Goal: Task Accomplishment & Management: Complete application form

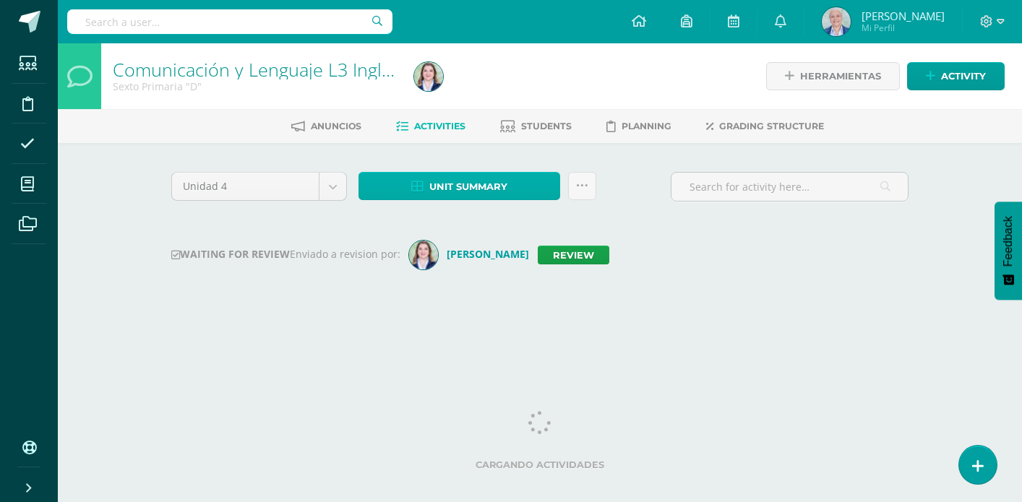
drag, startPoint x: 461, startPoint y: 201, endPoint x: 461, endPoint y: 194, distance: 7.3
click at [461, 201] on div "Unit summary Download as HTML Download as PDF Download as XLS Subir actividades…" at bounding box center [477, 192] width 249 height 41
click at [460, 190] on span "Unit summary" at bounding box center [468, 187] width 78 height 27
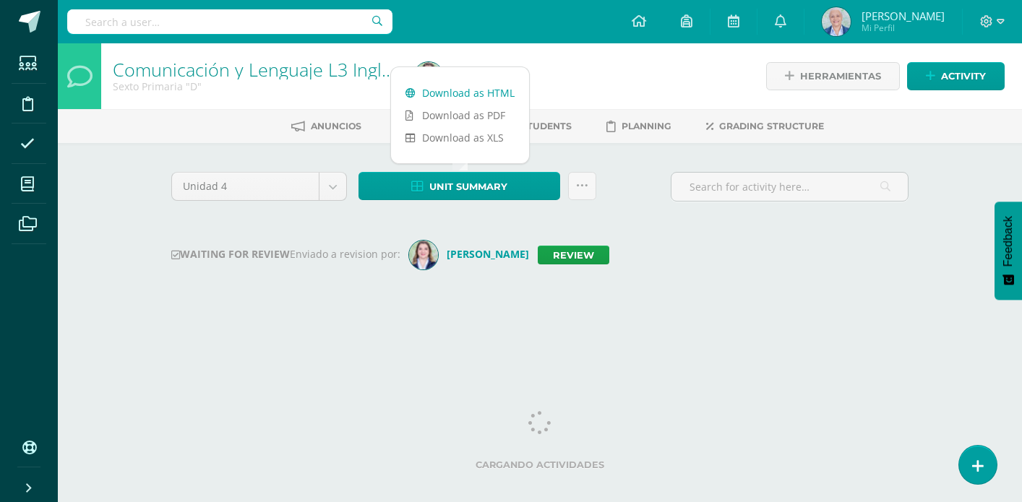
click at [464, 95] on link "Download as HTML" at bounding box center [460, 93] width 138 height 22
click at [538, 252] on link "Review" at bounding box center [574, 255] width 72 height 19
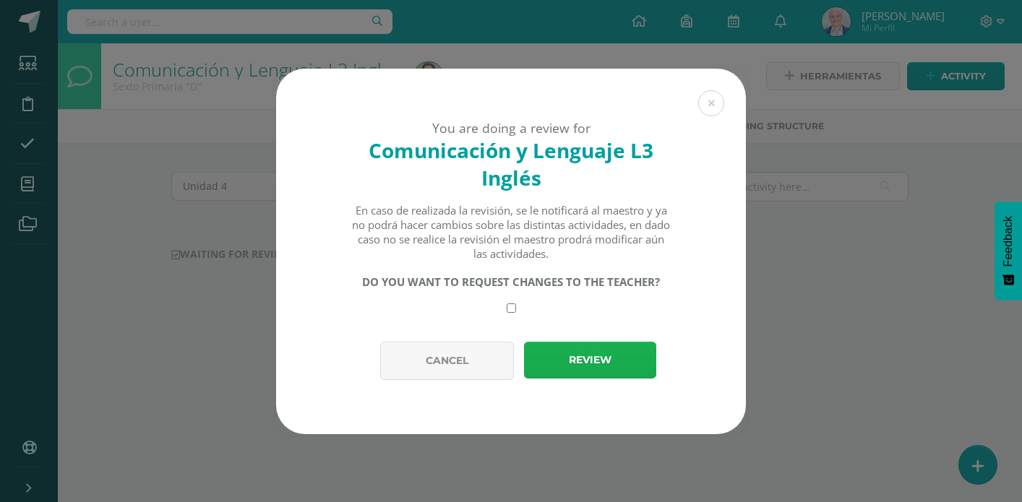
click at [596, 369] on button "Review" at bounding box center [590, 360] width 132 height 37
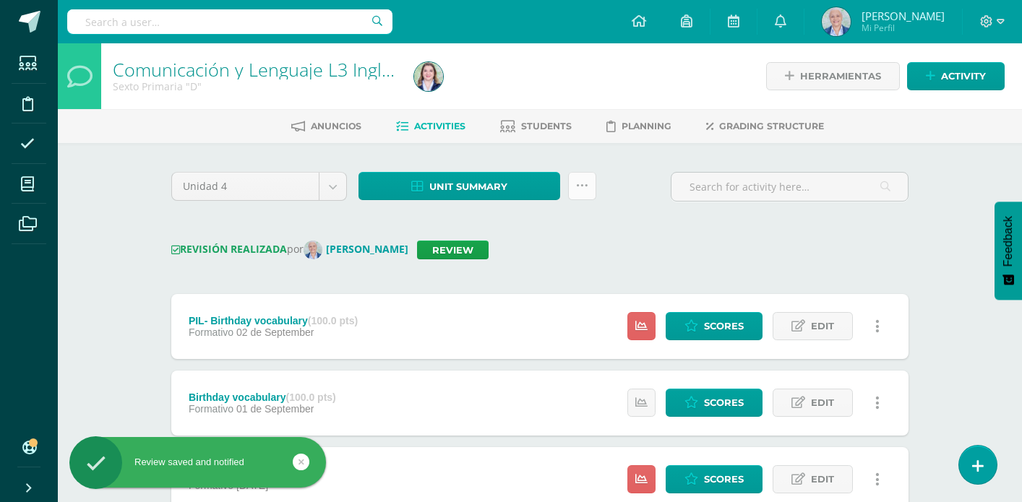
click at [582, 194] on link at bounding box center [582, 186] width 28 height 28
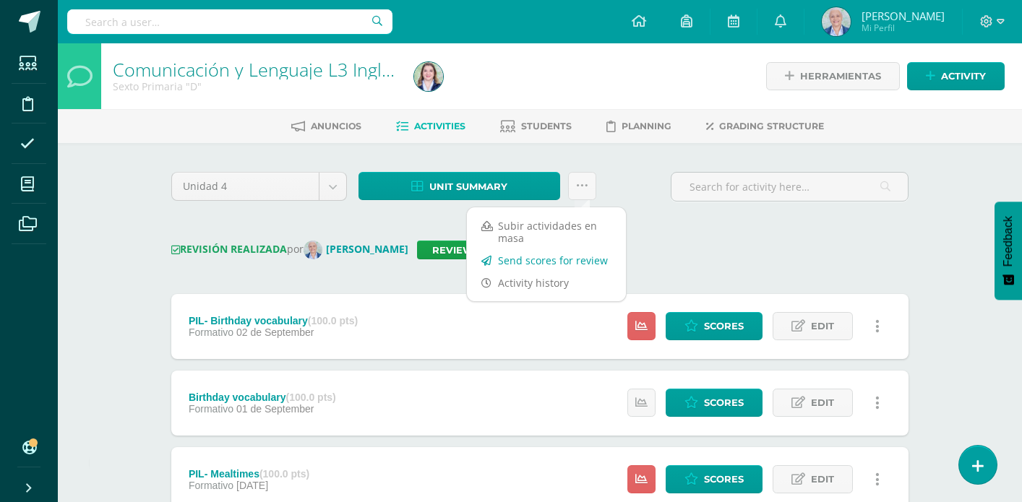
click at [569, 261] on link "Send scores for review" at bounding box center [546, 260] width 159 height 22
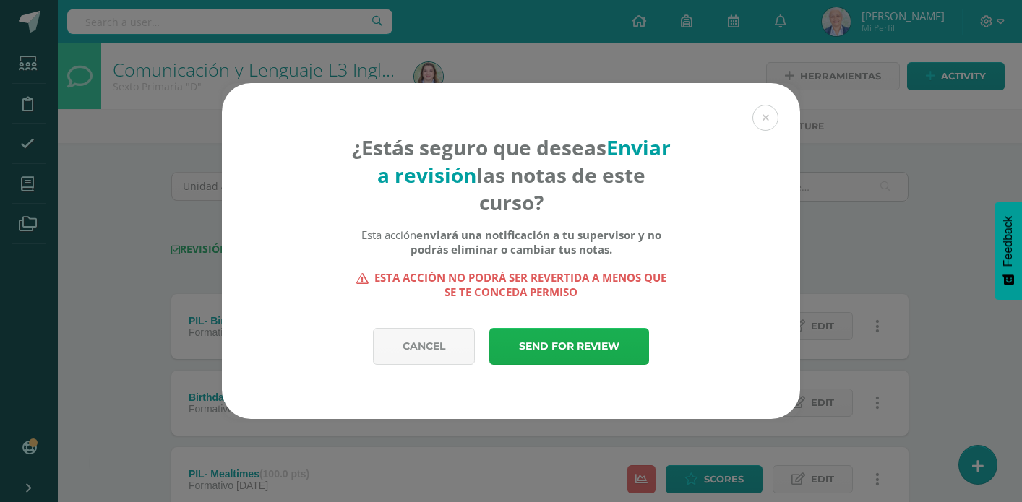
click at [565, 359] on link "Send for review" at bounding box center [569, 346] width 160 height 37
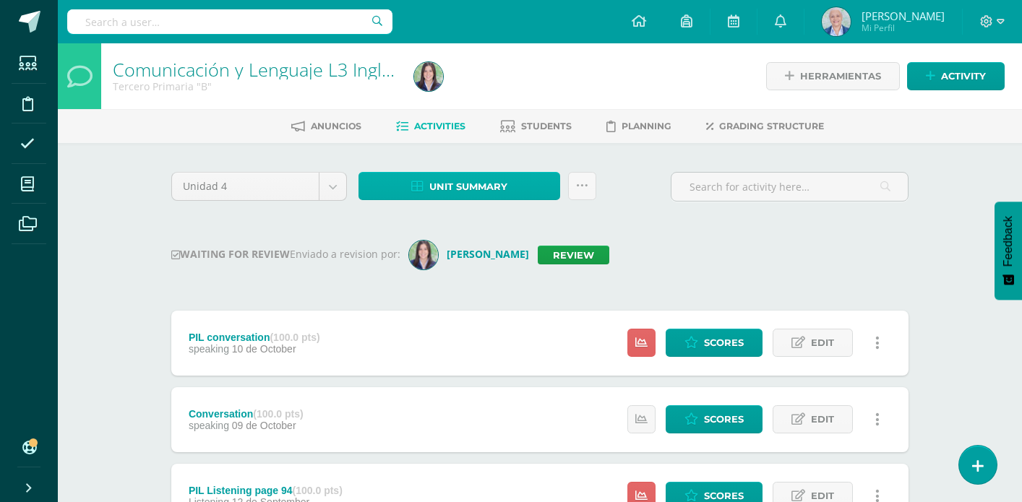
click at [510, 192] on link "Unit summary" at bounding box center [460, 186] width 202 height 28
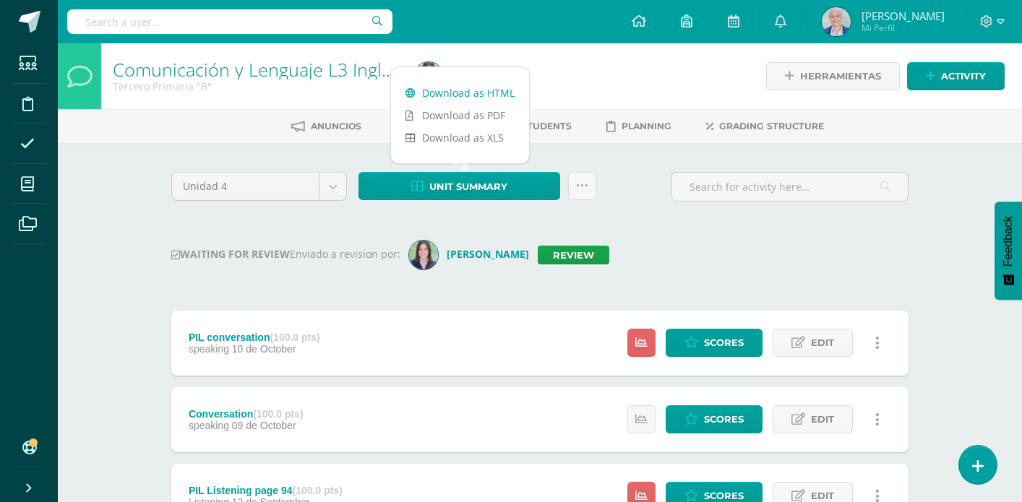
click at [468, 97] on link "Download as HTML" at bounding box center [460, 93] width 138 height 22
click at [594, 254] on link "Review" at bounding box center [574, 255] width 72 height 19
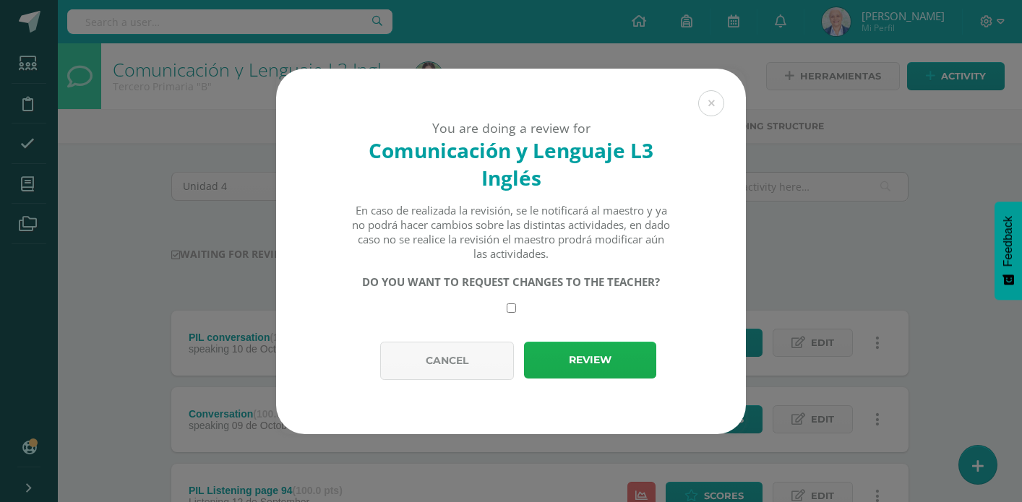
click at [568, 364] on button "Review" at bounding box center [590, 360] width 132 height 37
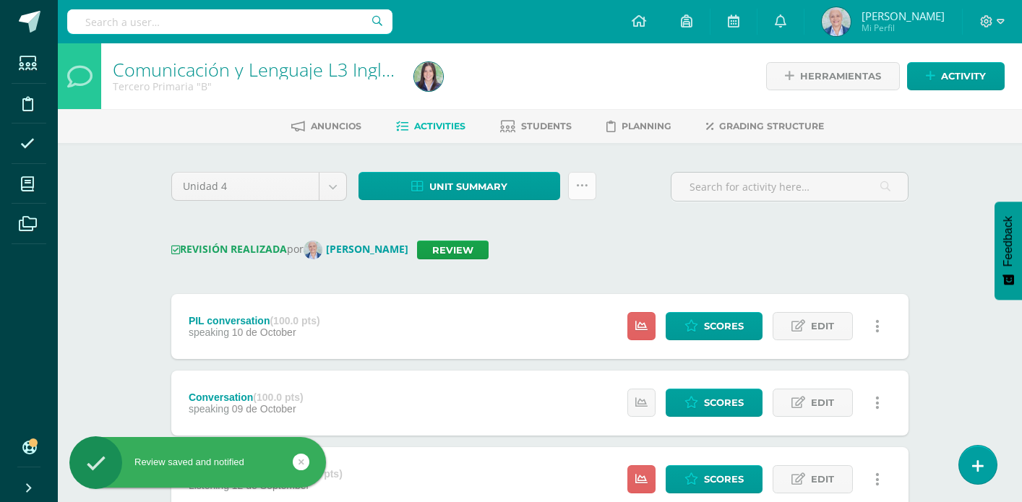
click at [578, 190] on icon at bounding box center [582, 186] width 12 height 12
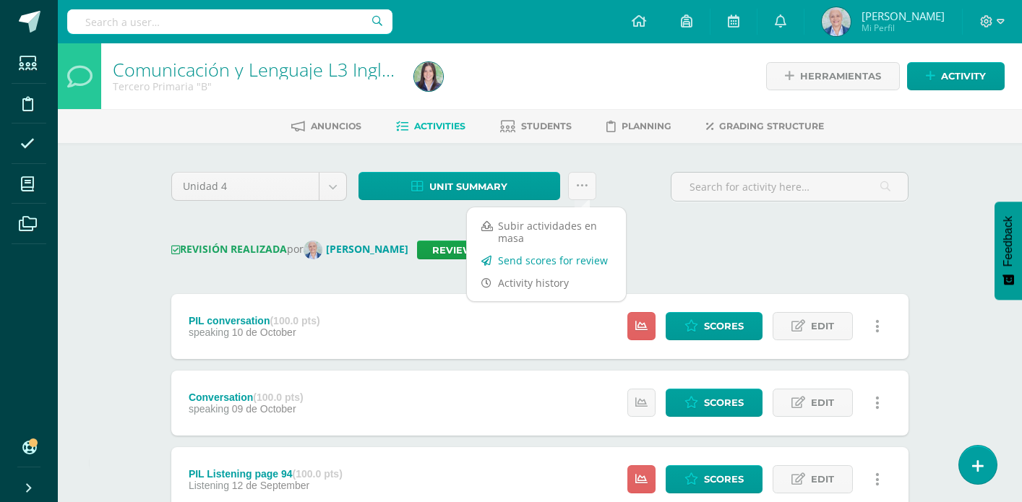
click at [561, 257] on link "Send scores for review" at bounding box center [546, 260] width 159 height 22
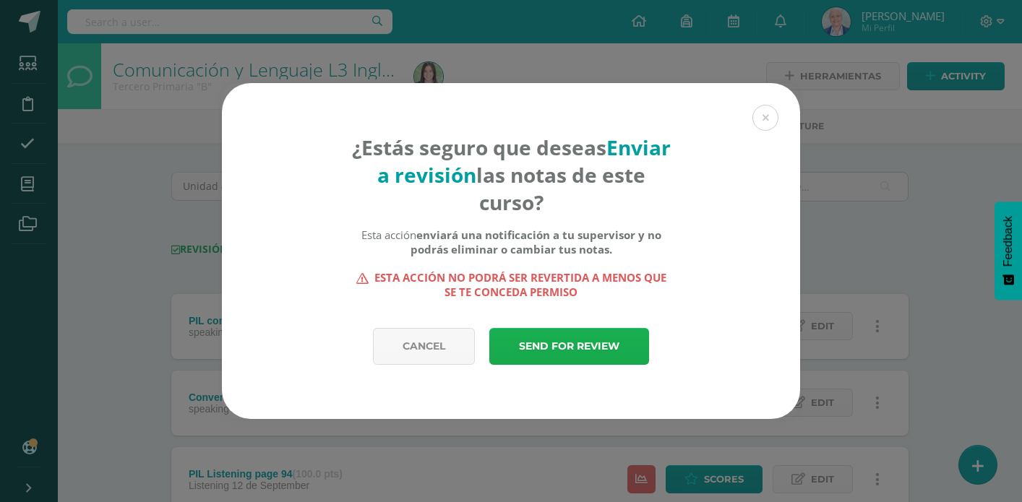
click at [554, 353] on link "Send for review" at bounding box center [569, 346] width 160 height 37
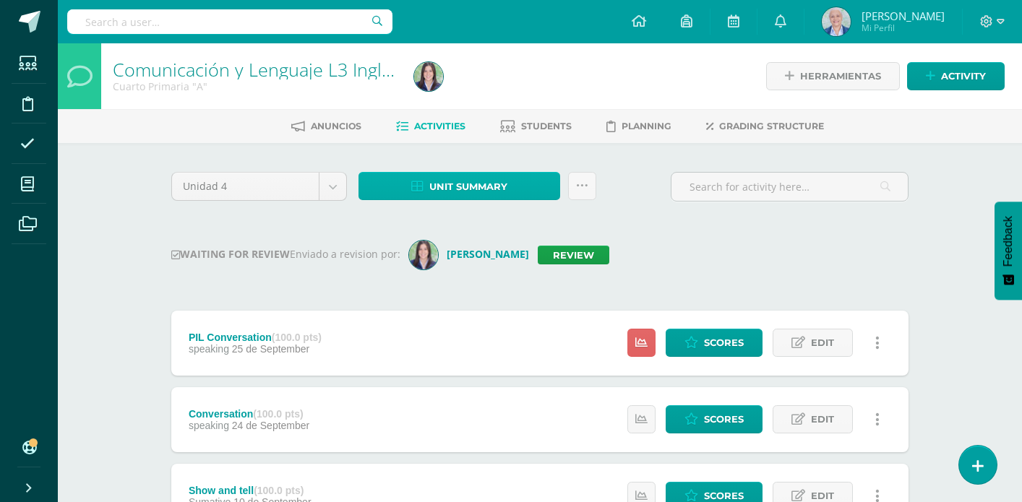
click at [476, 174] on span "Unit summary" at bounding box center [468, 187] width 78 height 27
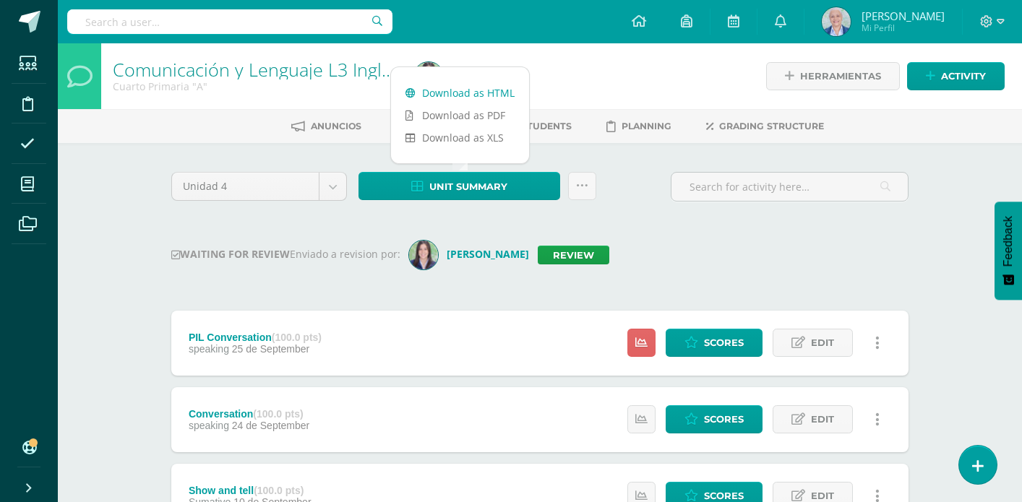
click at [461, 95] on link "Download as HTML" at bounding box center [460, 93] width 138 height 22
click at [609, 259] on link "Review" at bounding box center [574, 255] width 72 height 19
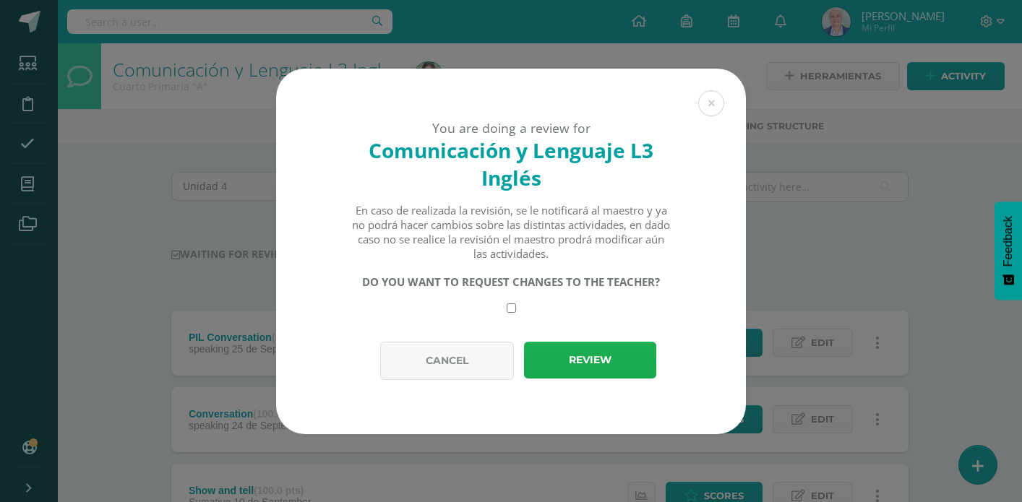
click at [593, 371] on button "Review" at bounding box center [590, 360] width 132 height 37
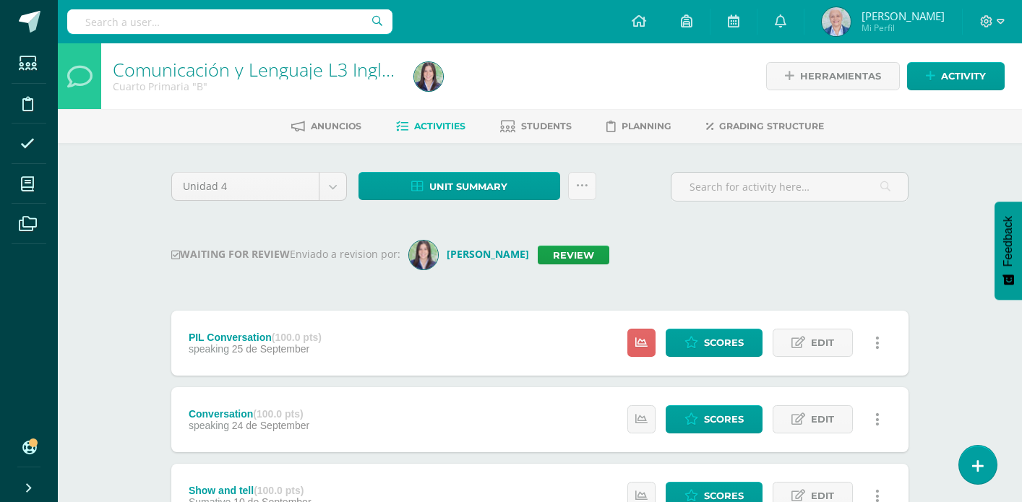
scroll to position [1, 0]
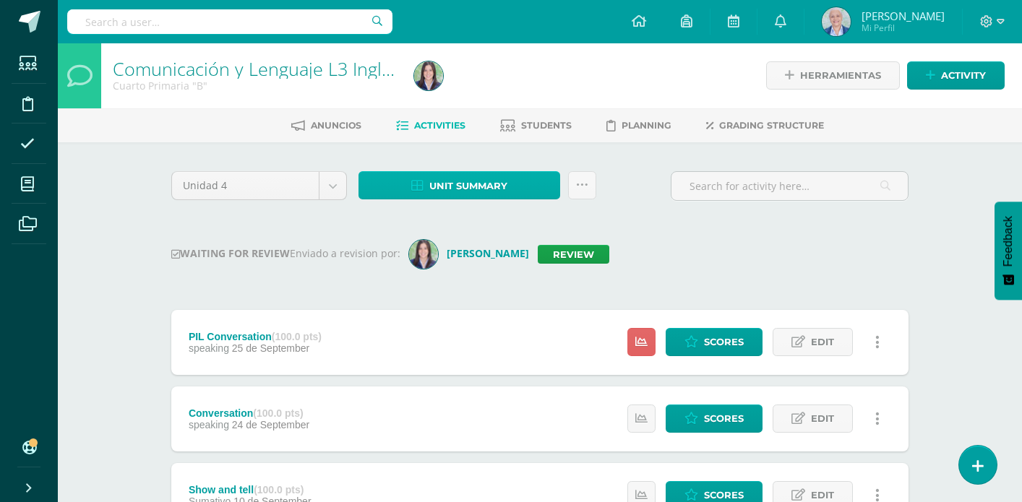
click at [487, 189] on span "Unit summary" at bounding box center [468, 186] width 78 height 27
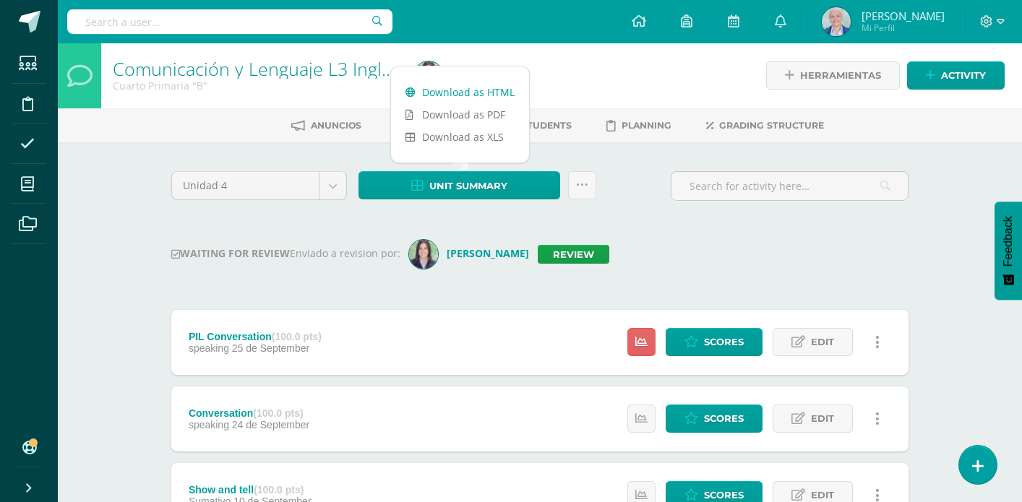
click at [480, 97] on link "Download as HTML" at bounding box center [460, 92] width 138 height 22
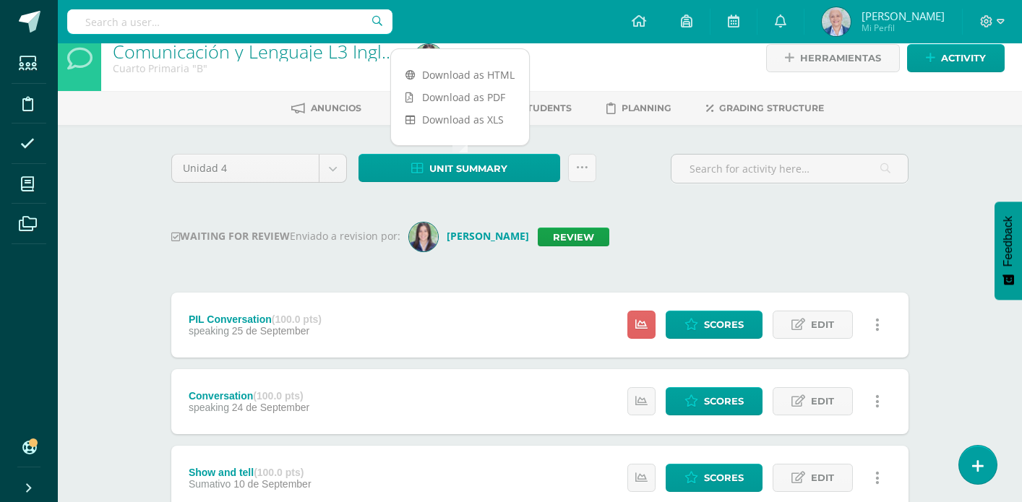
click at [606, 238] on link "Review" at bounding box center [574, 237] width 72 height 19
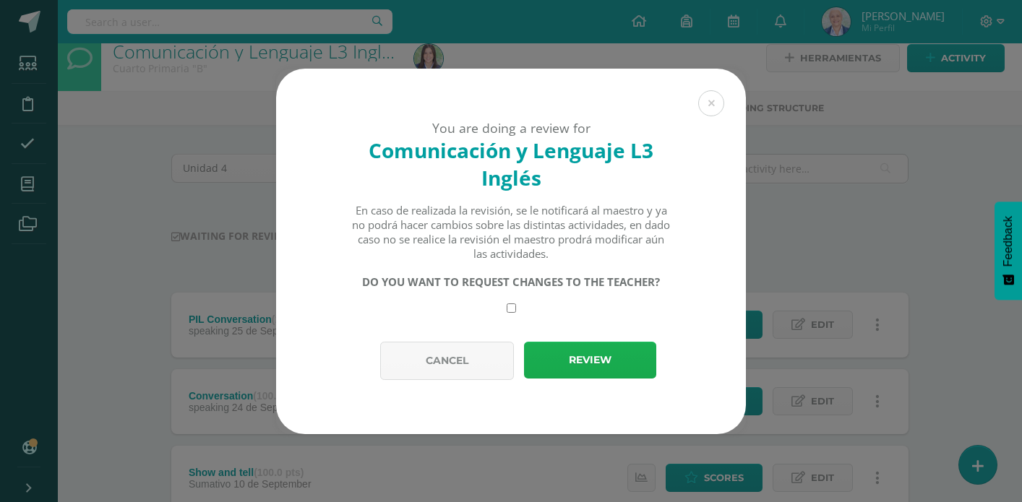
click at [583, 364] on button "Review" at bounding box center [590, 360] width 132 height 37
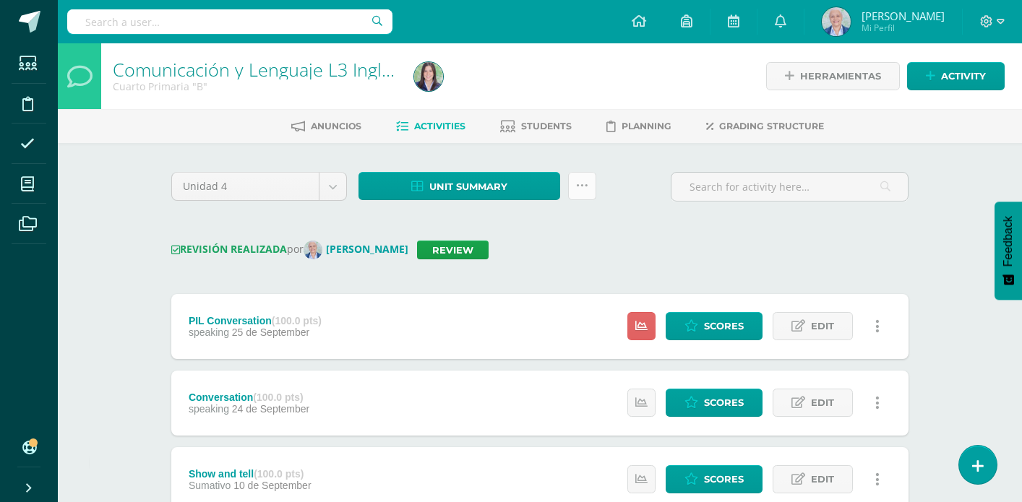
click at [592, 188] on link at bounding box center [582, 186] width 28 height 28
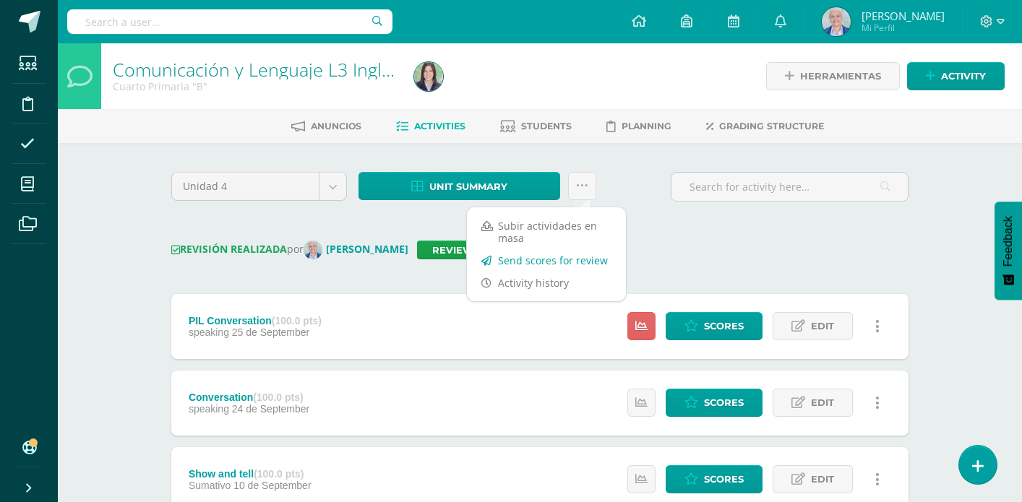
click at [565, 259] on link "Send scores for review" at bounding box center [546, 260] width 159 height 22
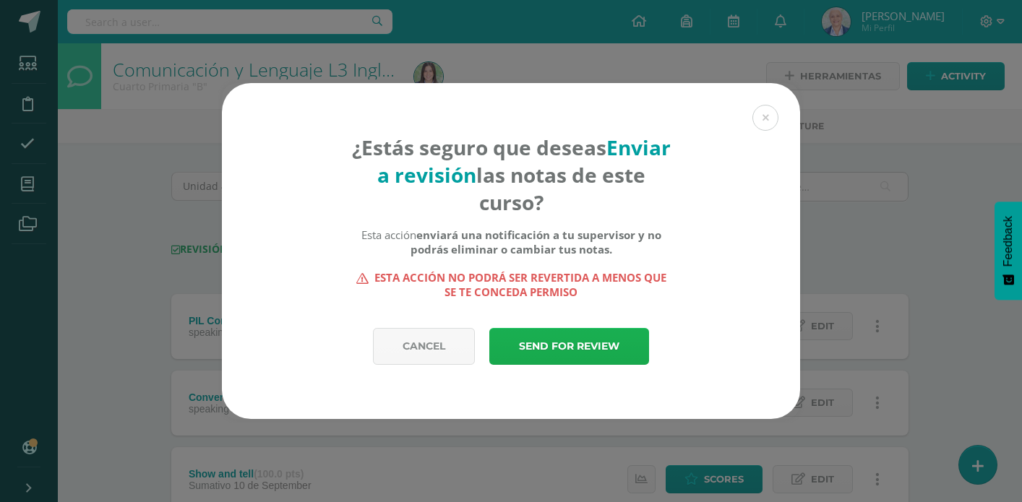
click at [556, 355] on link "Send for review" at bounding box center [569, 346] width 160 height 37
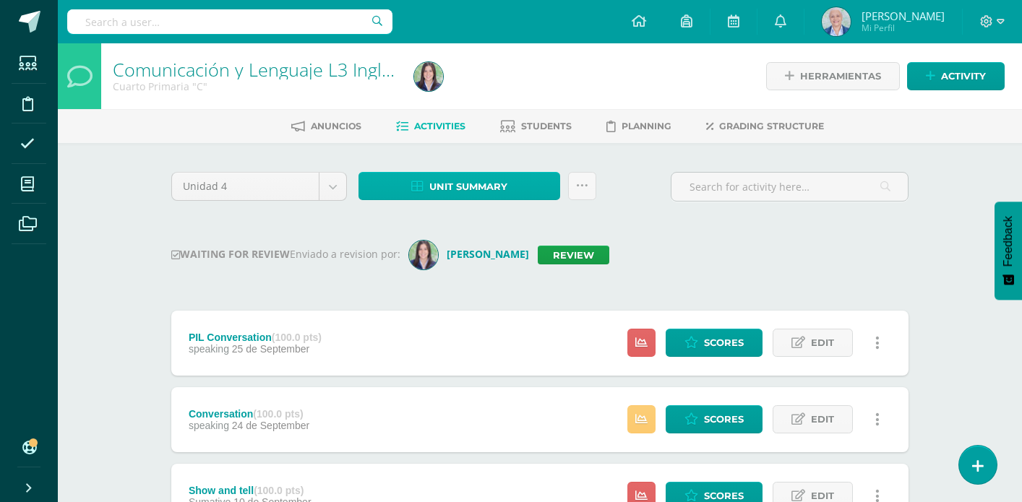
click at [480, 186] on span "Unit summary" at bounding box center [468, 187] width 78 height 27
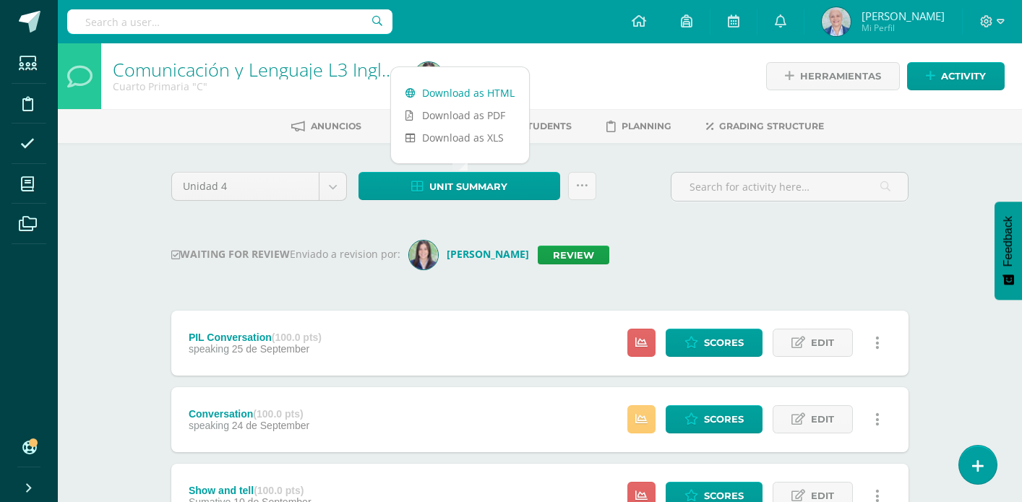
click at [467, 95] on link "Download as HTML" at bounding box center [460, 93] width 138 height 22
click at [593, 251] on link "Review" at bounding box center [574, 255] width 72 height 19
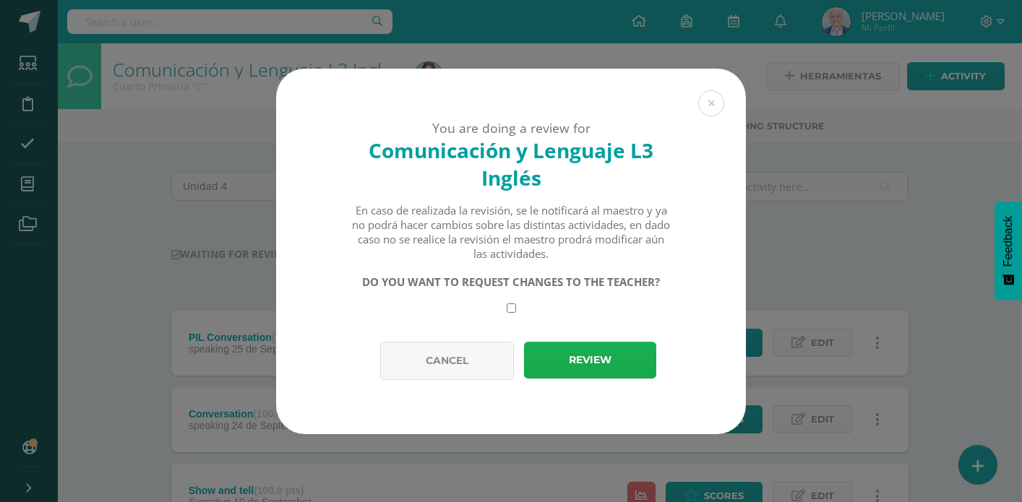
click at [559, 356] on button "Review" at bounding box center [590, 360] width 132 height 37
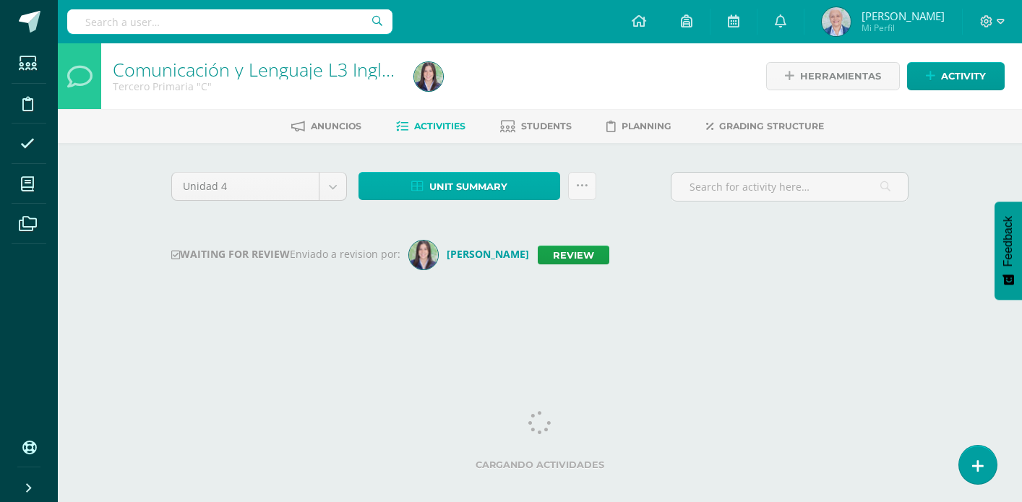
click at [446, 189] on span "Unit summary" at bounding box center [468, 187] width 78 height 27
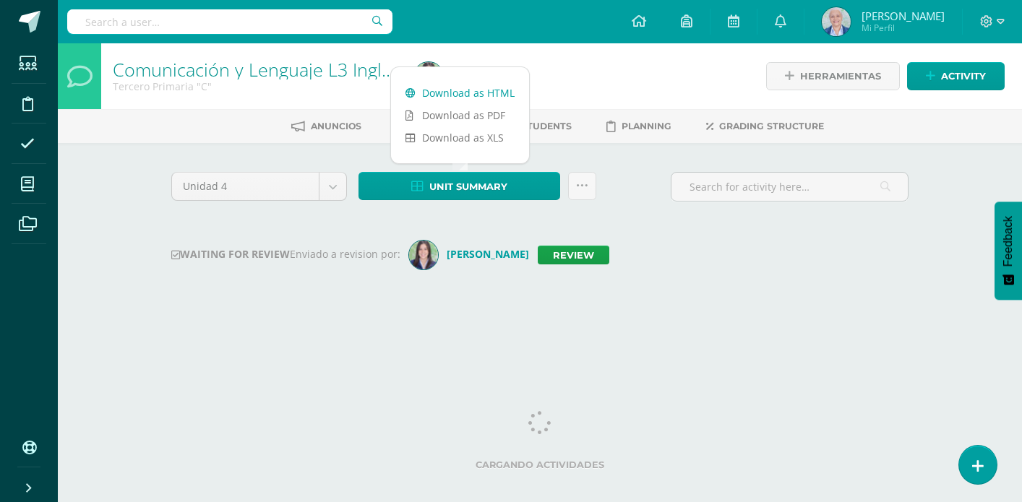
click at [428, 95] on link "Download as HTML" at bounding box center [460, 93] width 138 height 22
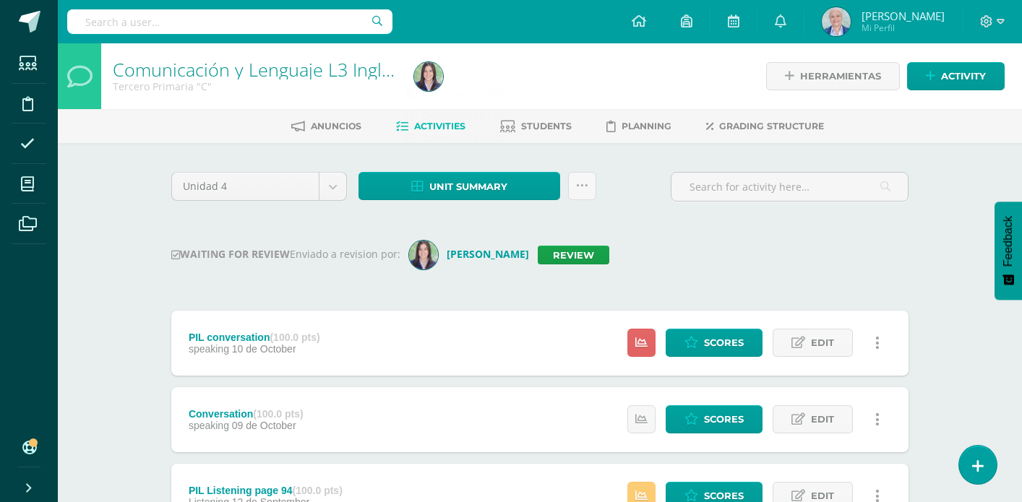
click at [591, 260] on link "Review" at bounding box center [574, 255] width 72 height 19
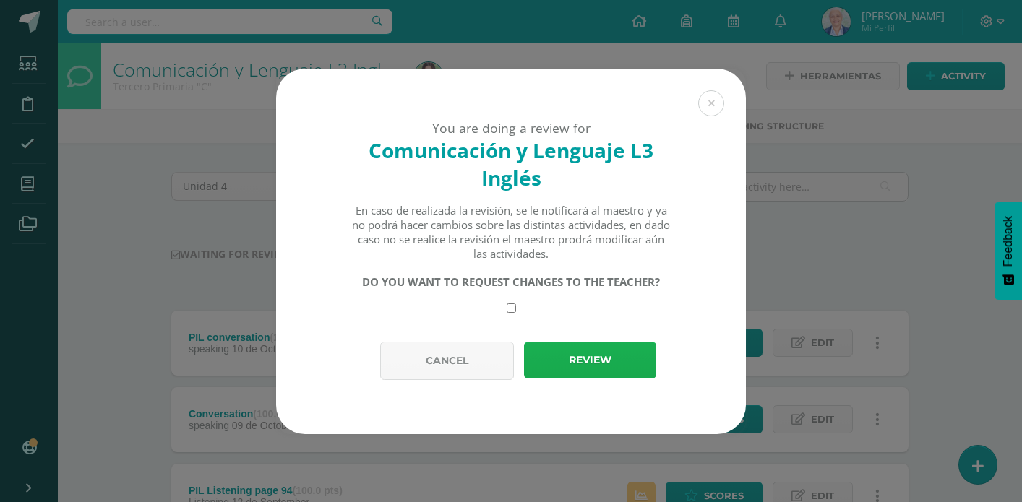
click at [567, 348] on button "Review" at bounding box center [590, 360] width 132 height 37
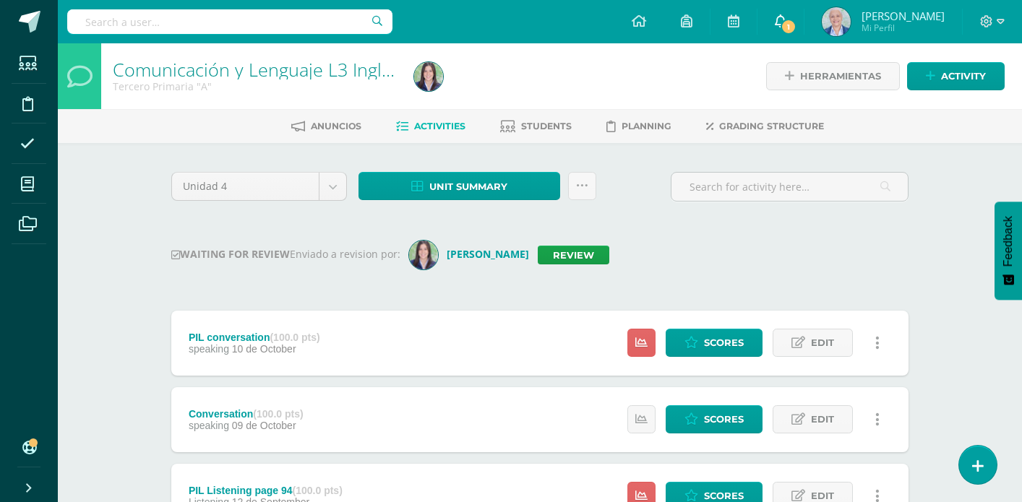
click at [797, 32] on span "1" at bounding box center [789, 27] width 16 height 16
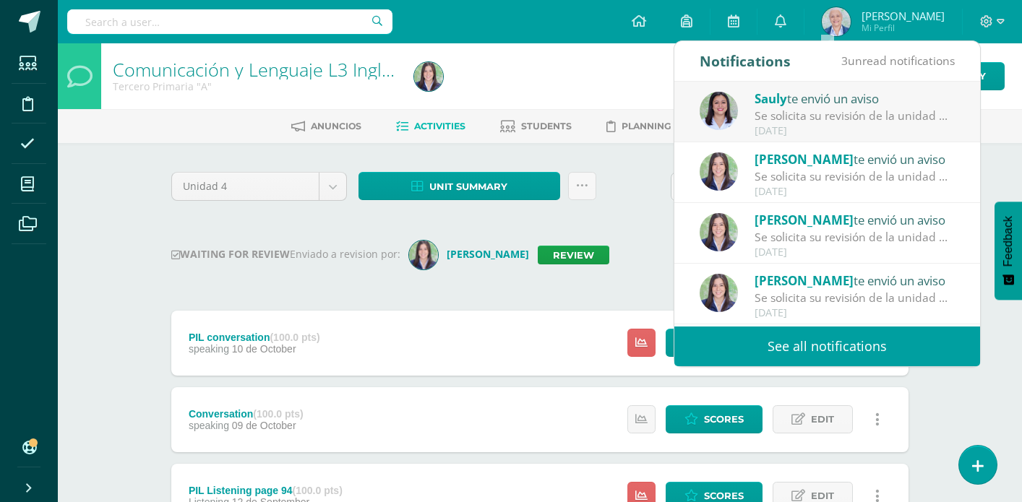
click at [850, 110] on div "Se solicita su revisión de la unidad Unidad 4 para el curso Inglés Preparatoria…" at bounding box center [855, 116] width 201 height 17
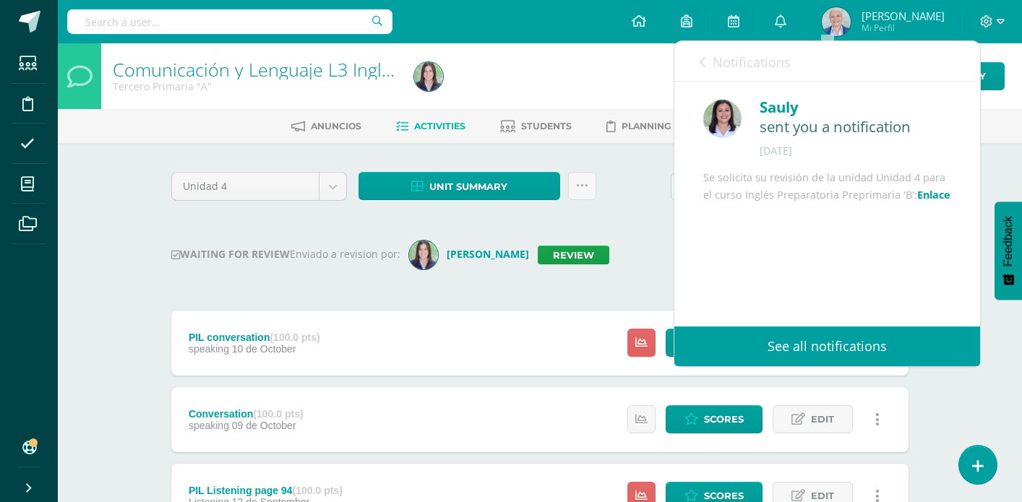
click at [928, 202] on link "Enlace" at bounding box center [933, 195] width 33 height 14
click at [492, 186] on span "Unit summary" at bounding box center [468, 187] width 78 height 27
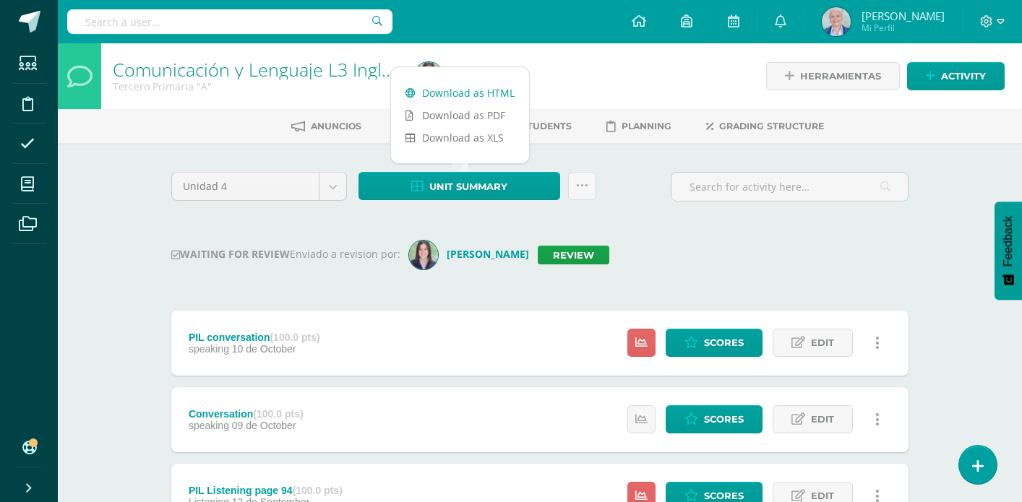
click at [479, 98] on link "Download as HTML" at bounding box center [460, 93] width 138 height 22
click at [609, 258] on link "Review" at bounding box center [574, 255] width 72 height 19
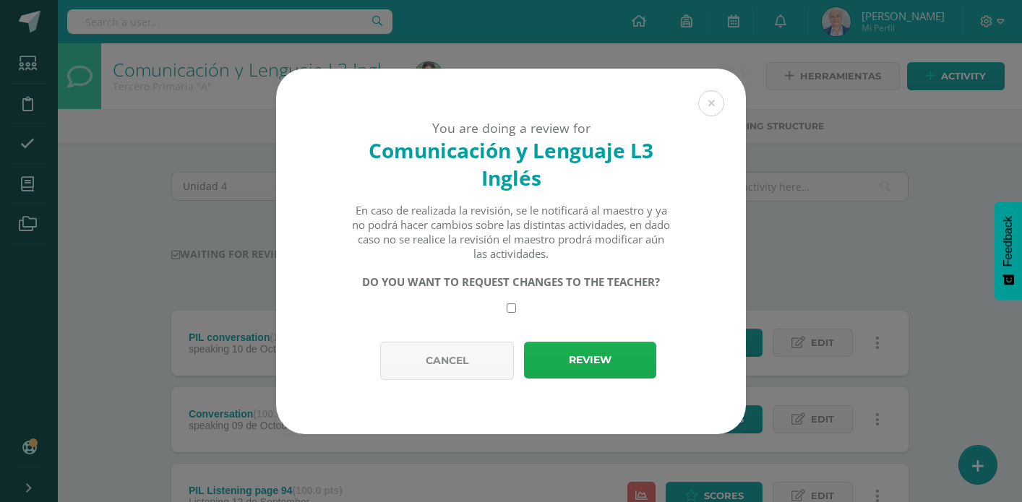
click at [581, 365] on button "Review" at bounding box center [590, 360] width 132 height 37
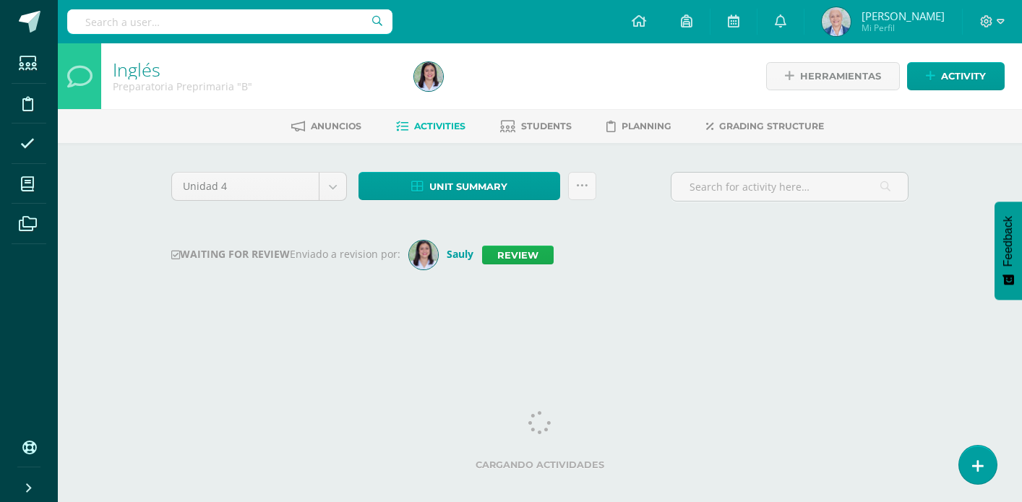
click at [536, 260] on link "Review" at bounding box center [518, 255] width 72 height 19
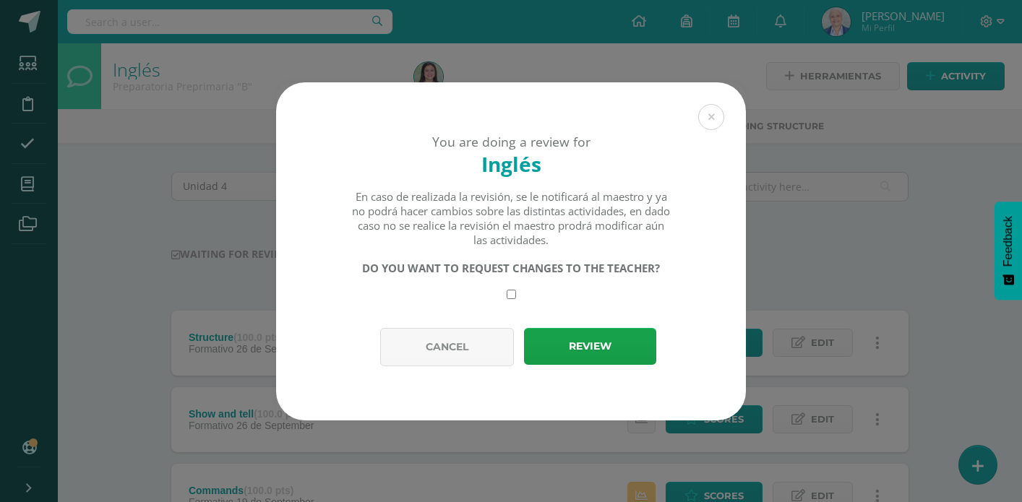
click at [510, 297] on input "checkbox" at bounding box center [511, 294] width 9 height 9
checkbox input "true"
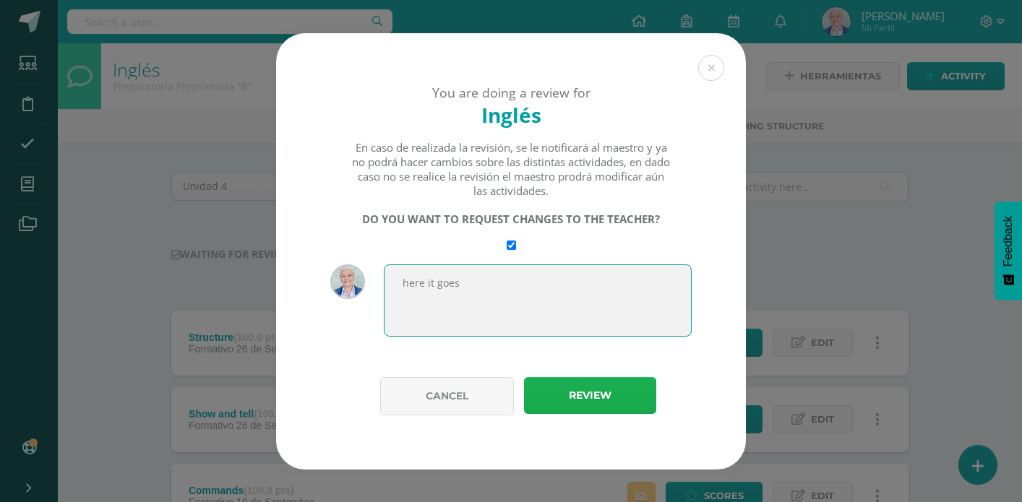
type textarea "here it goes"
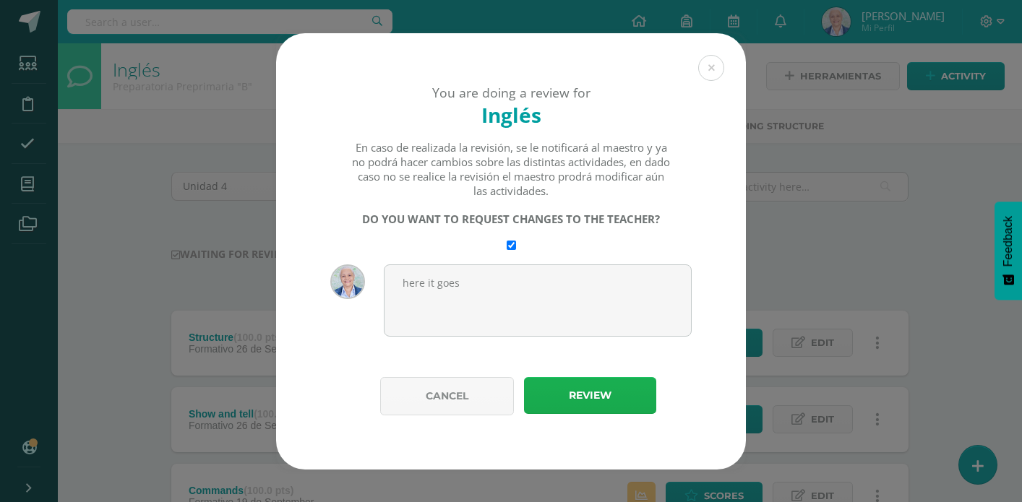
click at [616, 403] on button "Review" at bounding box center [590, 395] width 132 height 37
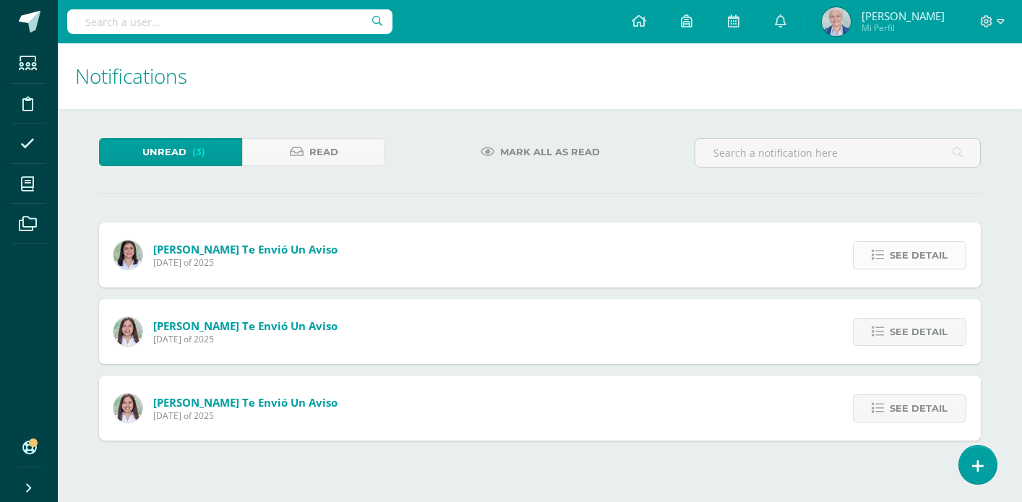
click at [928, 263] on span "See detail" at bounding box center [919, 255] width 58 height 27
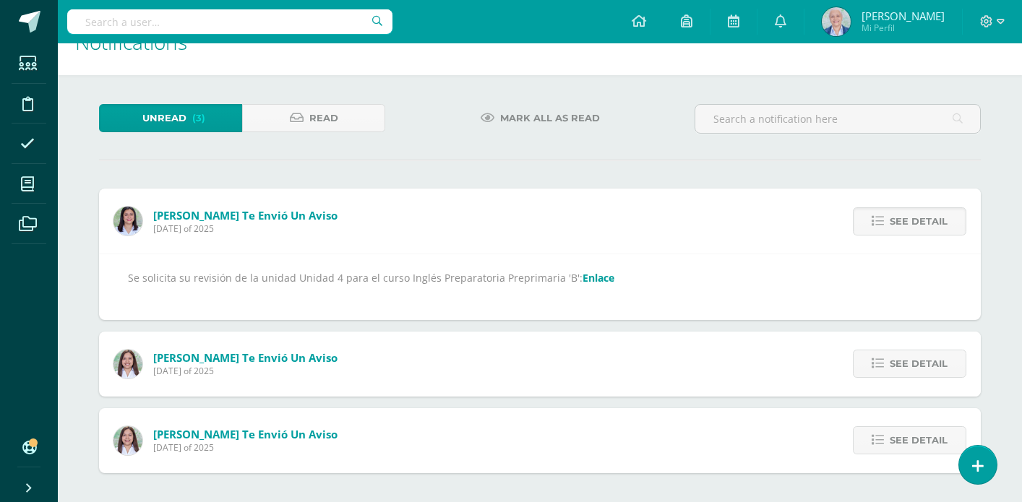
scroll to position [33, 0]
drag, startPoint x: 904, startPoint y: 357, endPoint x: 893, endPoint y: 364, distance: 13.0
click at [904, 357] on span "See detail" at bounding box center [919, 364] width 58 height 27
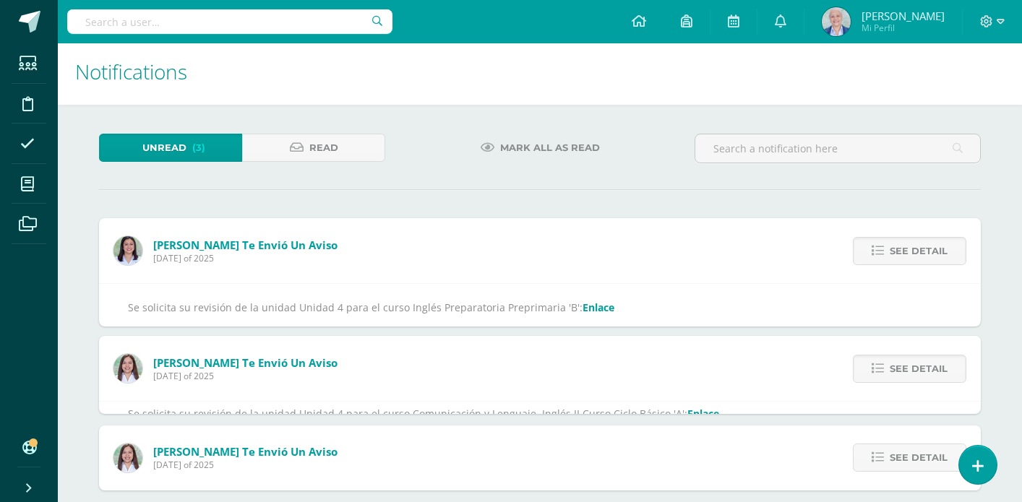
scroll to position [0, 0]
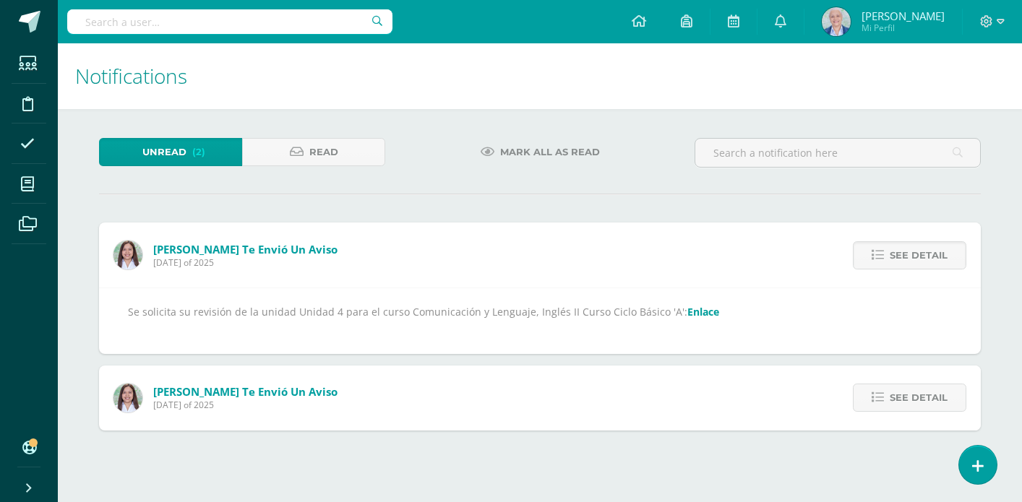
click at [688, 313] on link "Enlace" at bounding box center [704, 312] width 32 height 14
click at [909, 252] on span "See detail" at bounding box center [919, 255] width 58 height 27
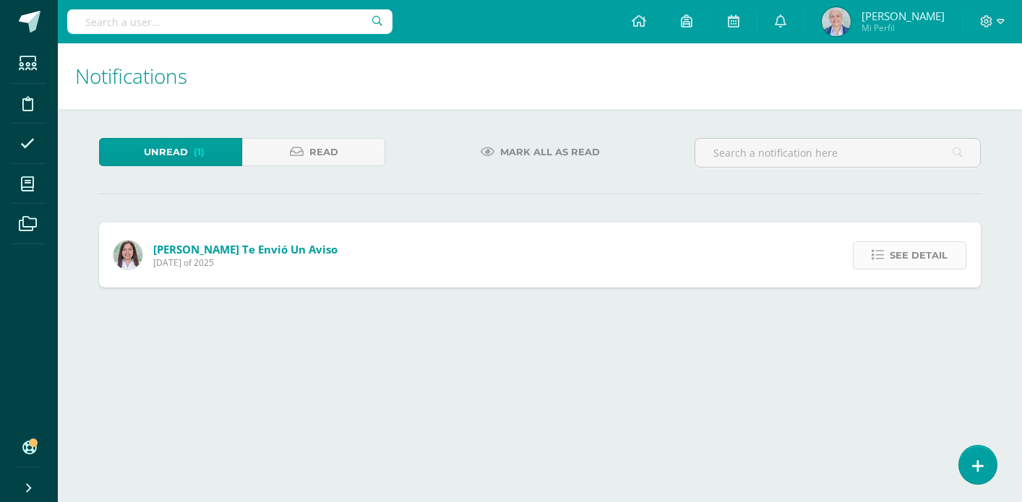
drag, startPoint x: 923, startPoint y: 252, endPoint x: 899, endPoint y: 262, distance: 25.6
click at [923, 252] on span "See detail" at bounding box center [919, 255] width 58 height 27
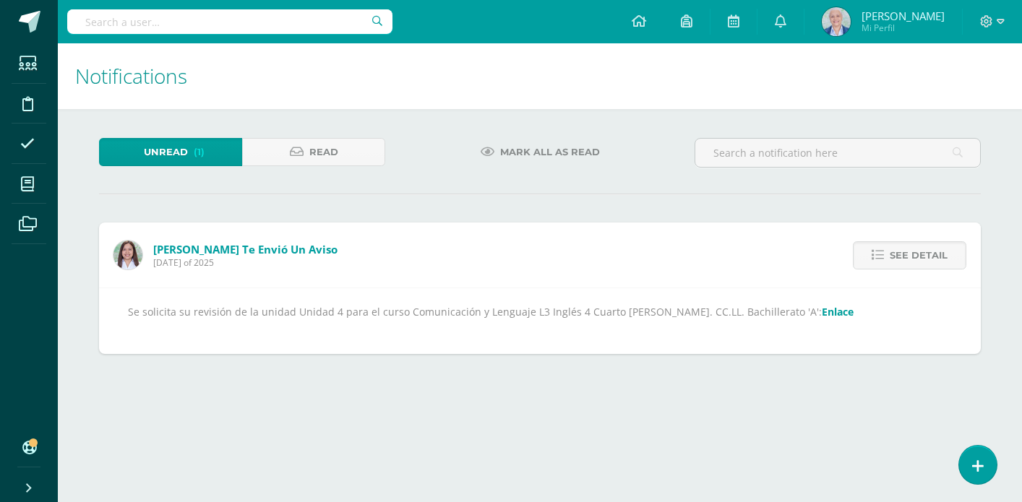
click at [822, 313] on link "Enlace" at bounding box center [838, 312] width 32 height 14
click at [24, 192] on span at bounding box center [28, 184] width 33 height 33
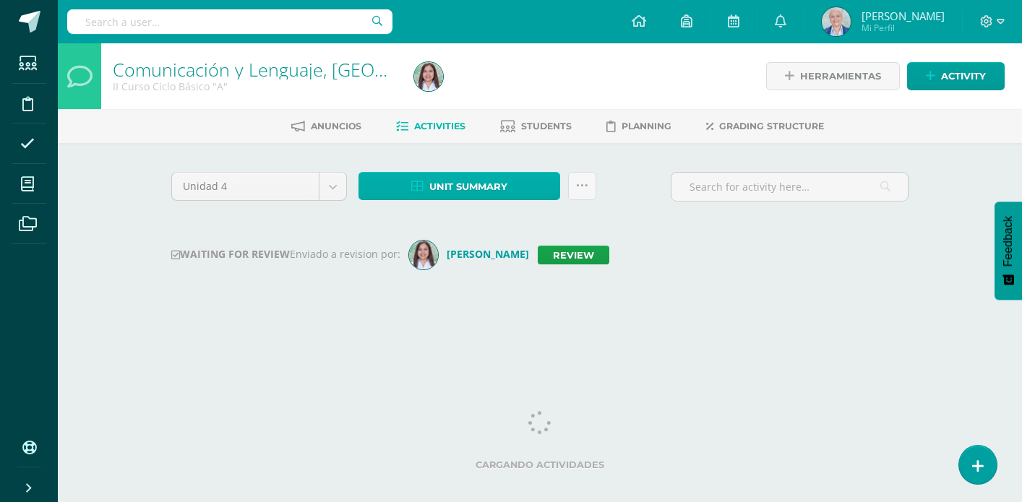
click at [471, 195] on span "Unit summary" at bounding box center [468, 187] width 78 height 27
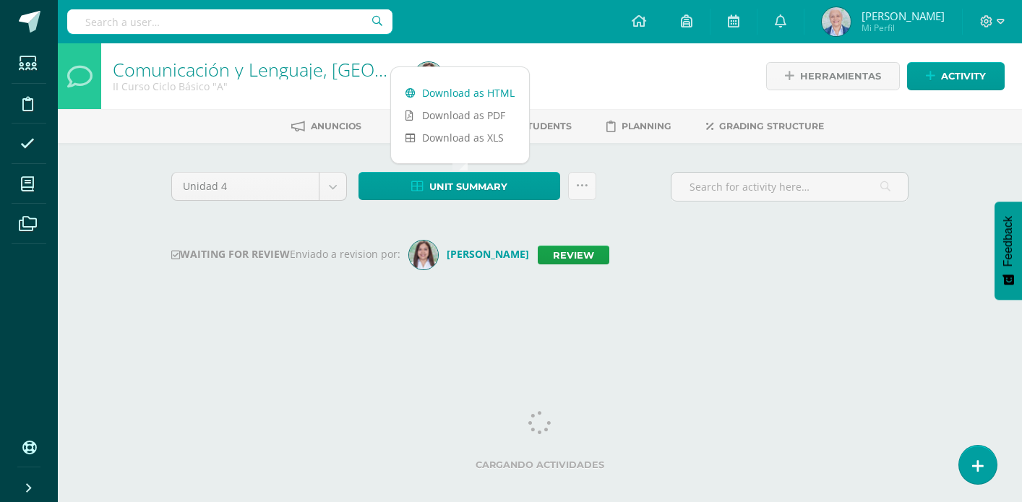
click at [463, 87] on link "Download as HTML" at bounding box center [460, 93] width 138 height 22
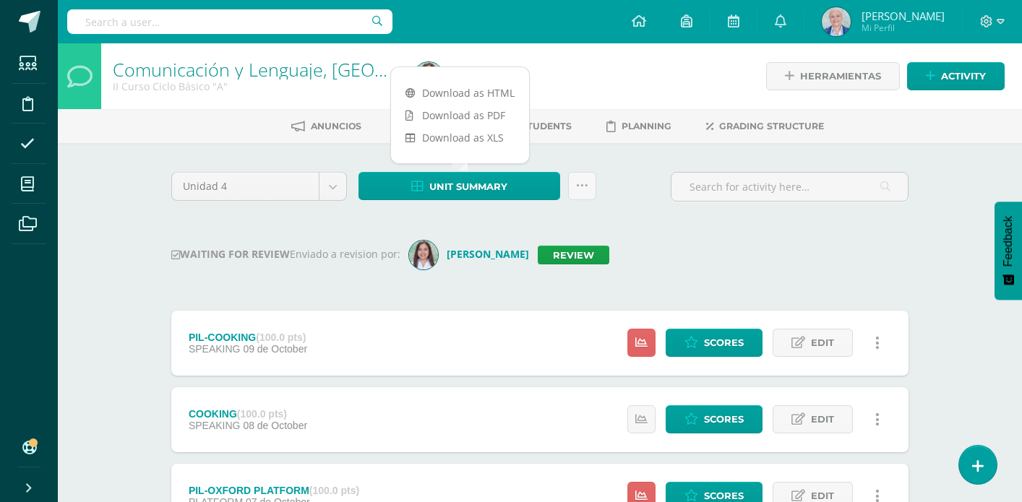
click at [580, 252] on link "Review" at bounding box center [574, 255] width 72 height 19
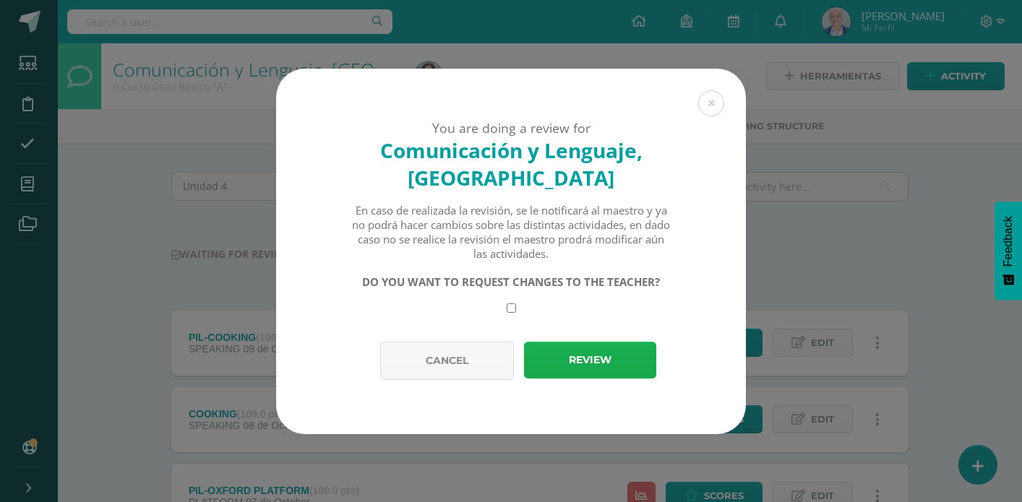
click at [570, 362] on button "Review" at bounding box center [590, 360] width 132 height 37
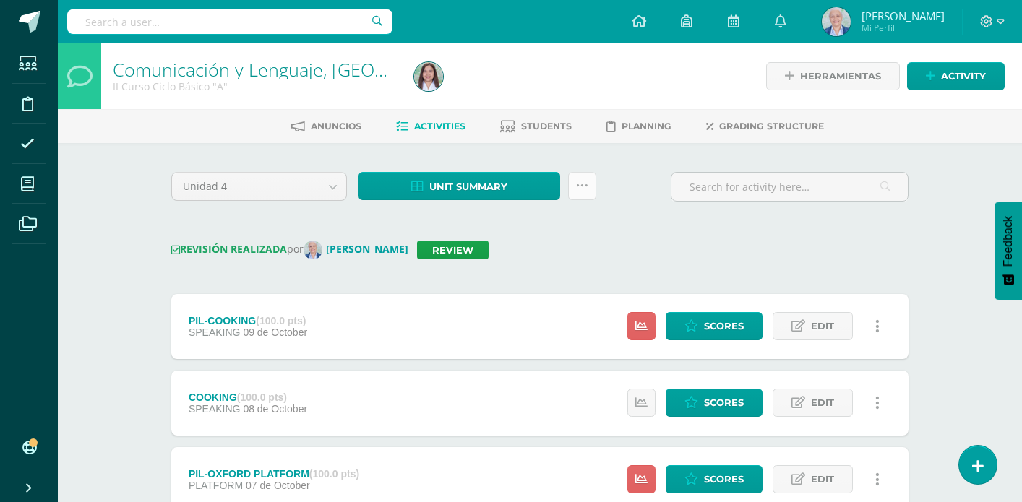
click at [576, 191] on icon at bounding box center [582, 186] width 12 height 12
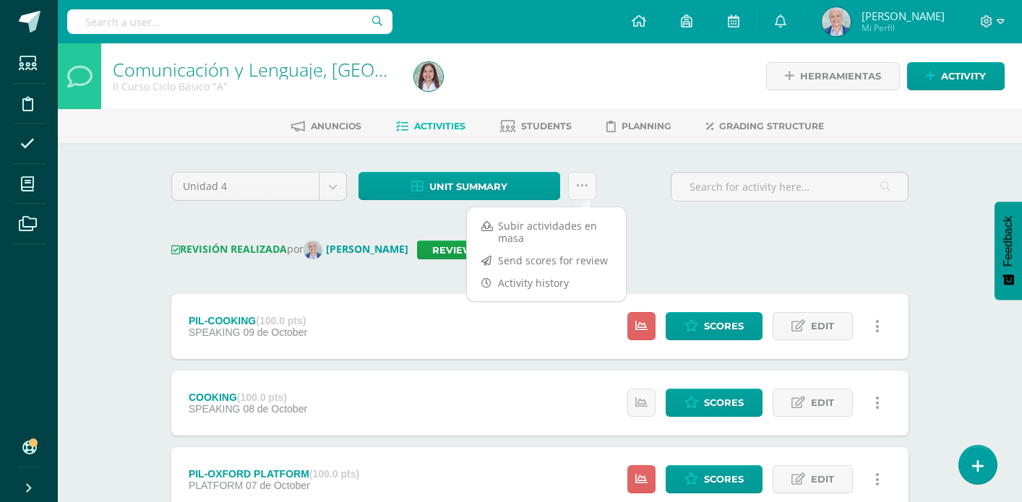
click at [572, 257] on link "Send scores for review" at bounding box center [546, 260] width 159 height 22
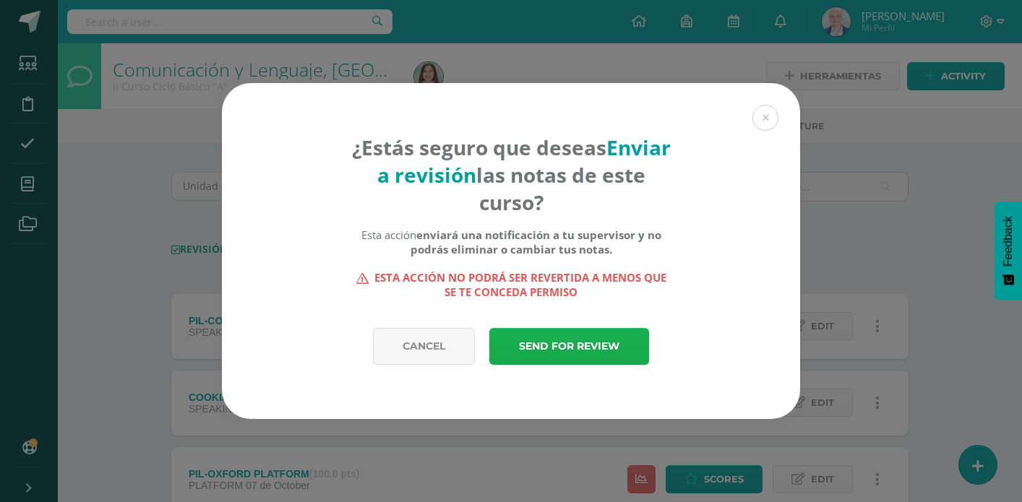
click at [574, 336] on link "Send for review" at bounding box center [569, 346] width 160 height 37
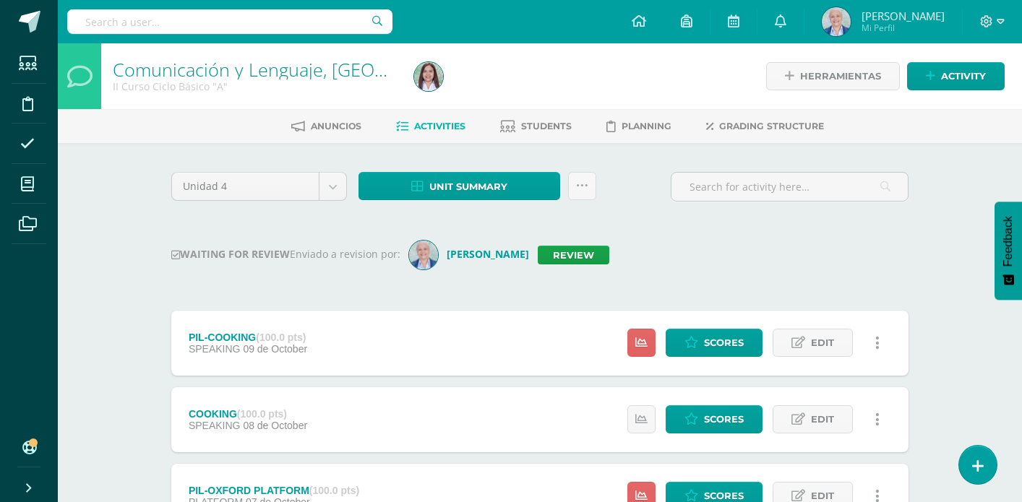
scroll to position [12, 0]
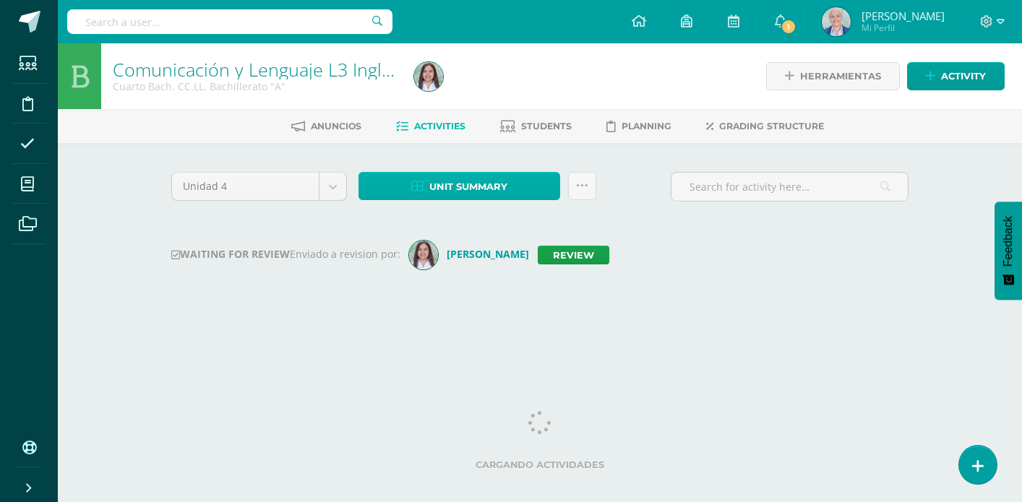
click at [426, 189] on link "Unit summary" at bounding box center [460, 186] width 202 height 28
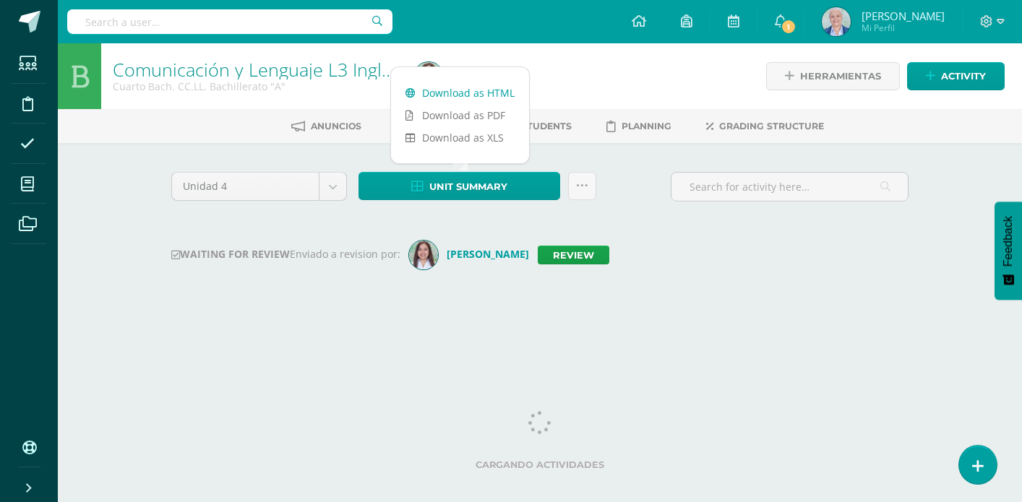
click at [438, 87] on link "Download as HTML" at bounding box center [460, 93] width 138 height 22
click at [587, 250] on link "Review" at bounding box center [574, 255] width 72 height 19
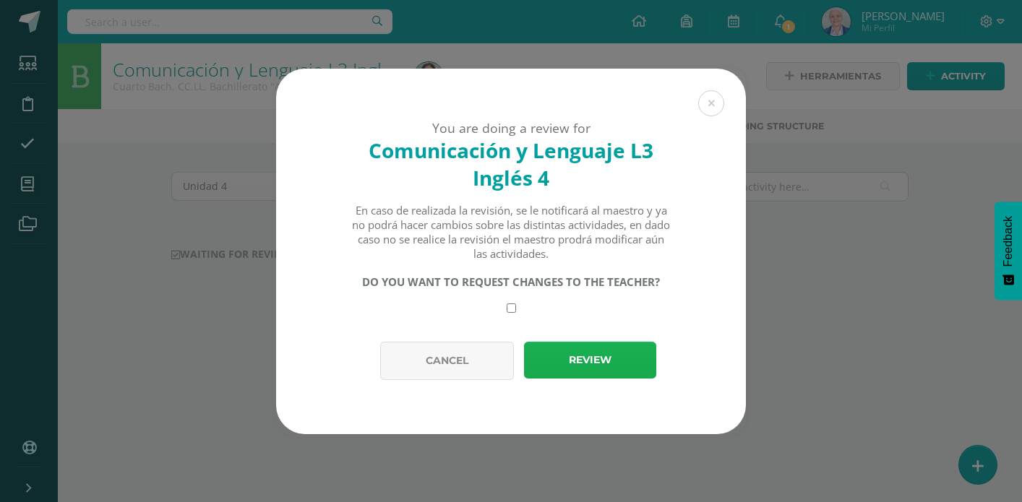
click at [569, 350] on button "Review" at bounding box center [590, 360] width 132 height 37
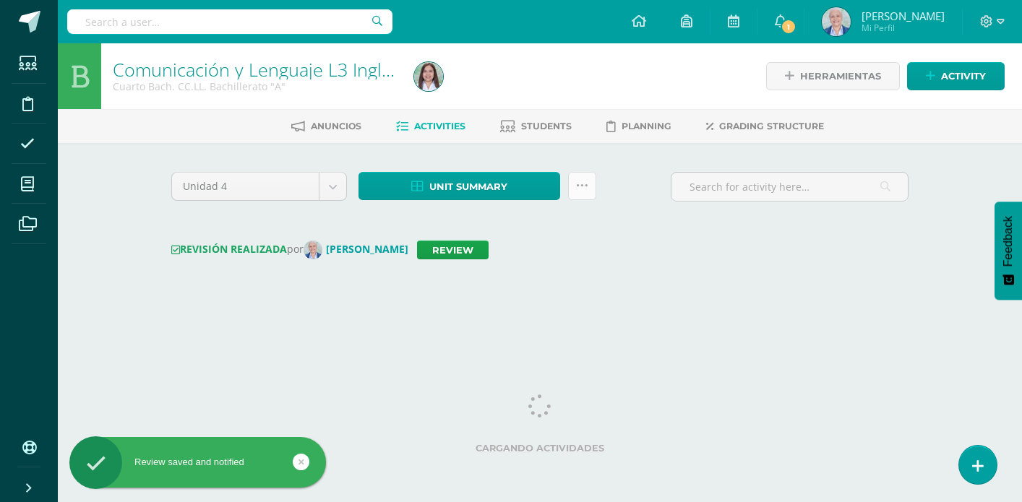
click at [573, 184] on link at bounding box center [582, 186] width 28 height 28
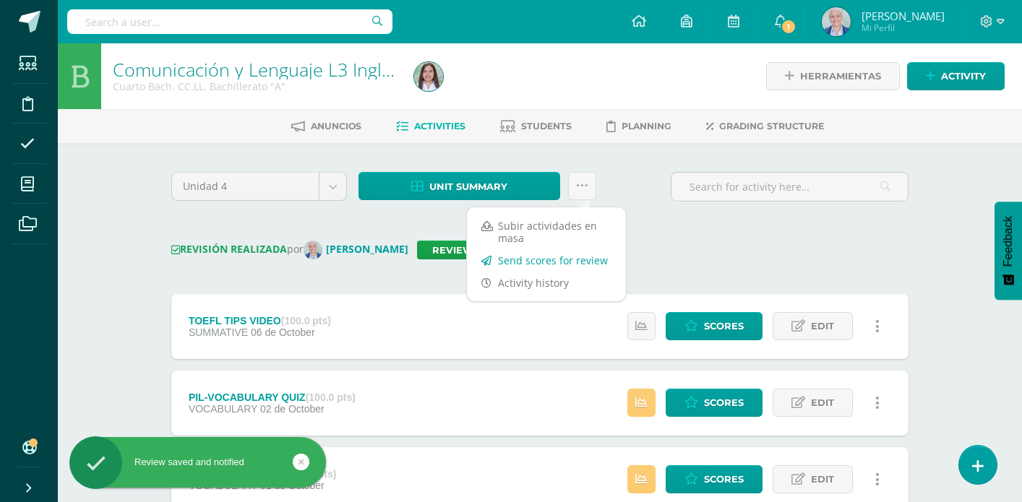
click at [568, 257] on link "Send scores for review" at bounding box center [546, 260] width 159 height 22
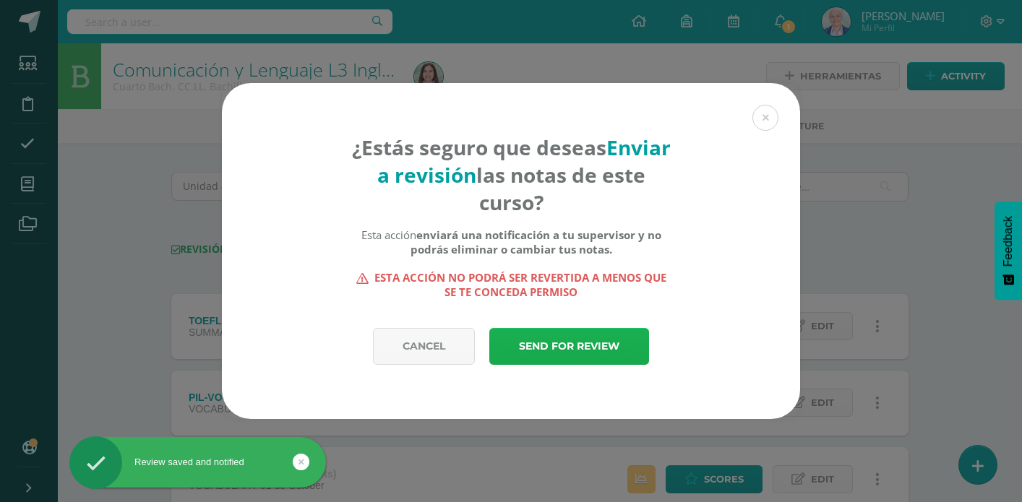
click at [609, 341] on link "Send for review" at bounding box center [569, 346] width 160 height 37
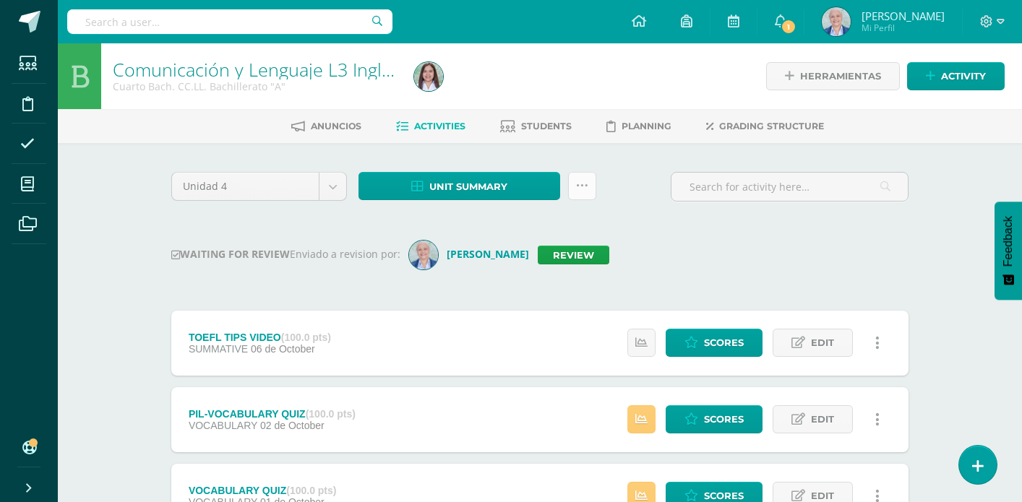
click at [592, 191] on link at bounding box center [582, 186] width 28 height 28
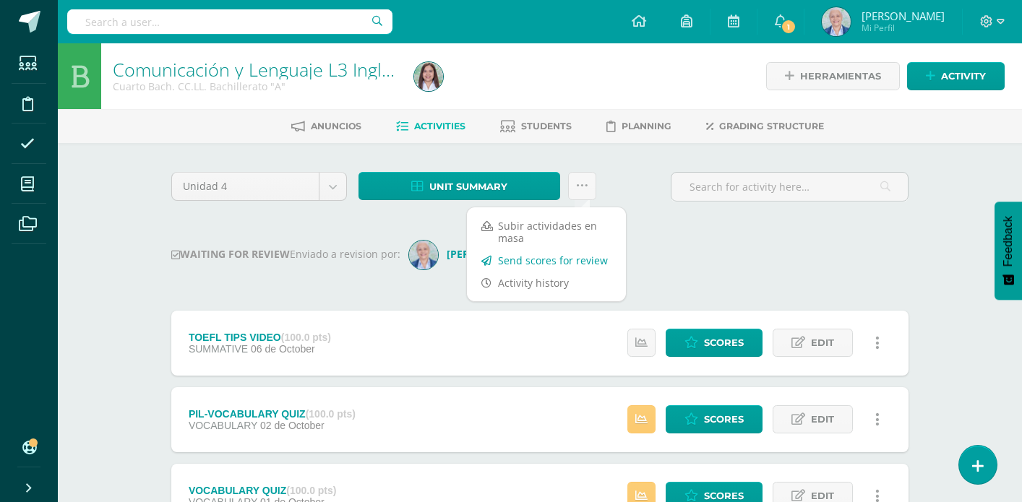
click at [571, 251] on link "Send scores for review" at bounding box center [546, 260] width 159 height 22
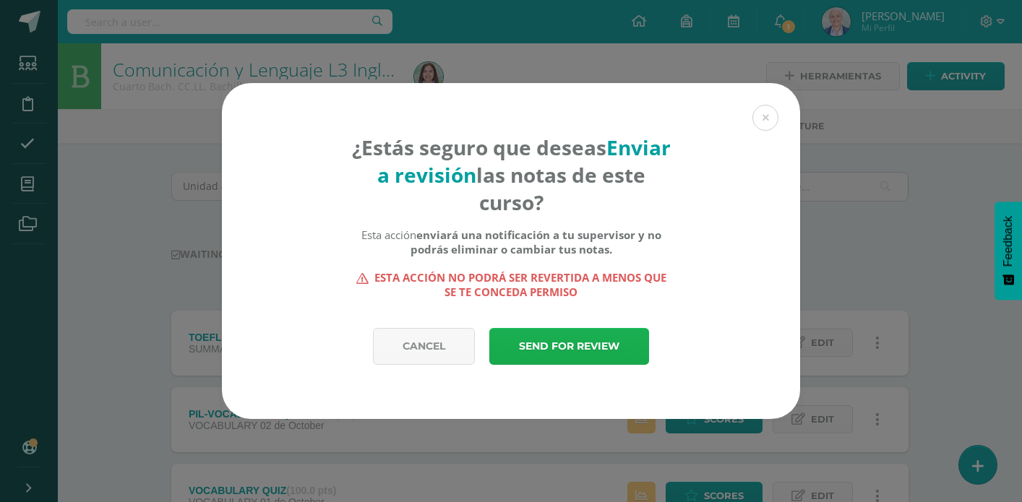
click at [562, 344] on link "Send for review" at bounding box center [569, 346] width 160 height 37
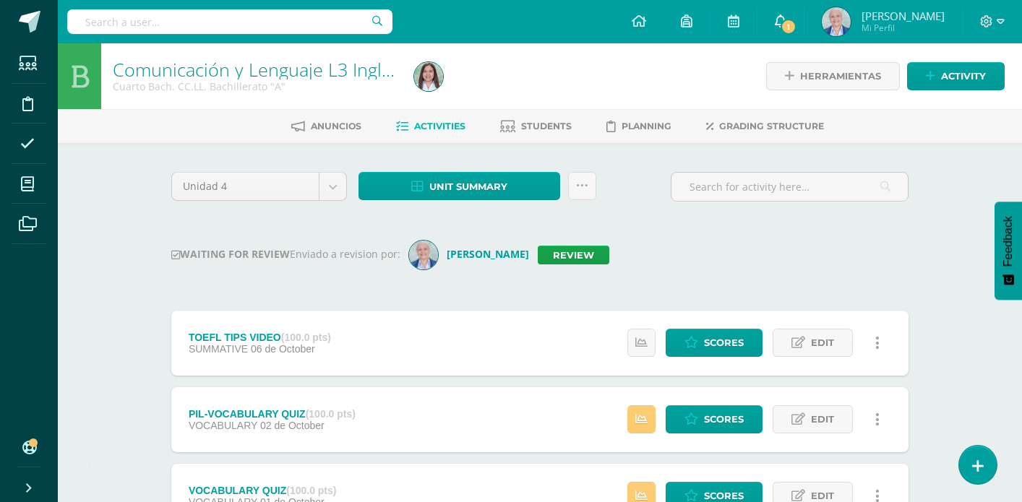
click at [804, 36] on link "1" at bounding box center [781, 21] width 46 height 43
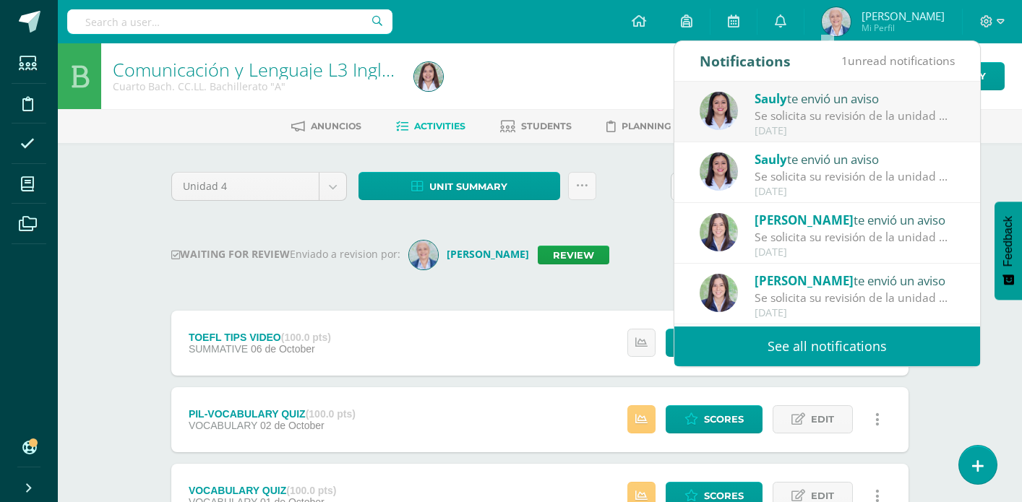
click at [828, 115] on div "Se solicita su revisión de la unidad Unidad 4 para el curso Inglés Preparatoria…" at bounding box center [855, 116] width 201 height 17
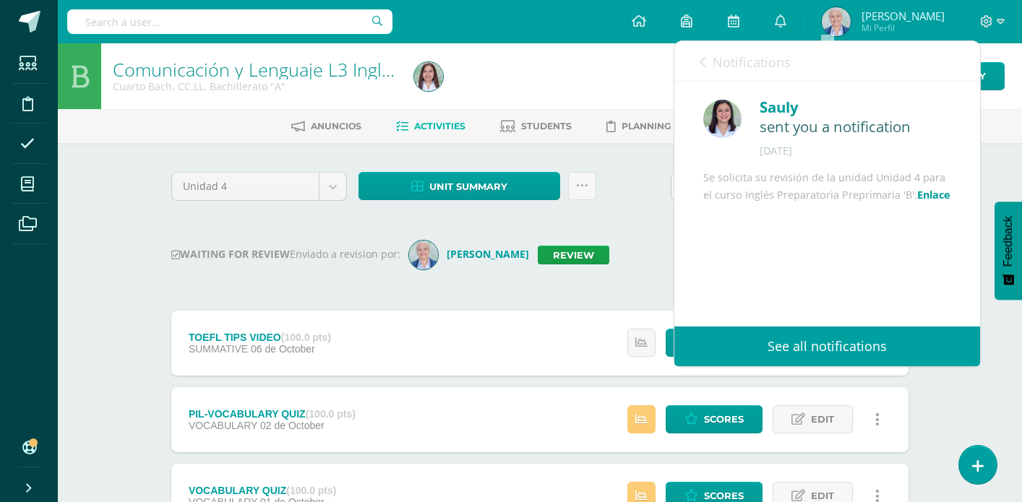
click at [936, 202] on link "Enlace" at bounding box center [933, 195] width 33 height 14
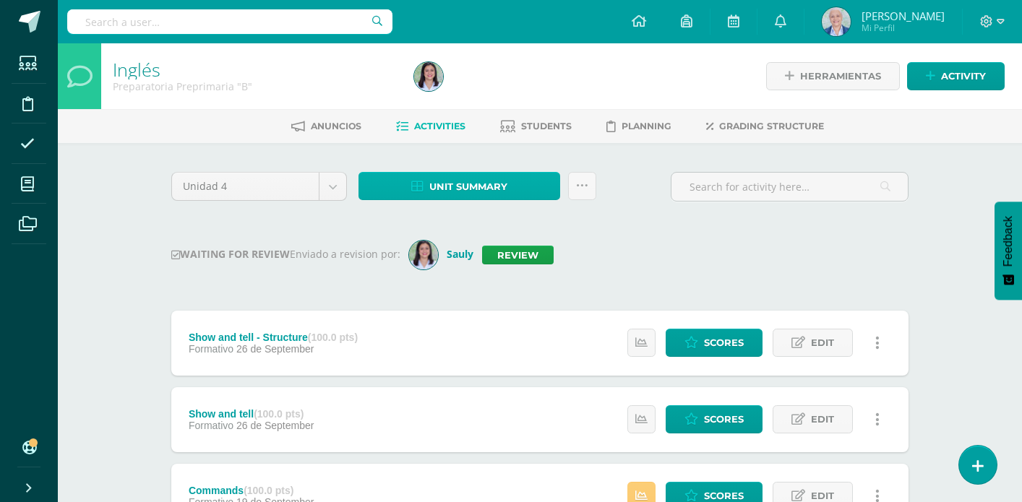
click at [488, 192] on span "Unit summary" at bounding box center [468, 187] width 78 height 27
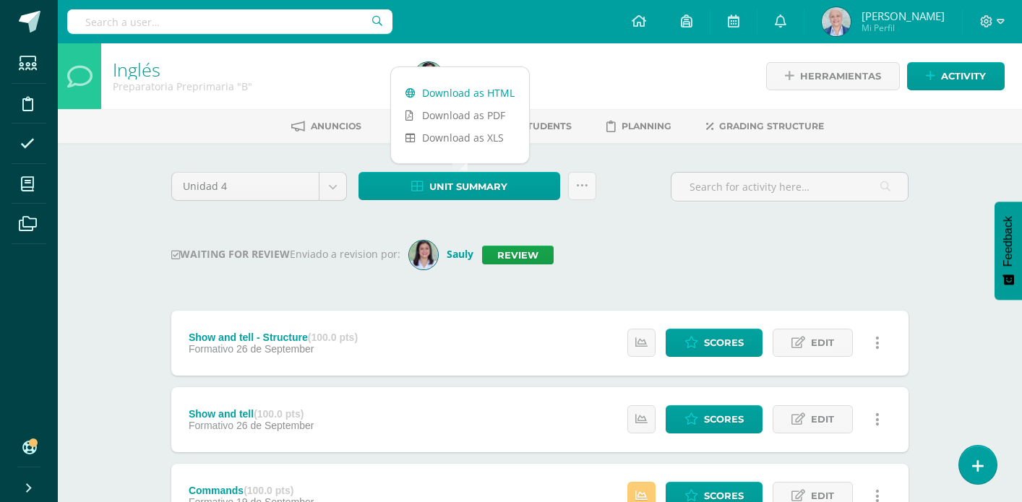
click at [470, 95] on link "Download as HTML" at bounding box center [460, 93] width 138 height 22
click at [517, 258] on link "Review" at bounding box center [518, 255] width 72 height 19
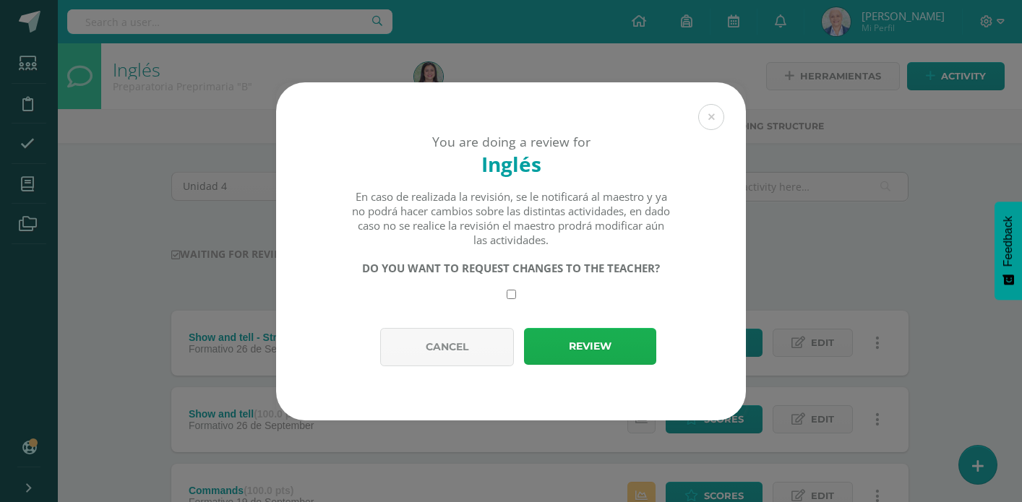
click at [560, 348] on button "Review" at bounding box center [590, 346] width 132 height 37
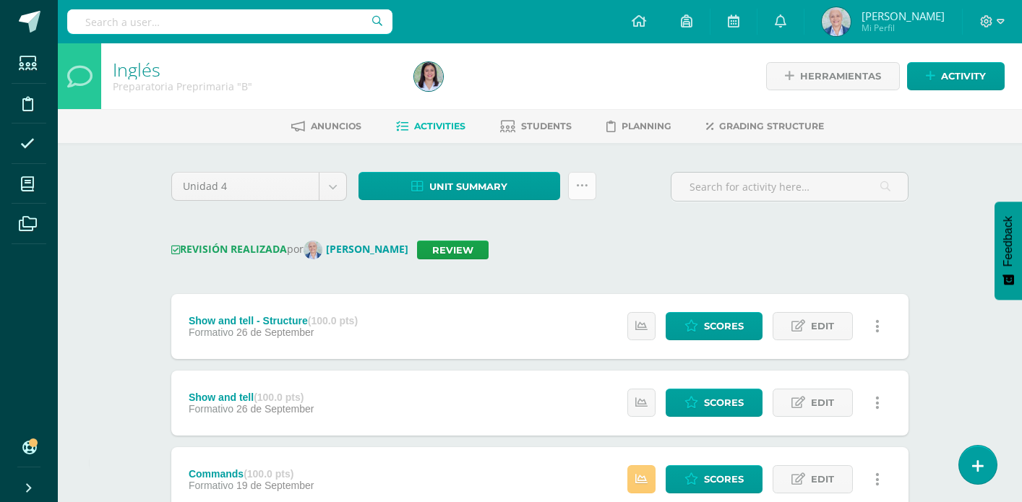
click at [577, 194] on link at bounding box center [582, 186] width 28 height 28
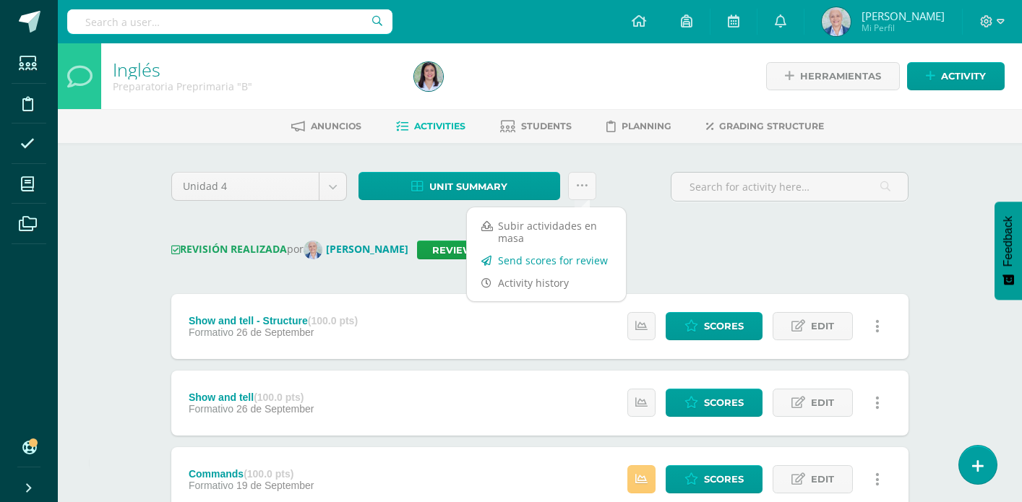
click at [574, 260] on link "Send scores for review" at bounding box center [546, 260] width 159 height 22
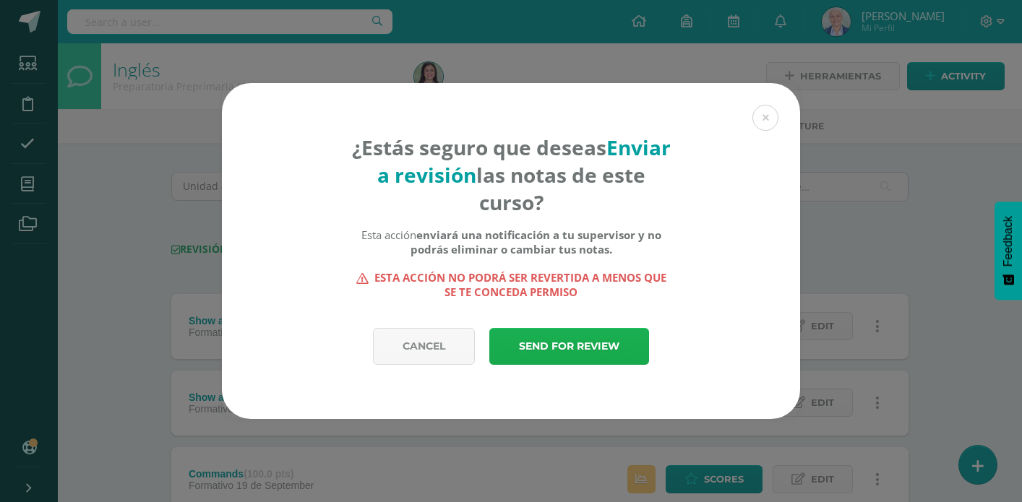
click at [586, 338] on link "Send for review" at bounding box center [569, 346] width 160 height 37
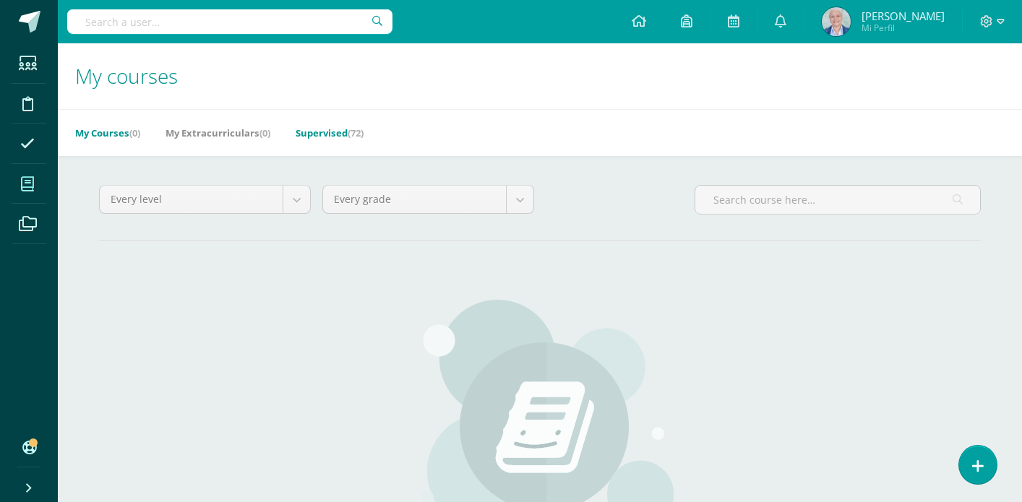
click at [330, 137] on link "Supervised (72)" at bounding box center [330, 132] width 68 height 23
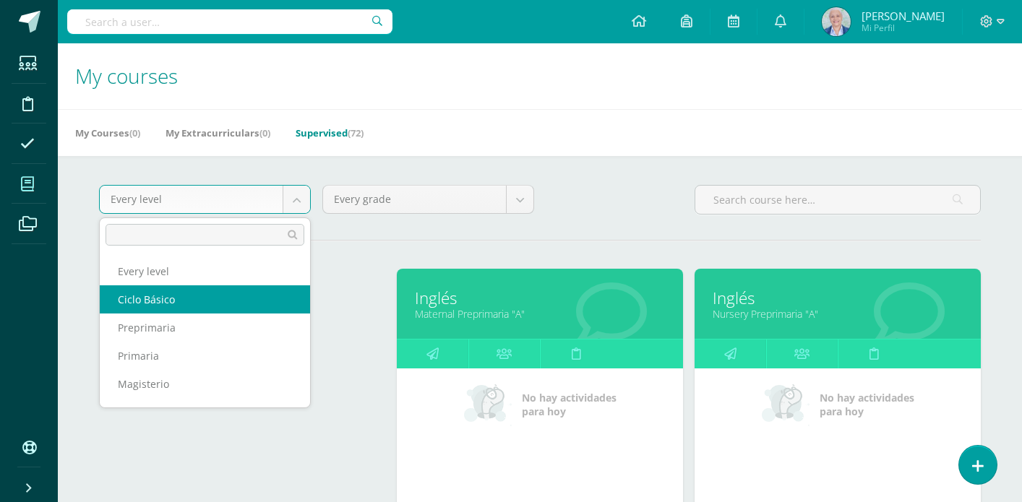
select select "7"
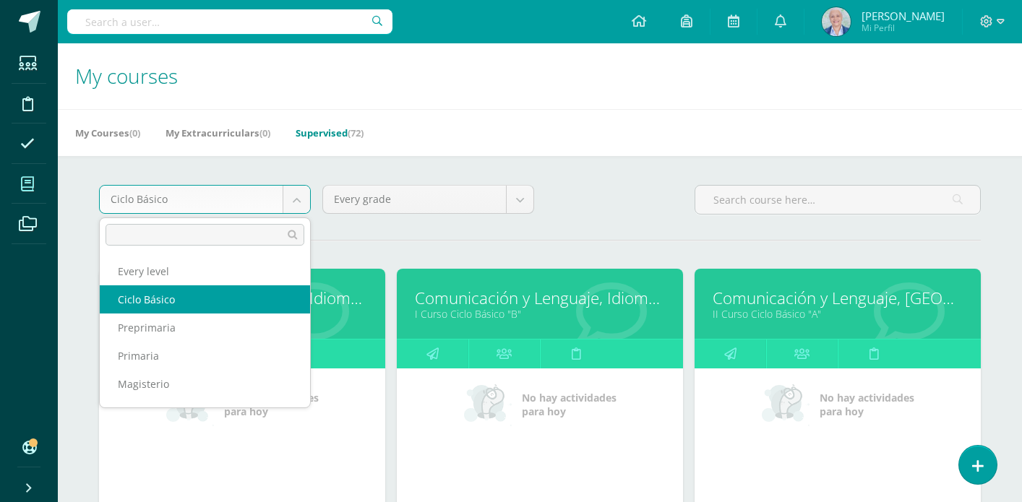
click at [296, 203] on body "Students Discipline Attendance My courses Archivos Soporte Help Reportar un pro…" at bounding box center [511, 450] width 1022 height 900
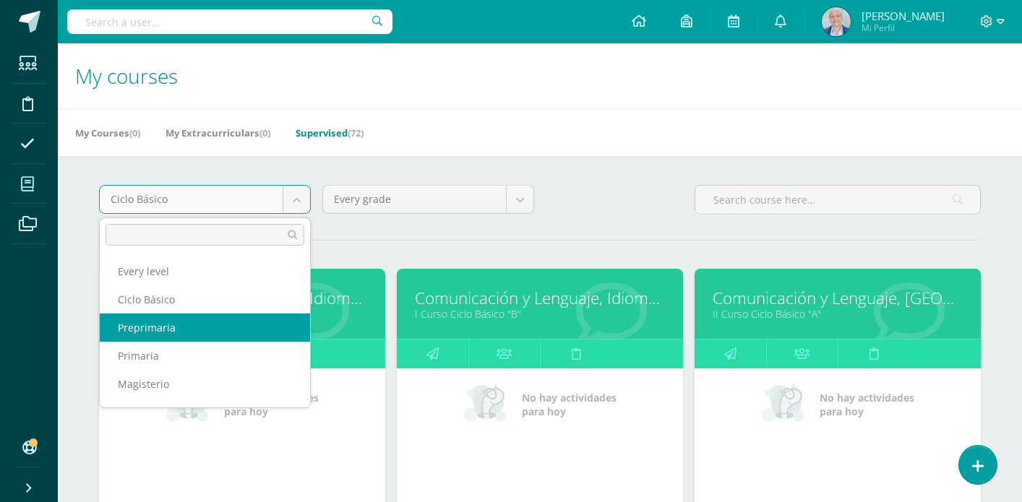
select select "5"
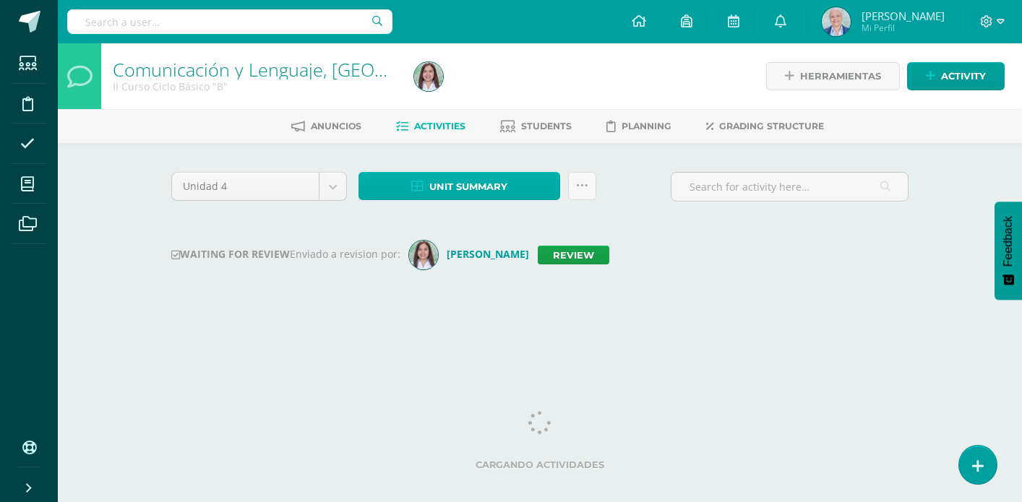
click at [474, 194] on span "Unit summary" at bounding box center [468, 187] width 78 height 27
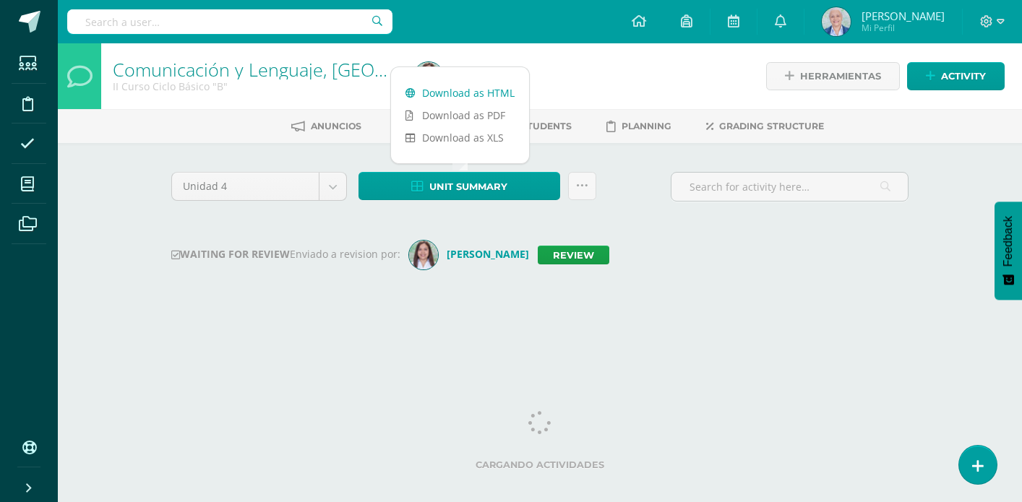
click at [458, 93] on link "Download as HTML" at bounding box center [460, 93] width 138 height 22
click at [589, 260] on link "Review" at bounding box center [574, 255] width 72 height 19
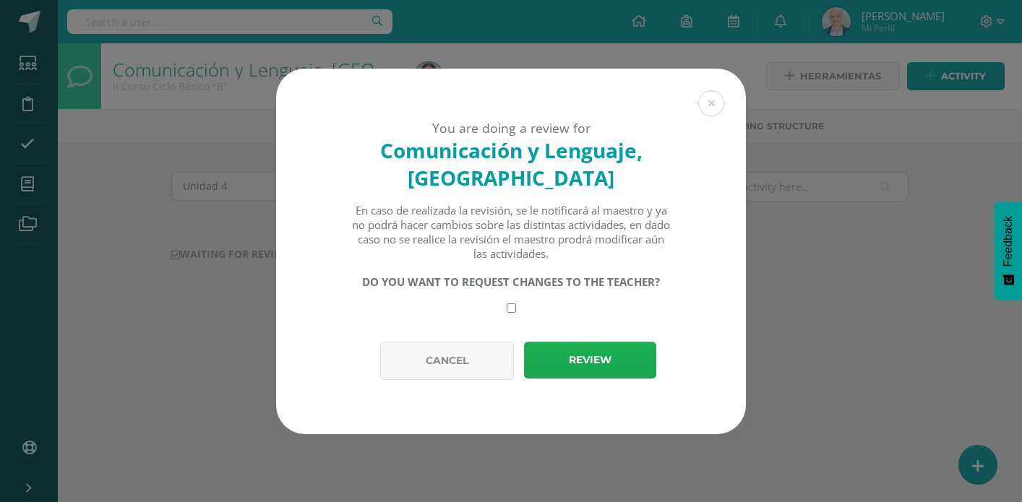
click at [595, 367] on button "Review" at bounding box center [590, 360] width 132 height 37
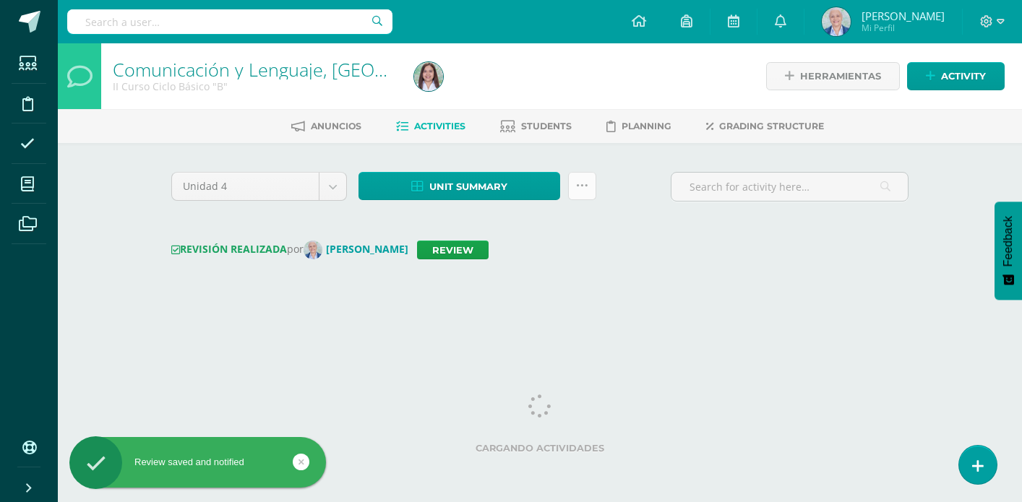
click at [583, 185] on icon at bounding box center [582, 186] width 12 height 12
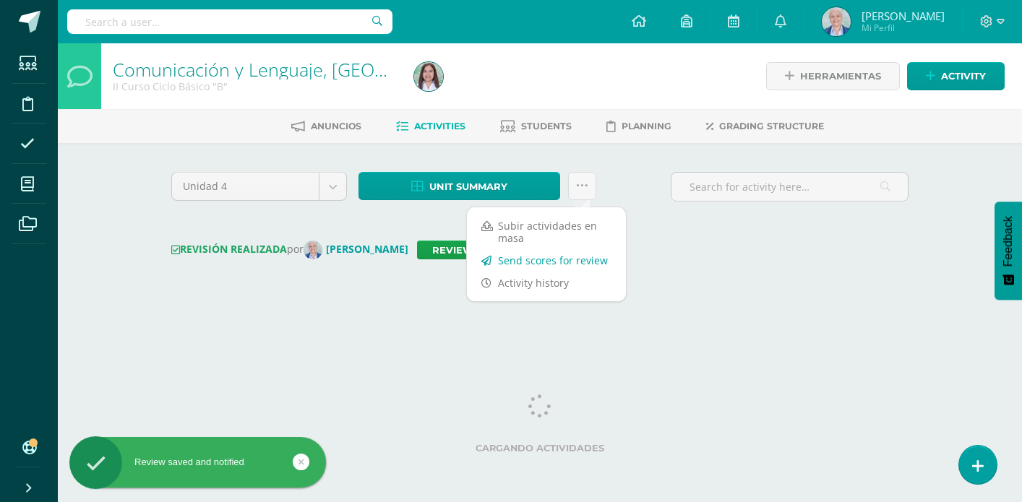
click at [579, 260] on link "Send scores for review" at bounding box center [546, 260] width 159 height 22
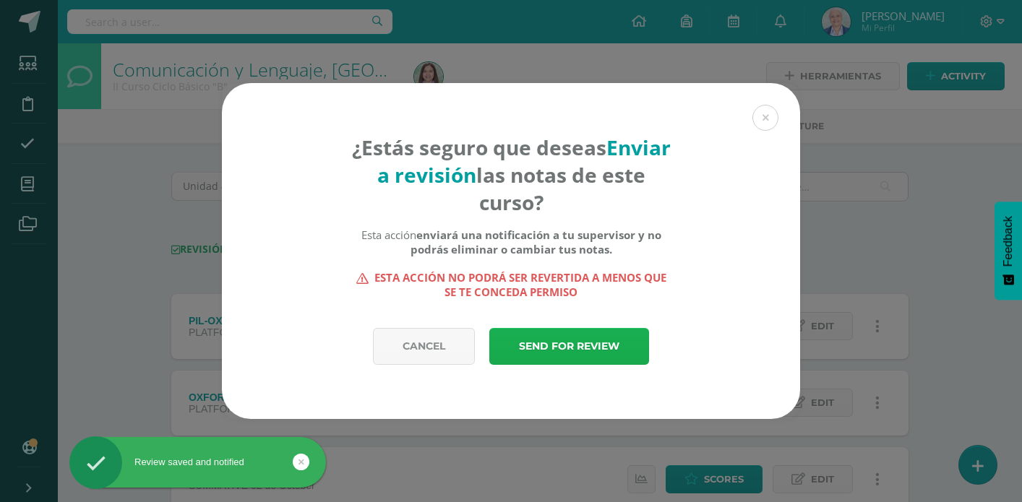
click at [575, 351] on link "Send for review" at bounding box center [569, 346] width 160 height 37
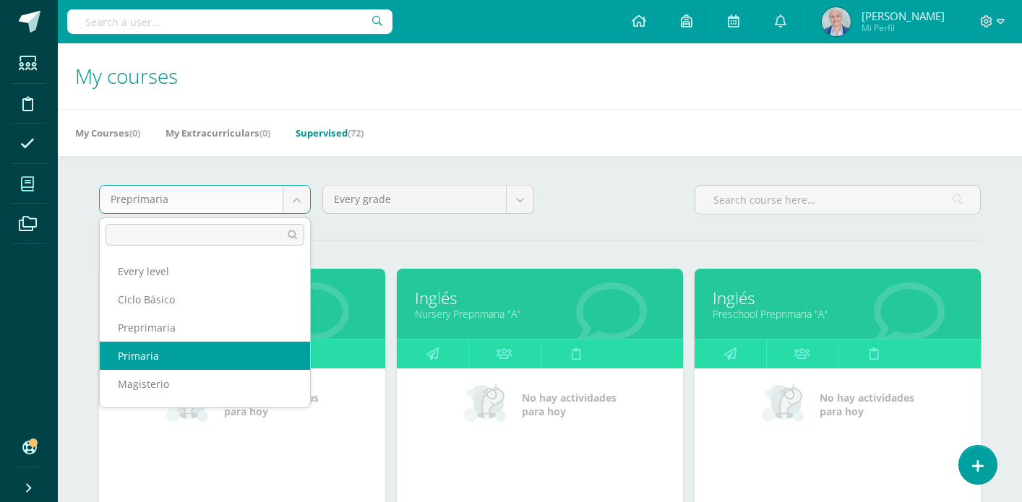
select select "6"
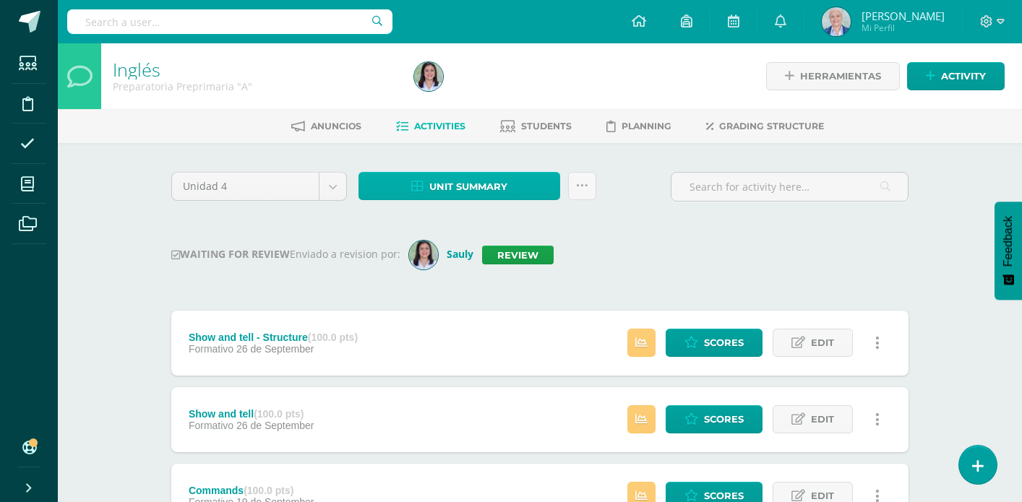
click at [505, 190] on span "Unit summary" at bounding box center [468, 187] width 78 height 27
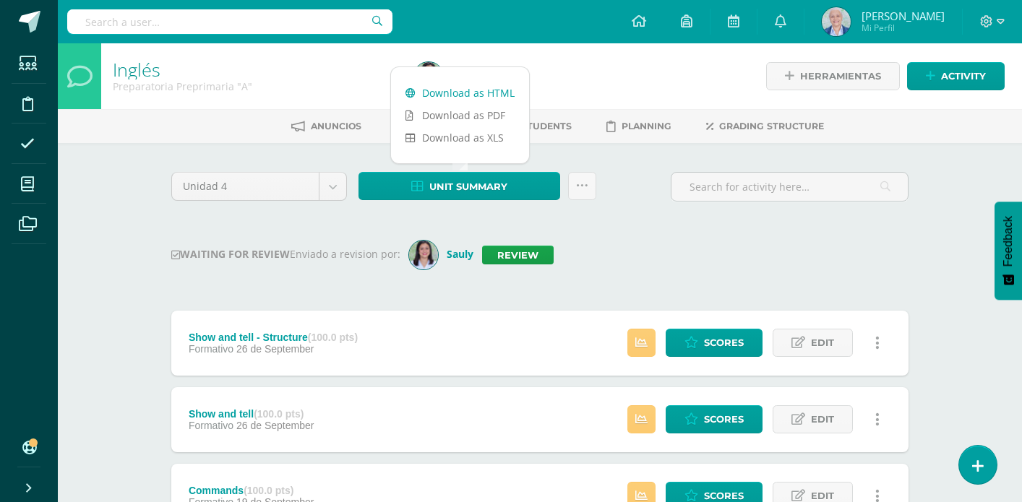
click at [507, 95] on link "Download as HTML" at bounding box center [460, 93] width 138 height 22
click at [547, 254] on link "Review" at bounding box center [518, 255] width 72 height 19
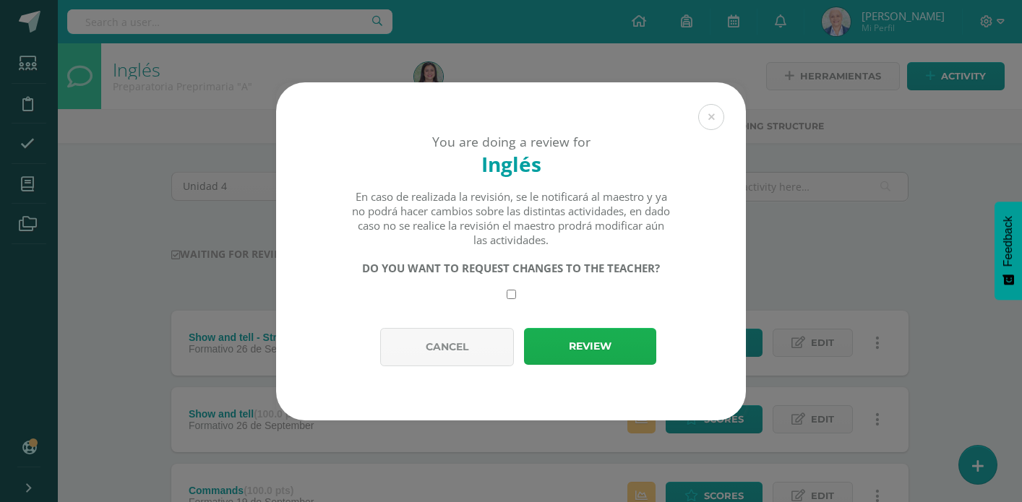
click at [572, 336] on button "Review" at bounding box center [590, 346] width 132 height 37
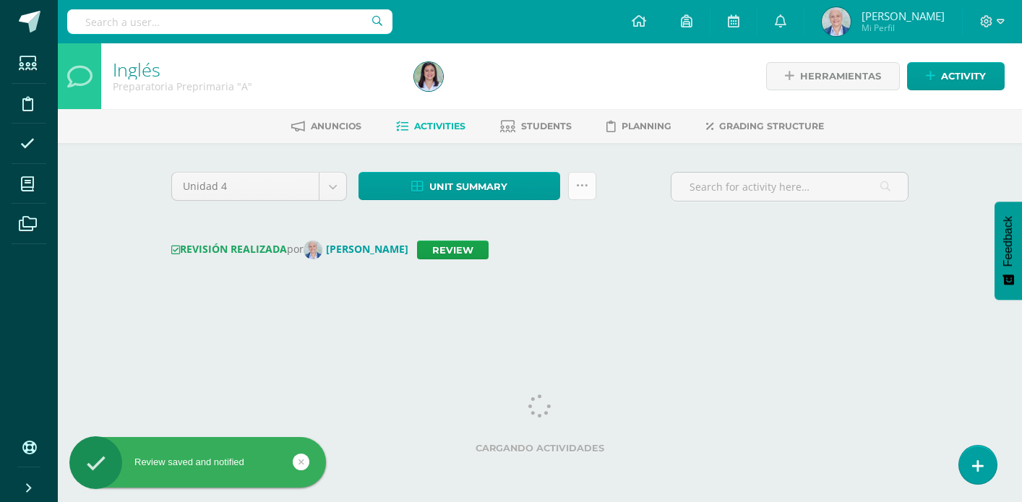
click at [586, 192] on link at bounding box center [582, 186] width 28 height 28
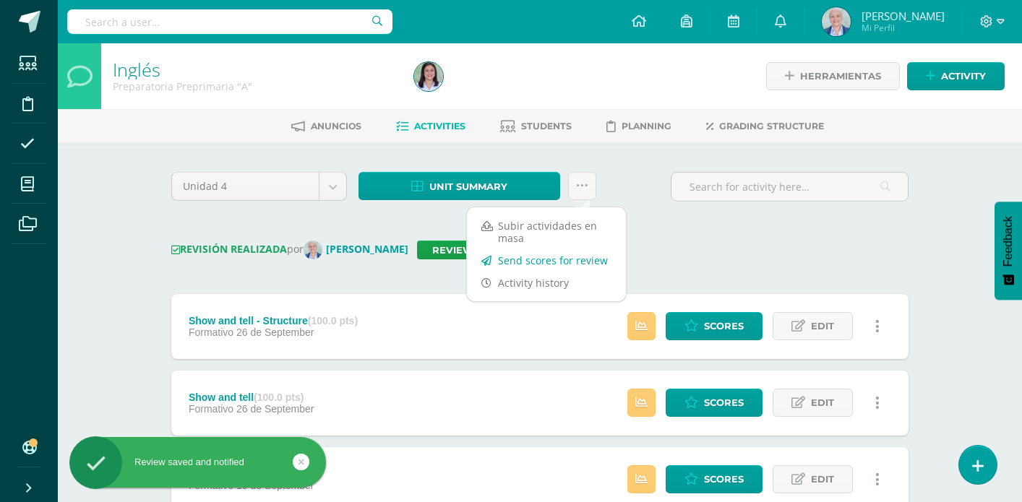
click at [570, 257] on link "Send scores for review" at bounding box center [546, 260] width 159 height 22
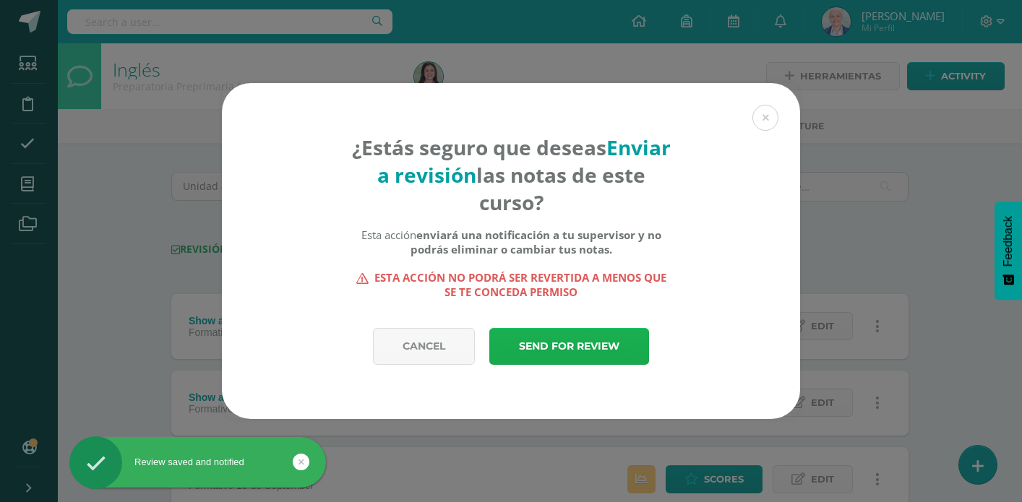
click at [568, 351] on link "Send for review" at bounding box center [569, 346] width 160 height 37
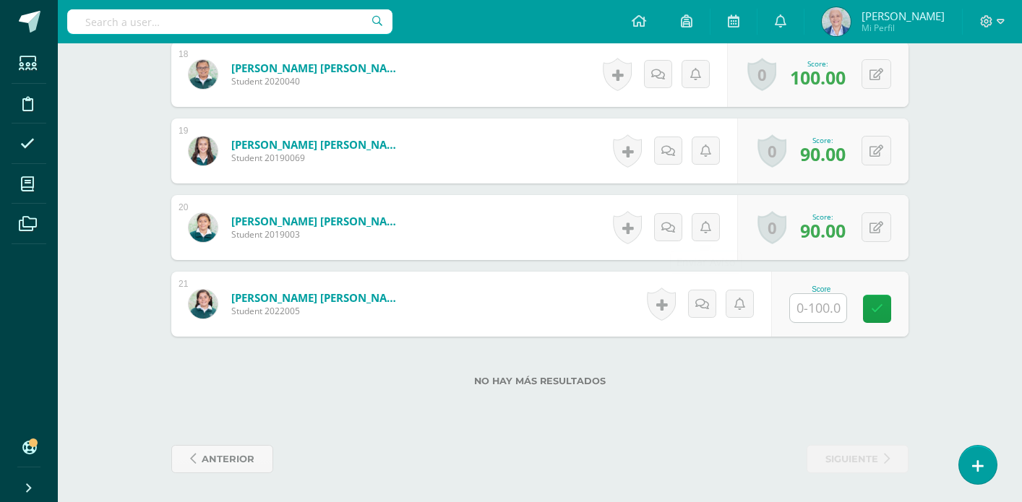
scroll to position [1763, 0]
click at [815, 308] on input "text" at bounding box center [818, 308] width 56 height 28
type input "90"
click at [884, 312] on icon at bounding box center [887, 309] width 13 height 12
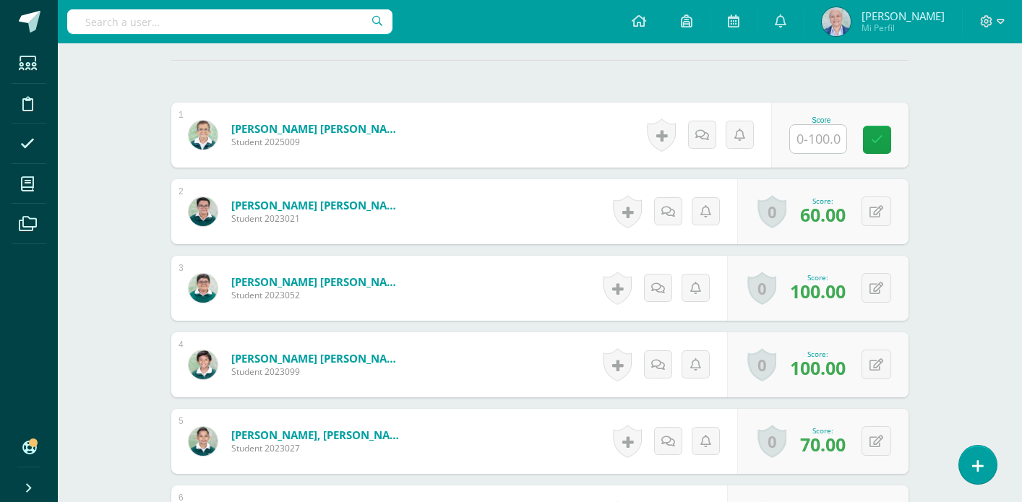
scroll to position [414, 0]
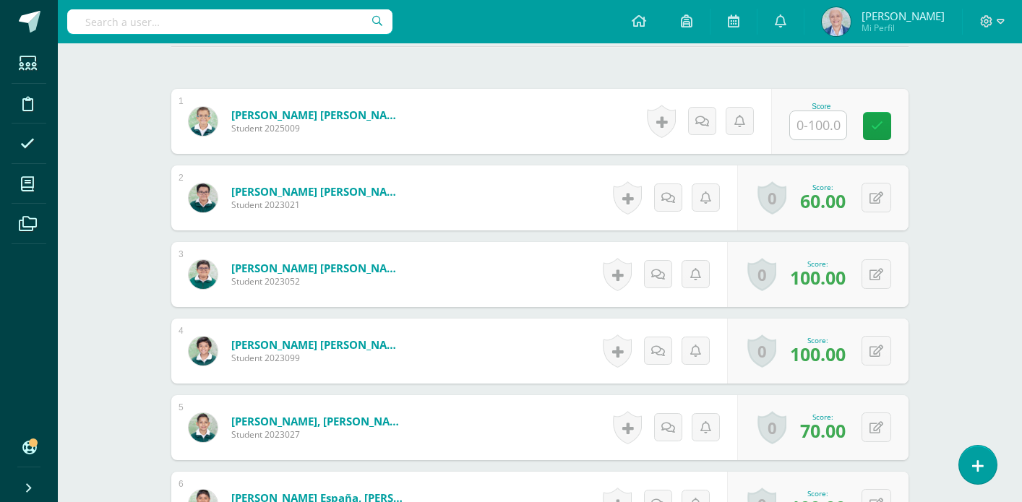
click at [817, 129] on input "text" at bounding box center [818, 125] width 56 height 28
type input "100"
click at [886, 132] on icon at bounding box center [887, 126] width 13 height 12
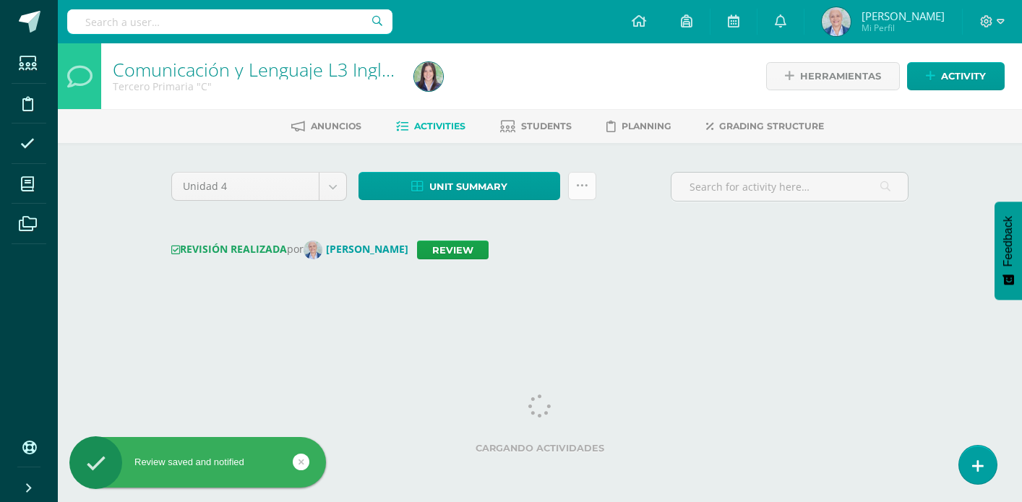
click at [576, 190] on icon at bounding box center [582, 186] width 12 height 12
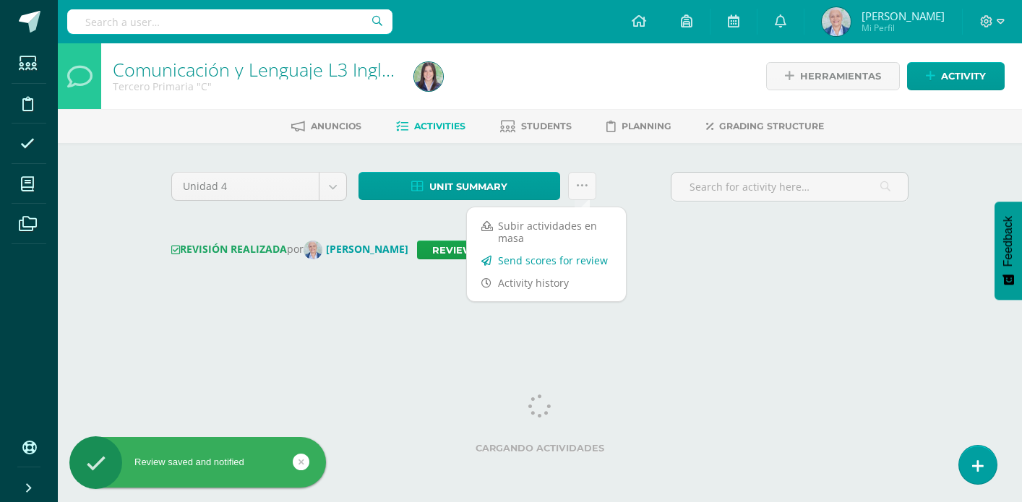
click at [577, 257] on link "Send scores for review" at bounding box center [546, 260] width 159 height 22
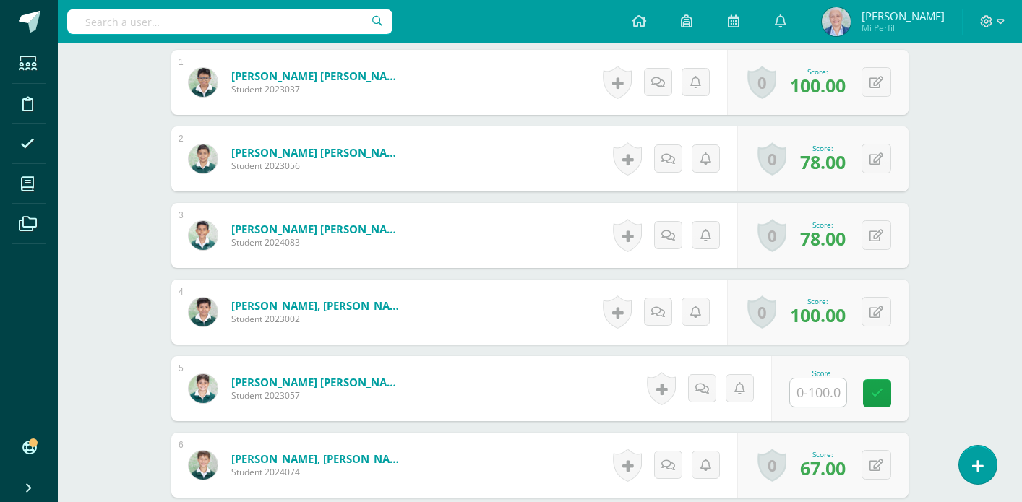
scroll to position [453, 0]
click at [823, 388] on input "text" at bounding box center [827, 392] width 58 height 29
type input "78"
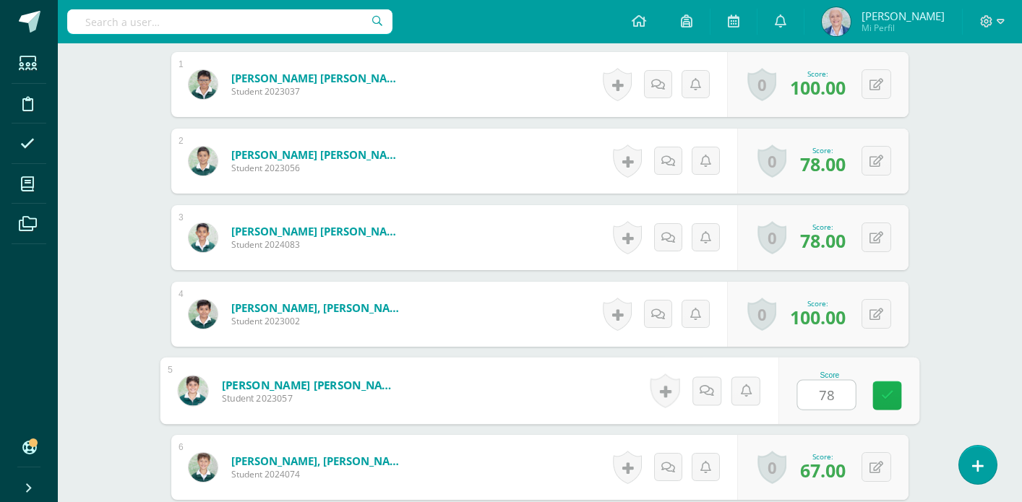
click at [886, 402] on icon at bounding box center [887, 396] width 13 height 12
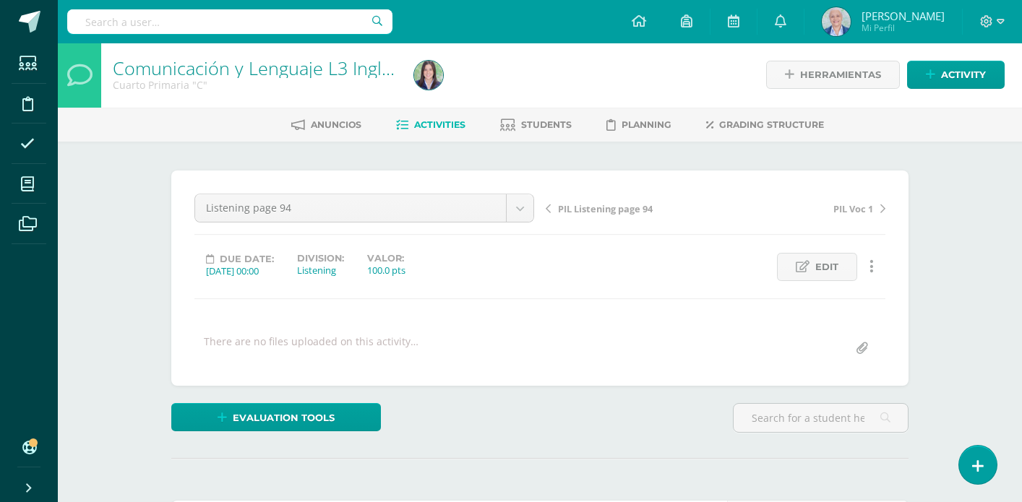
scroll to position [0, 0]
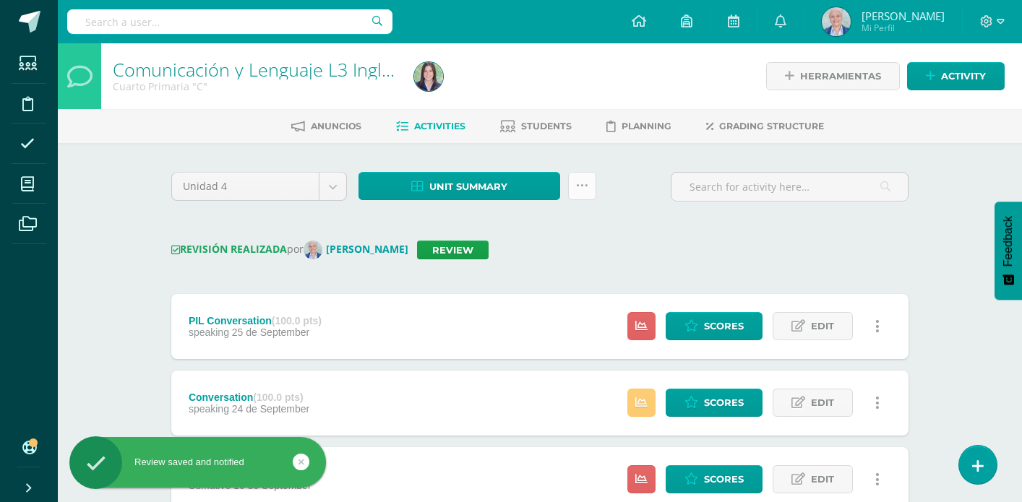
click at [572, 195] on link at bounding box center [582, 186] width 28 height 28
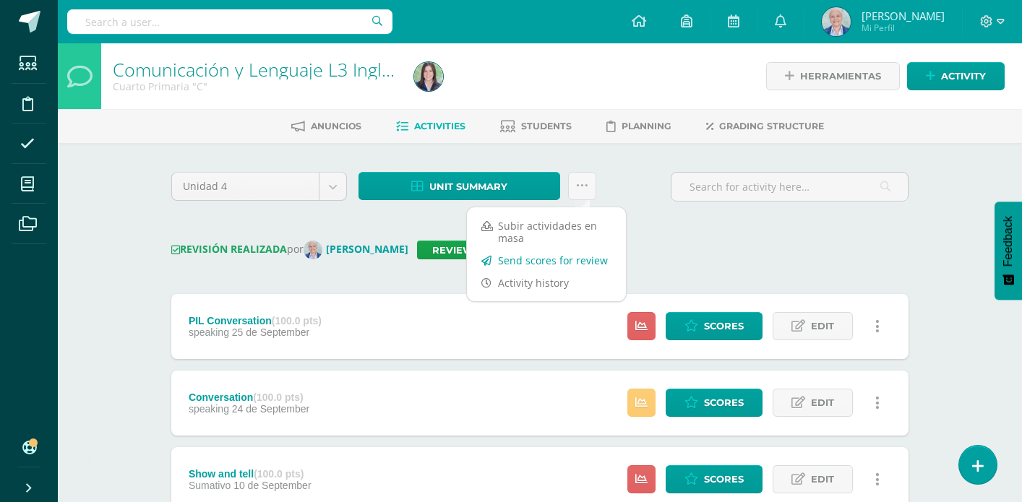
click at [569, 257] on link "Send scores for review" at bounding box center [546, 260] width 159 height 22
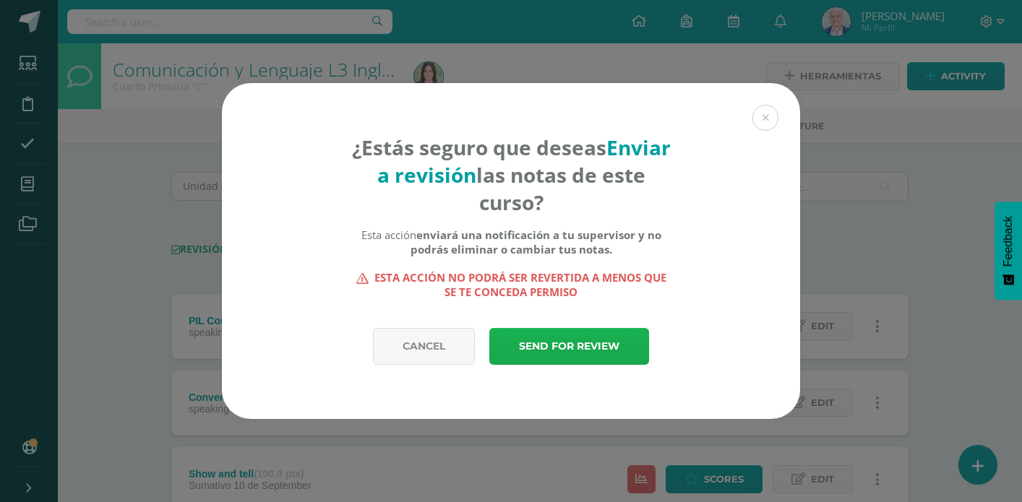
click at [576, 344] on link "Send for review" at bounding box center [569, 346] width 160 height 37
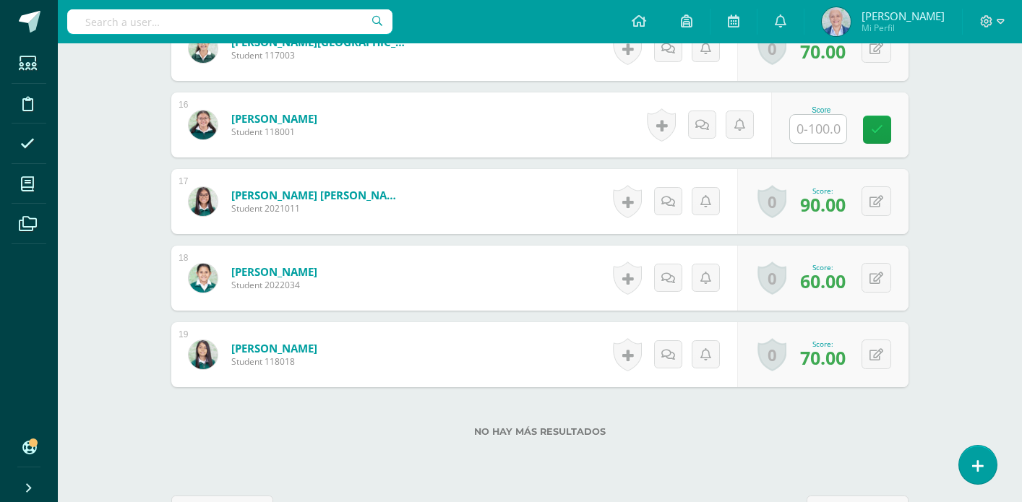
scroll to position [1553, 0]
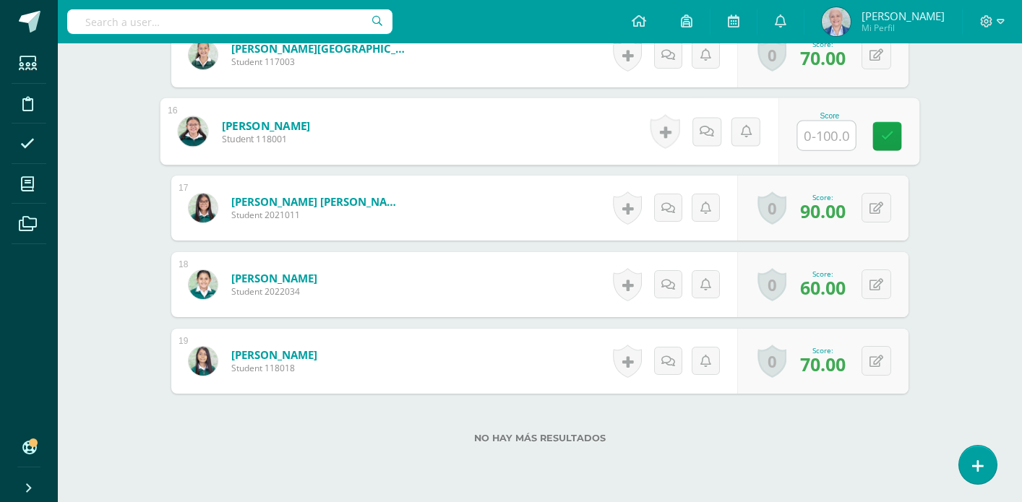
click at [829, 134] on input "text" at bounding box center [827, 135] width 58 height 29
type input "100"
click at [897, 143] on link at bounding box center [887, 136] width 29 height 29
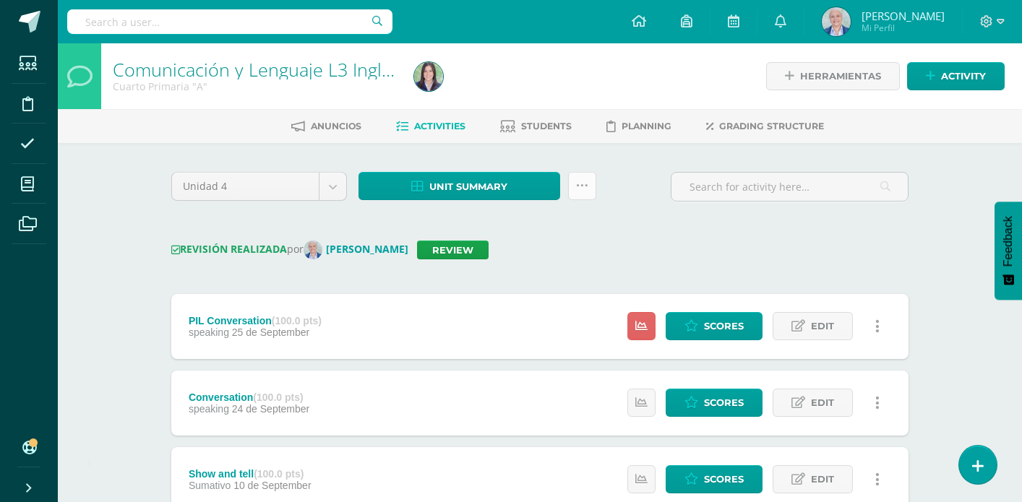
click at [583, 189] on icon at bounding box center [582, 186] width 12 height 12
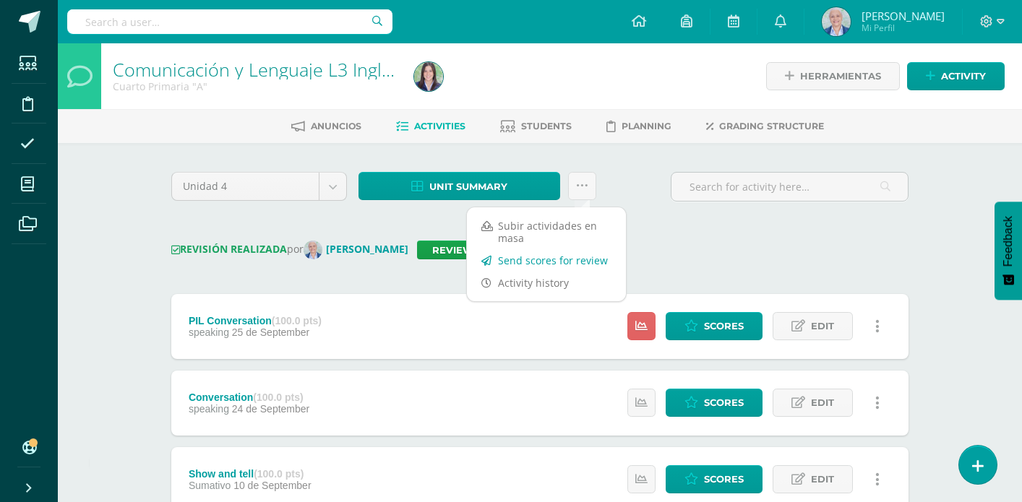
click at [563, 265] on link "Send scores for review" at bounding box center [546, 260] width 159 height 22
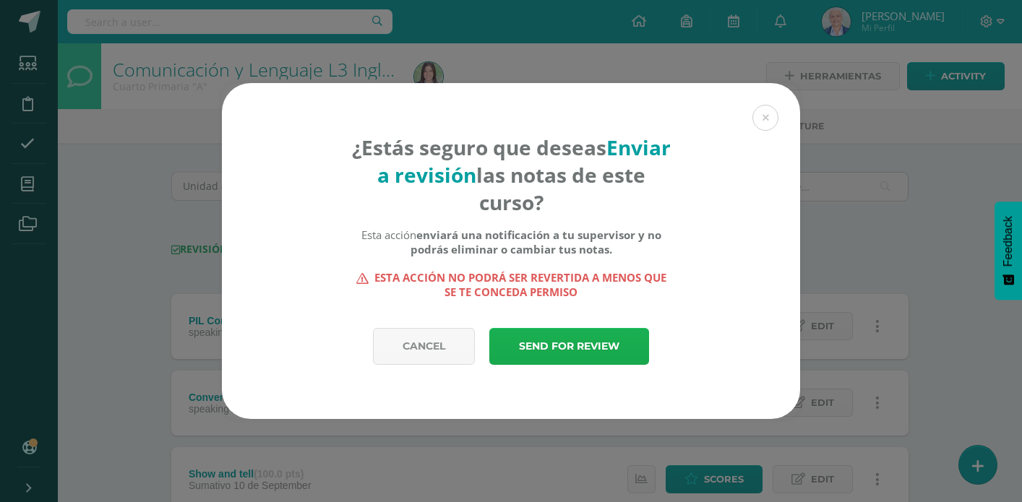
click at [555, 344] on link "Send for review" at bounding box center [569, 346] width 160 height 37
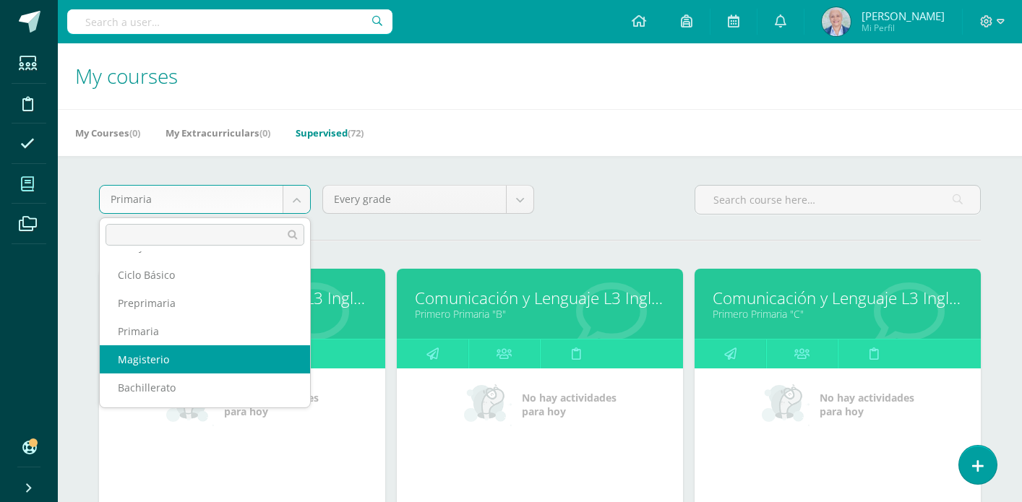
scroll to position [25, 0]
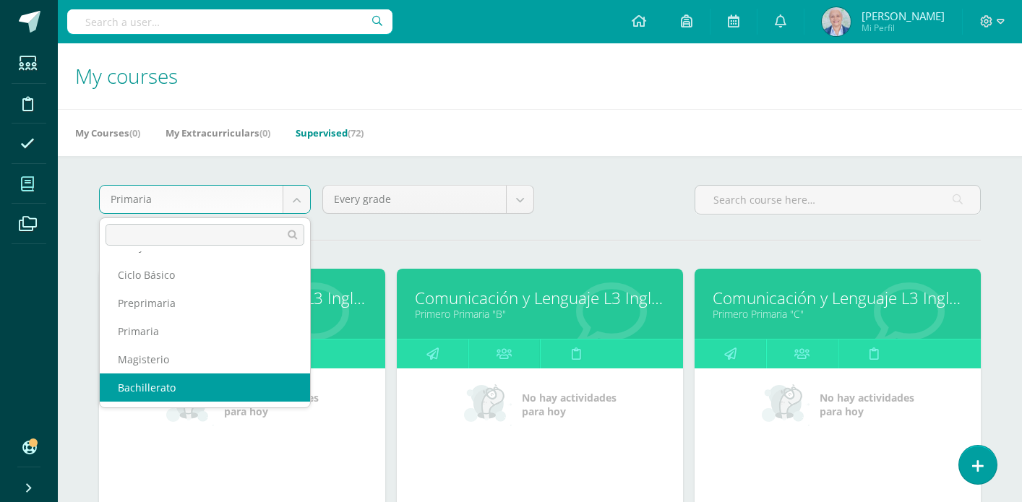
select select "9"
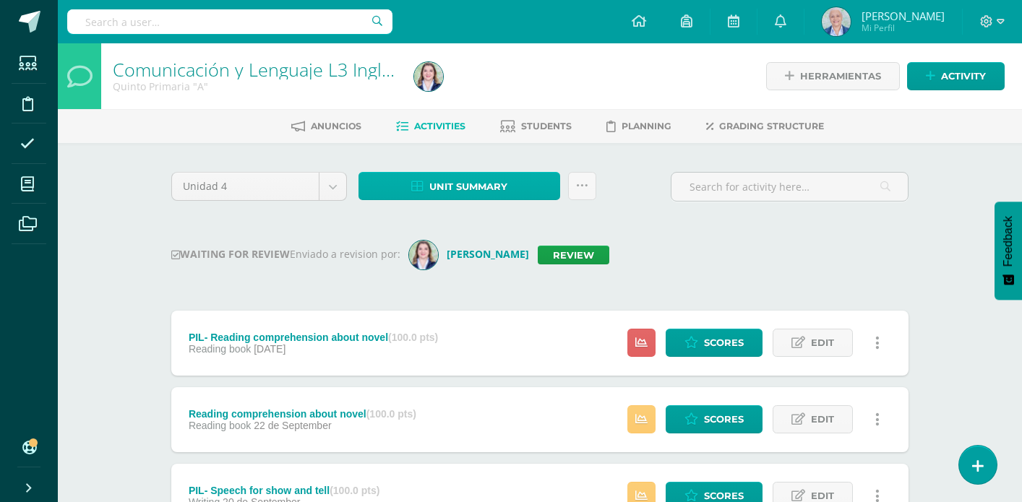
drag, startPoint x: 494, startPoint y: 197, endPoint x: 494, endPoint y: 189, distance: 8.0
click at [494, 197] on span "Unit summary" at bounding box center [468, 187] width 78 height 27
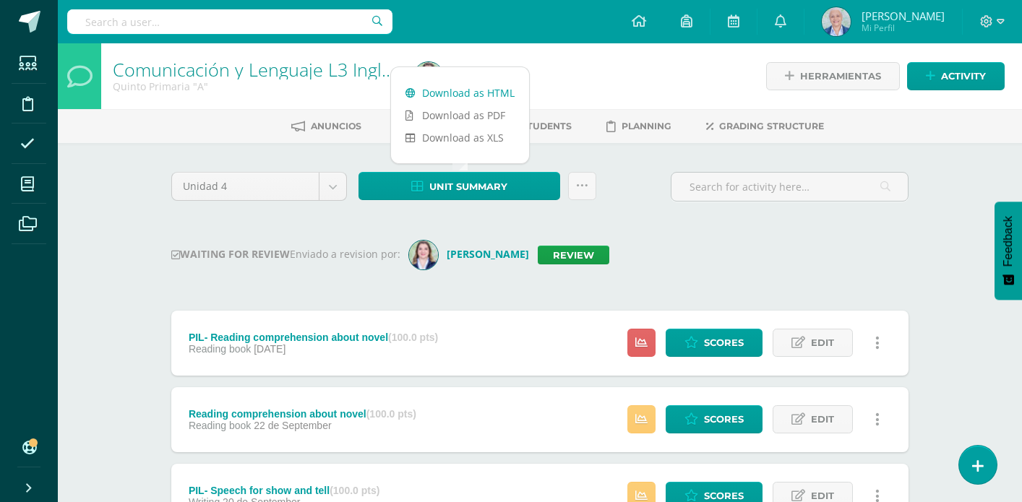
click at [483, 90] on link "Download as HTML" at bounding box center [460, 93] width 138 height 22
click at [538, 257] on link "Review" at bounding box center [574, 255] width 72 height 19
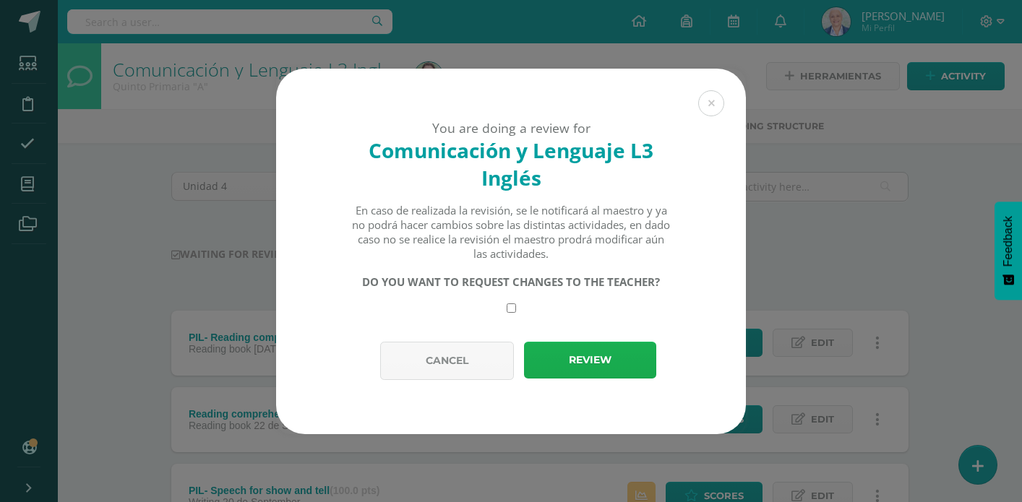
click at [572, 351] on button "Review" at bounding box center [590, 360] width 132 height 37
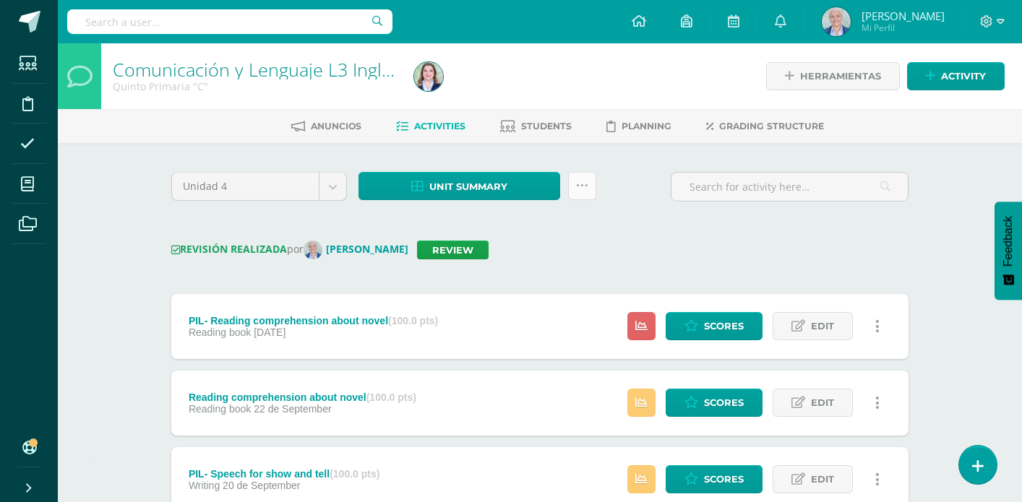
click at [587, 191] on icon at bounding box center [582, 186] width 12 height 12
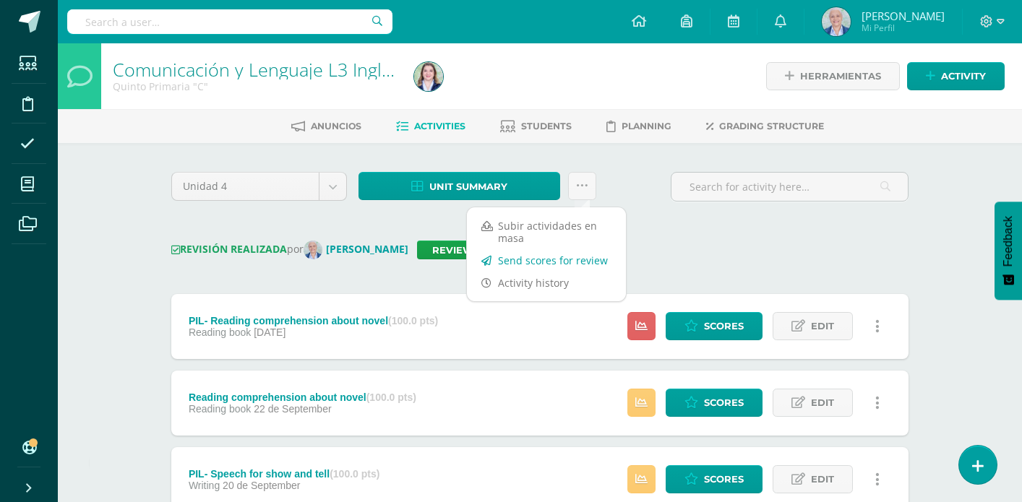
click at [562, 267] on link "Send scores for review" at bounding box center [546, 260] width 159 height 22
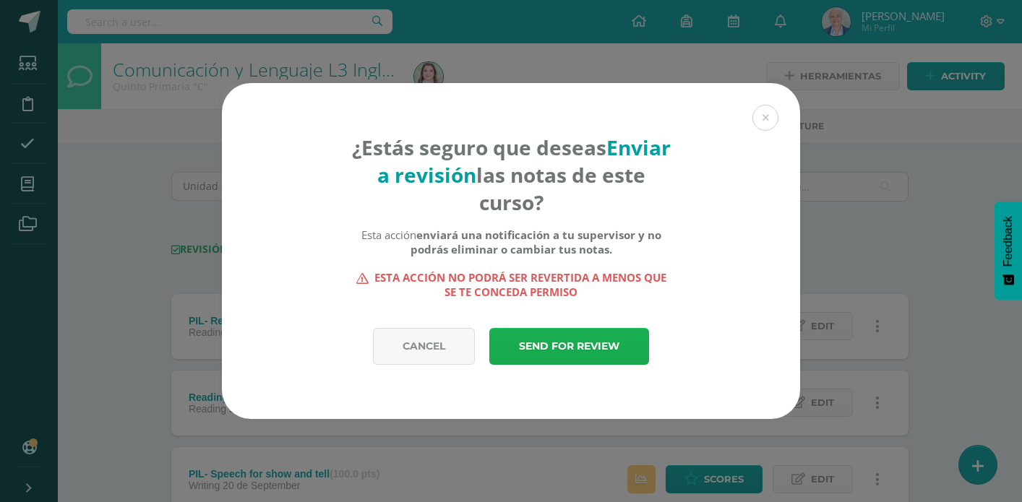
click at [558, 341] on link "Send for review" at bounding box center [569, 346] width 160 height 37
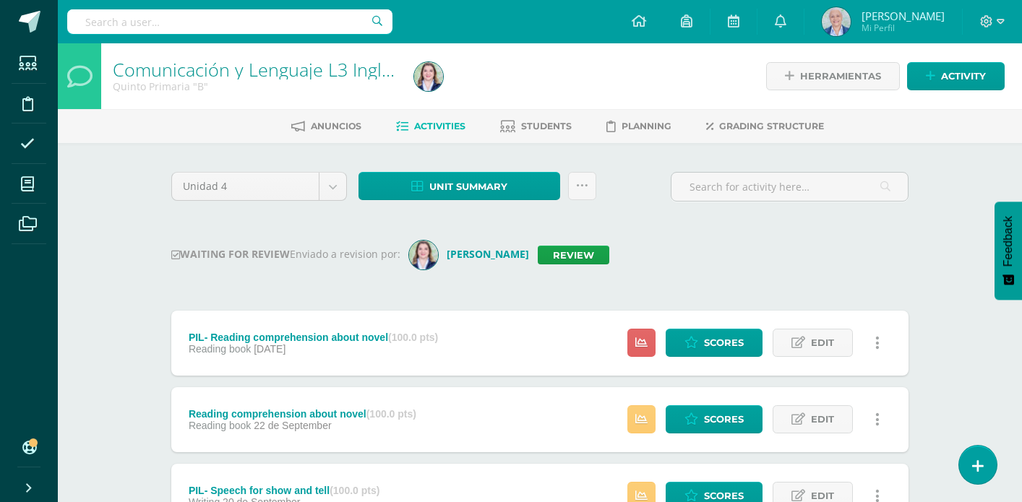
drag, startPoint x: 482, startPoint y: 187, endPoint x: 478, endPoint y: 168, distance: 19.1
click at [481, 187] on span "Unit summary" at bounding box center [468, 187] width 78 height 27
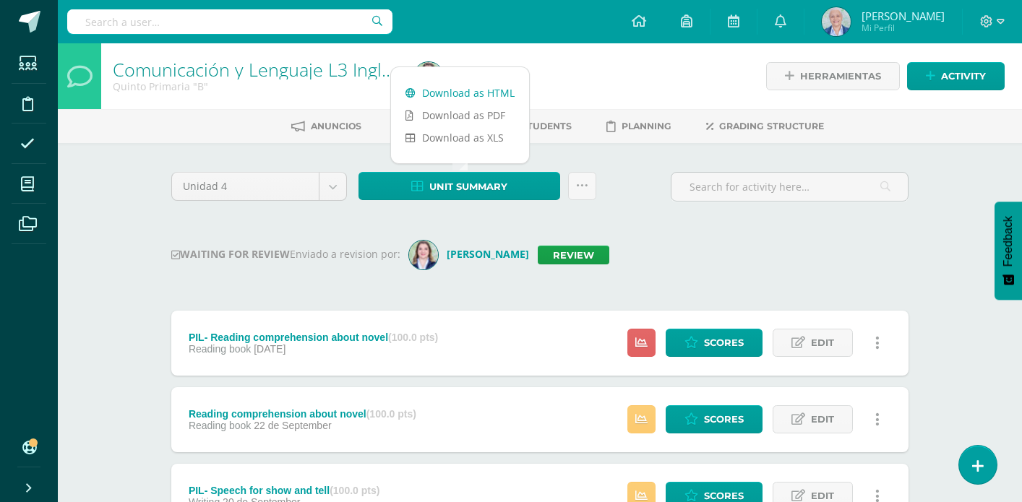
click at [459, 88] on link "Download as HTML" at bounding box center [460, 93] width 138 height 22
click at [556, 254] on link "Review" at bounding box center [574, 255] width 72 height 19
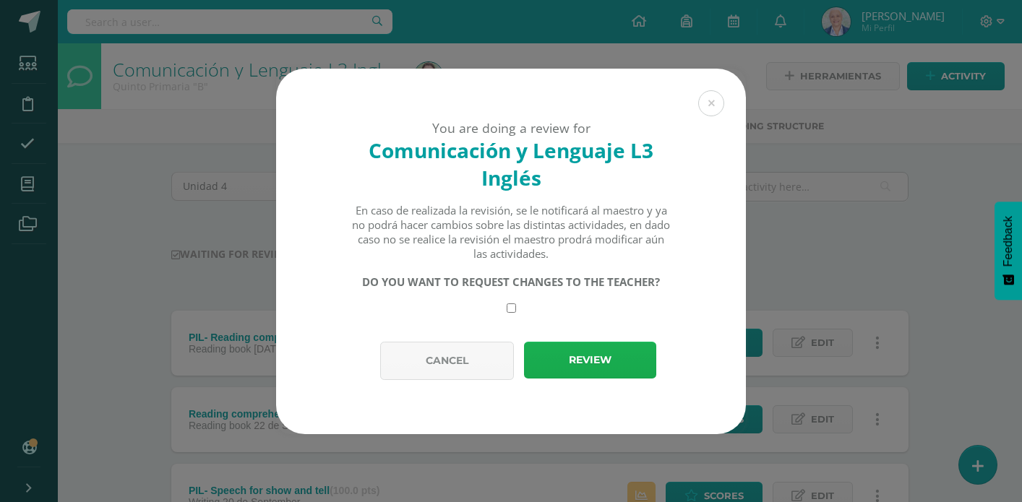
click at [611, 366] on button "Review" at bounding box center [590, 360] width 132 height 37
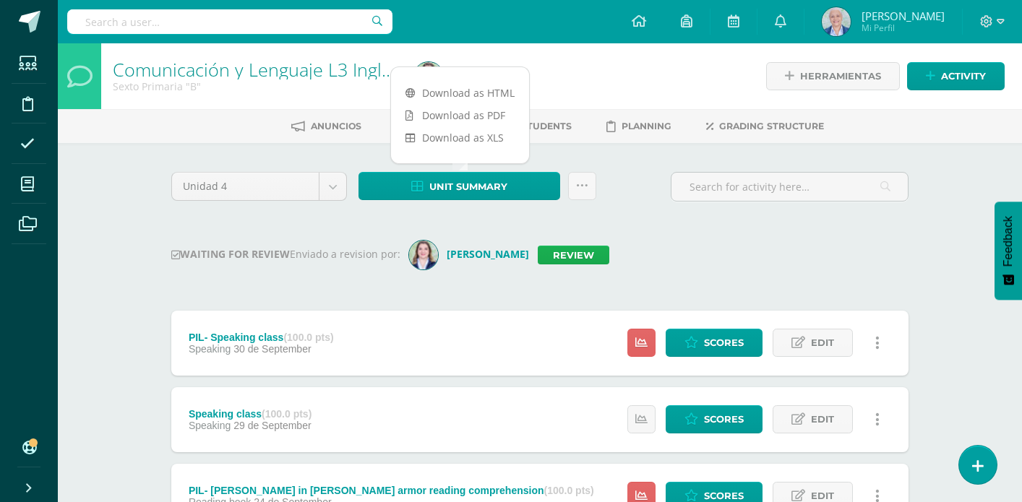
click at [542, 254] on link "Review" at bounding box center [574, 255] width 72 height 19
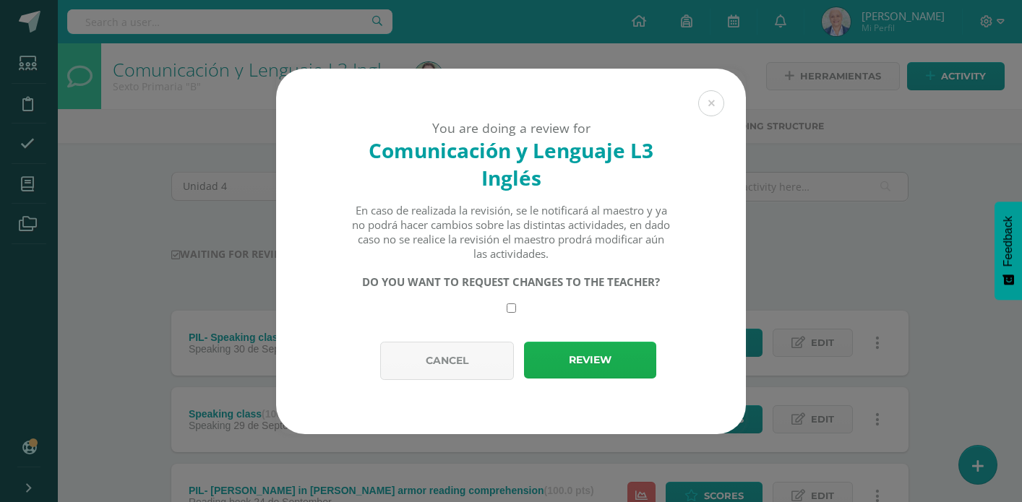
click at [573, 363] on button "Review" at bounding box center [590, 360] width 132 height 37
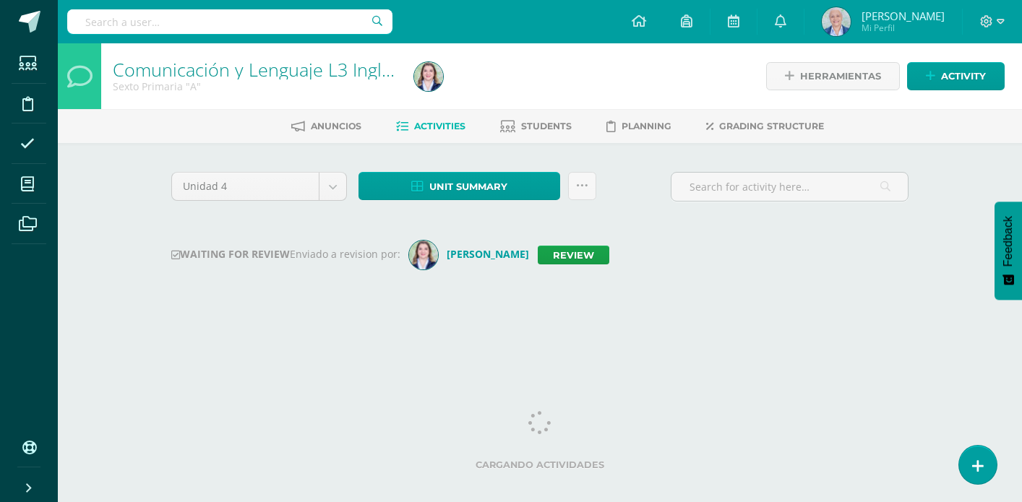
click at [538, 249] on link "Review" at bounding box center [574, 255] width 72 height 19
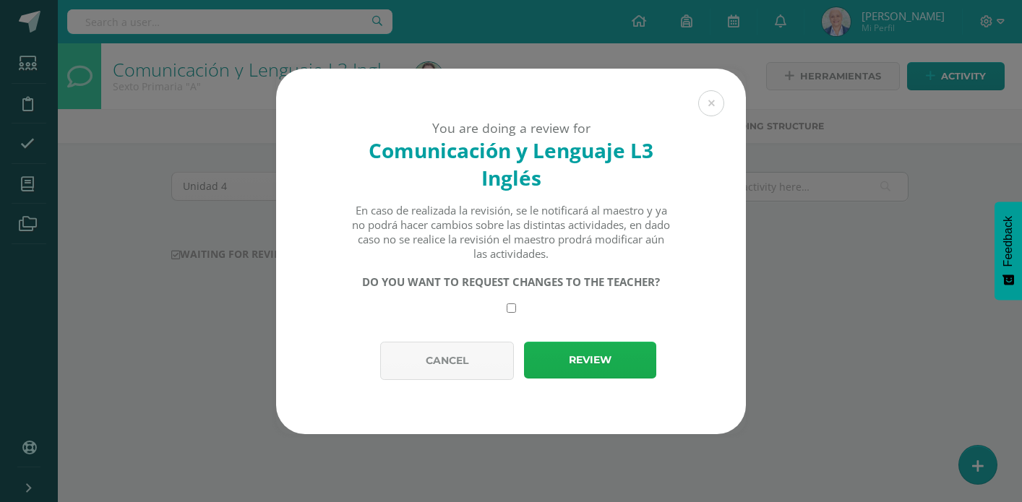
click at [568, 355] on button "Review" at bounding box center [590, 360] width 132 height 37
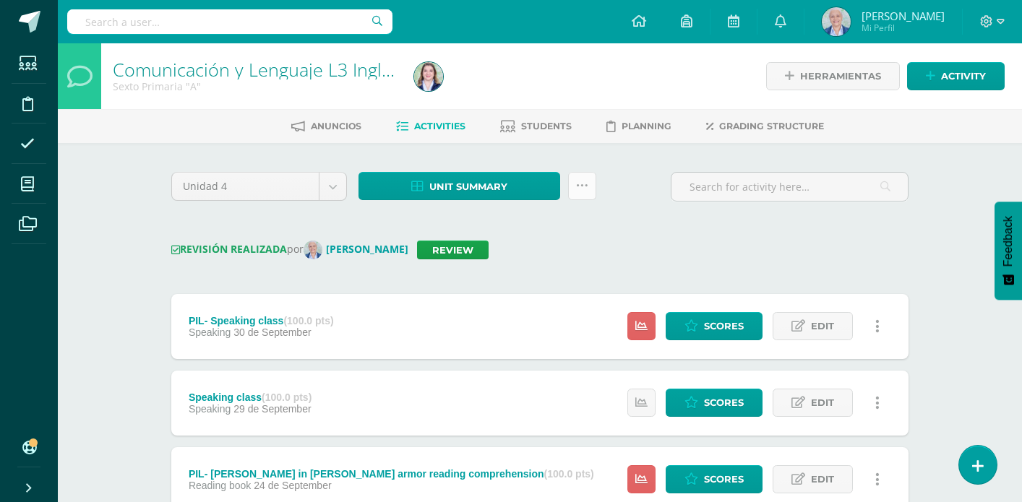
click at [581, 184] on icon at bounding box center [582, 186] width 12 height 12
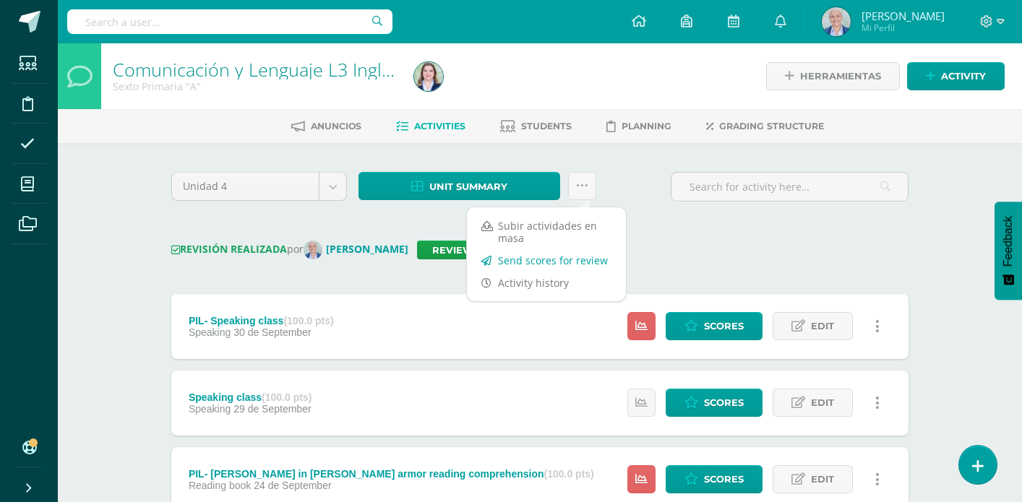
click at [550, 260] on link "Send scores for review" at bounding box center [546, 260] width 159 height 22
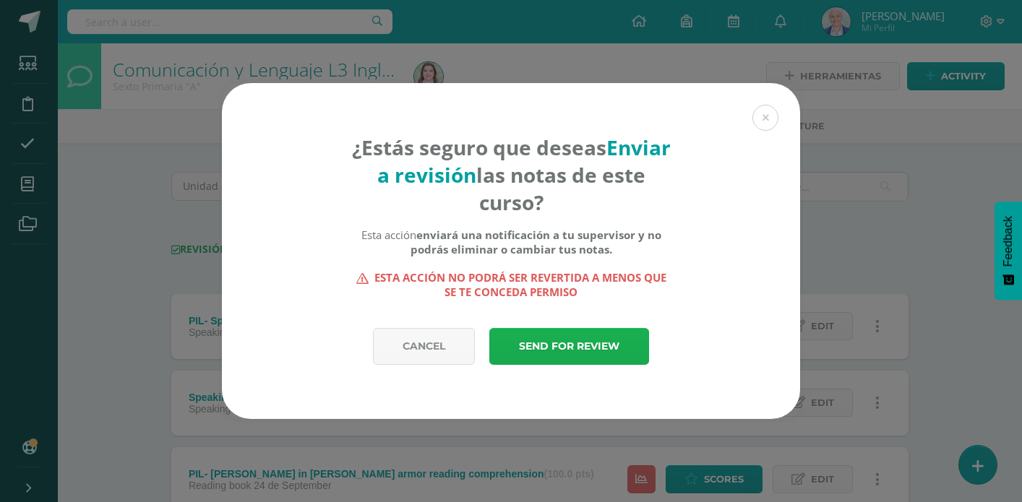
click at [565, 338] on link "Send for review" at bounding box center [569, 346] width 160 height 37
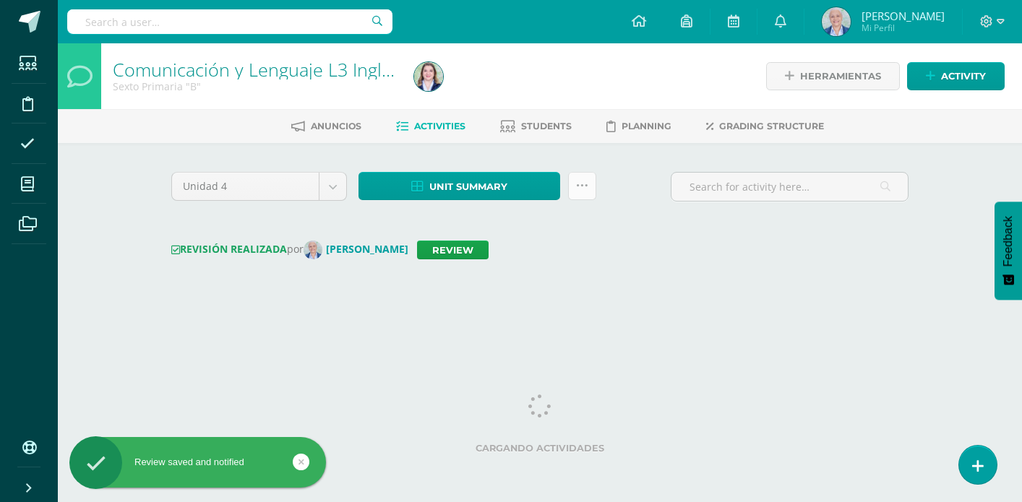
click at [591, 192] on link at bounding box center [582, 186] width 28 height 28
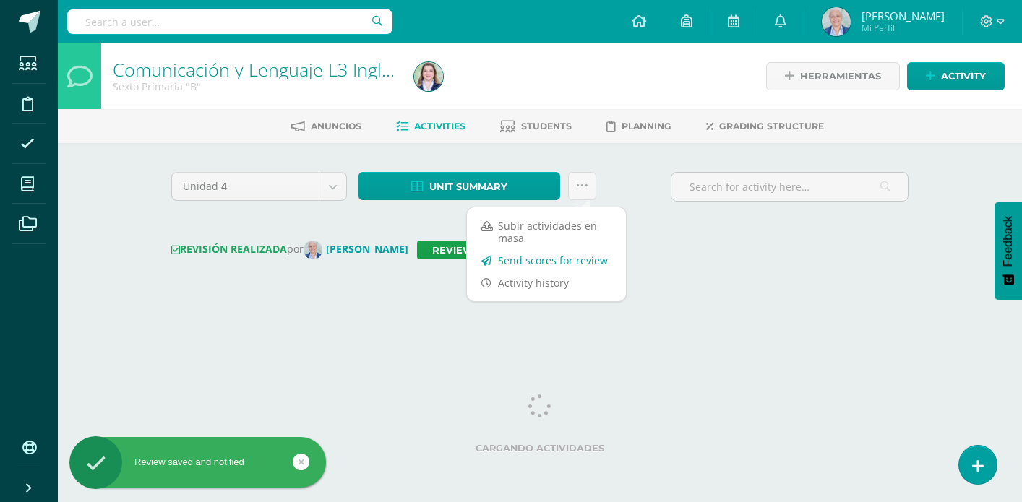
click at [580, 260] on link "Send scores for review" at bounding box center [546, 260] width 159 height 22
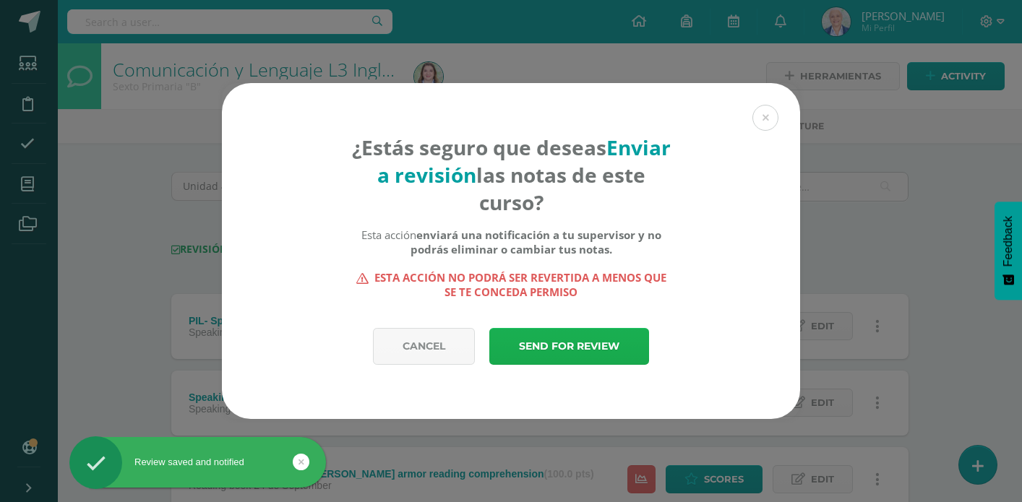
click at [553, 349] on link "Send for review" at bounding box center [569, 346] width 160 height 37
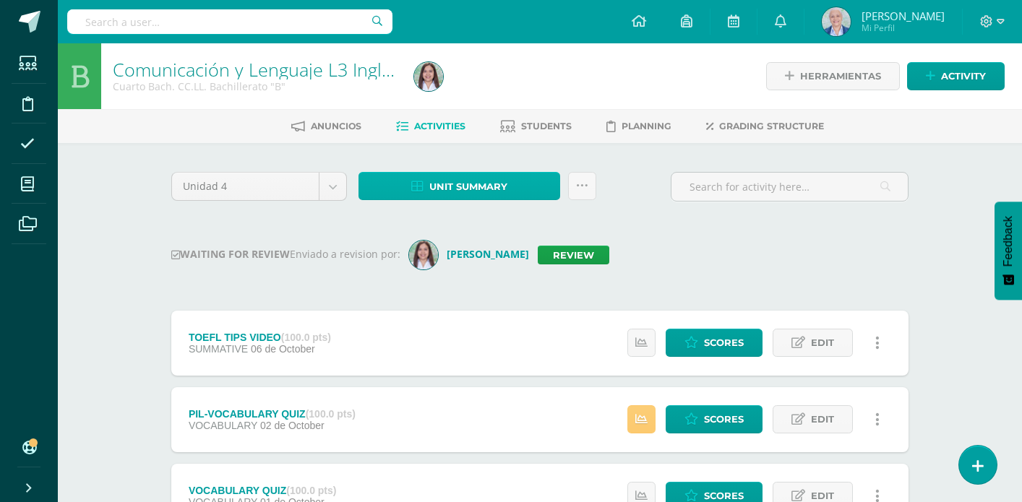
click at [459, 194] on span "Unit summary" at bounding box center [468, 187] width 78 height 27
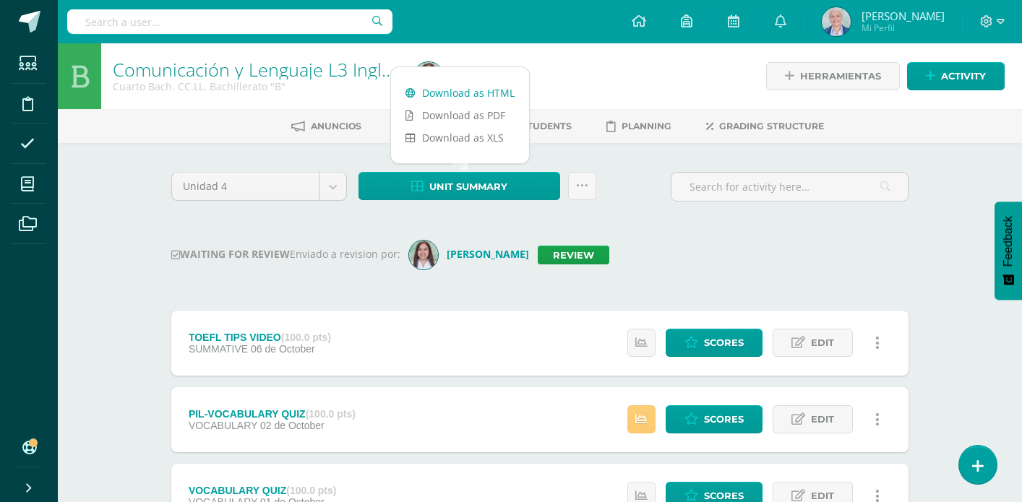
click at [466, 93] on link "Download as HTML" at bounding box center [460, 93] width 138 height 22
click at [569, 260] on link "Review" at bounding box center [574, 255] width 72 height 19
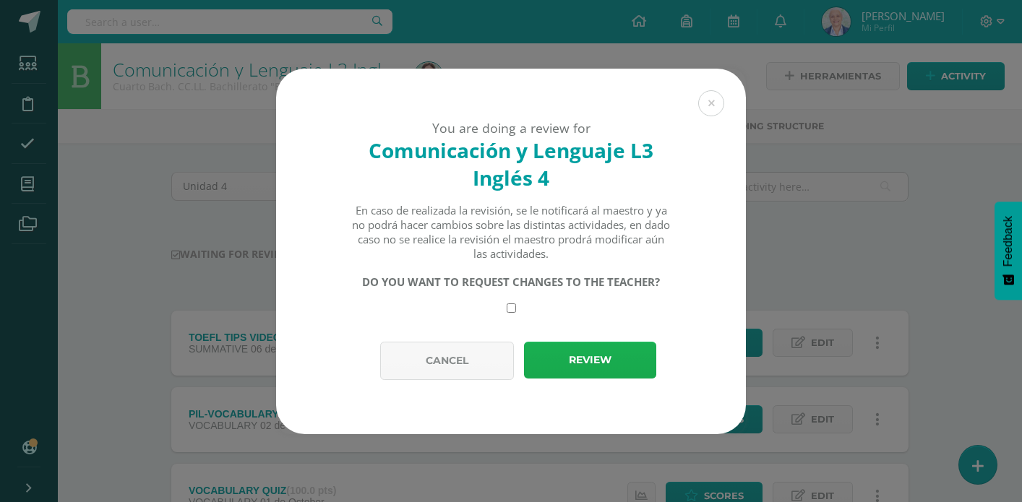
click at [568, 354] on button "Review" at bounding box center [590, 360] width 132 height 37
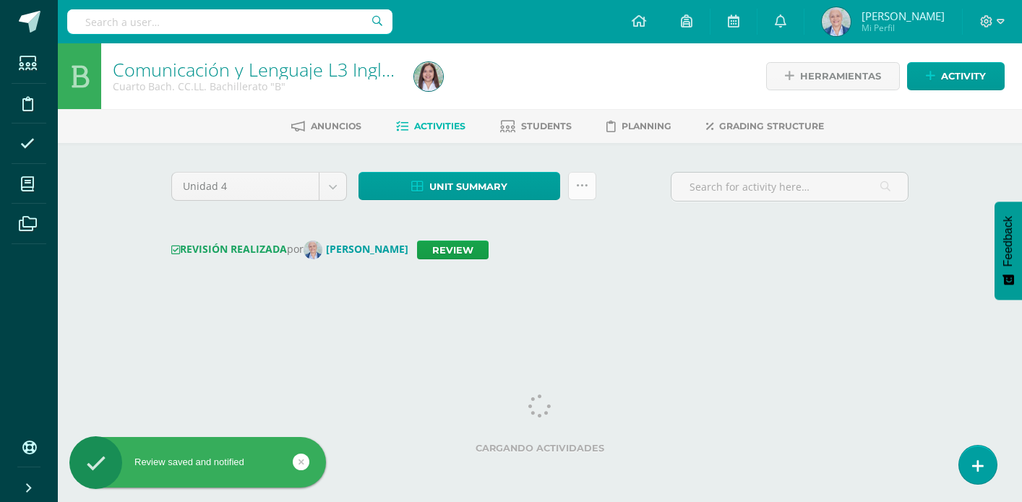
click at [583, 190] on icon at bounding box center [582, 186] width 12 height 12
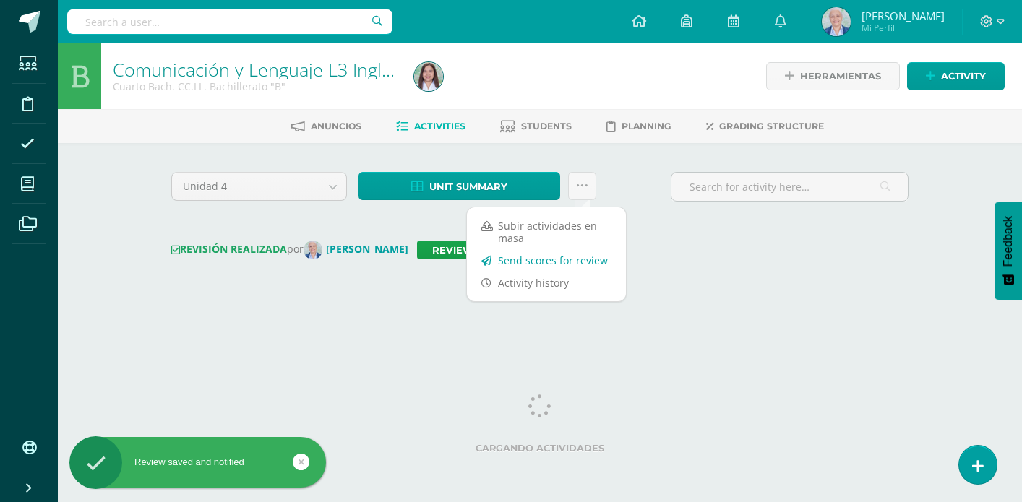
click at [556, 258] on link "Send scores for review" at bounding box center [546, 260] width 159 height 22
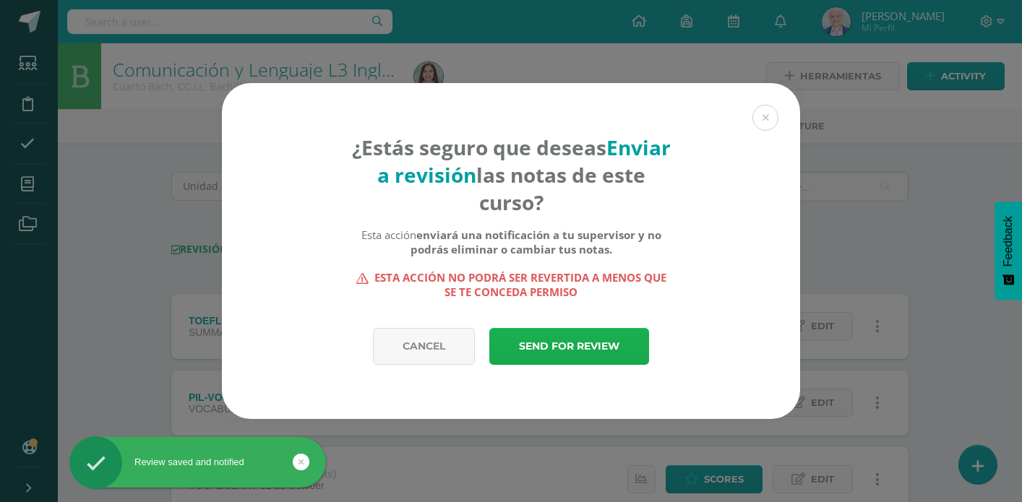
click at [584, 340] on link "Send for review" at bounding box center [569, 346] width 160 height 37
